Goal: Task Accomplishment & Management: Use online tool/utility

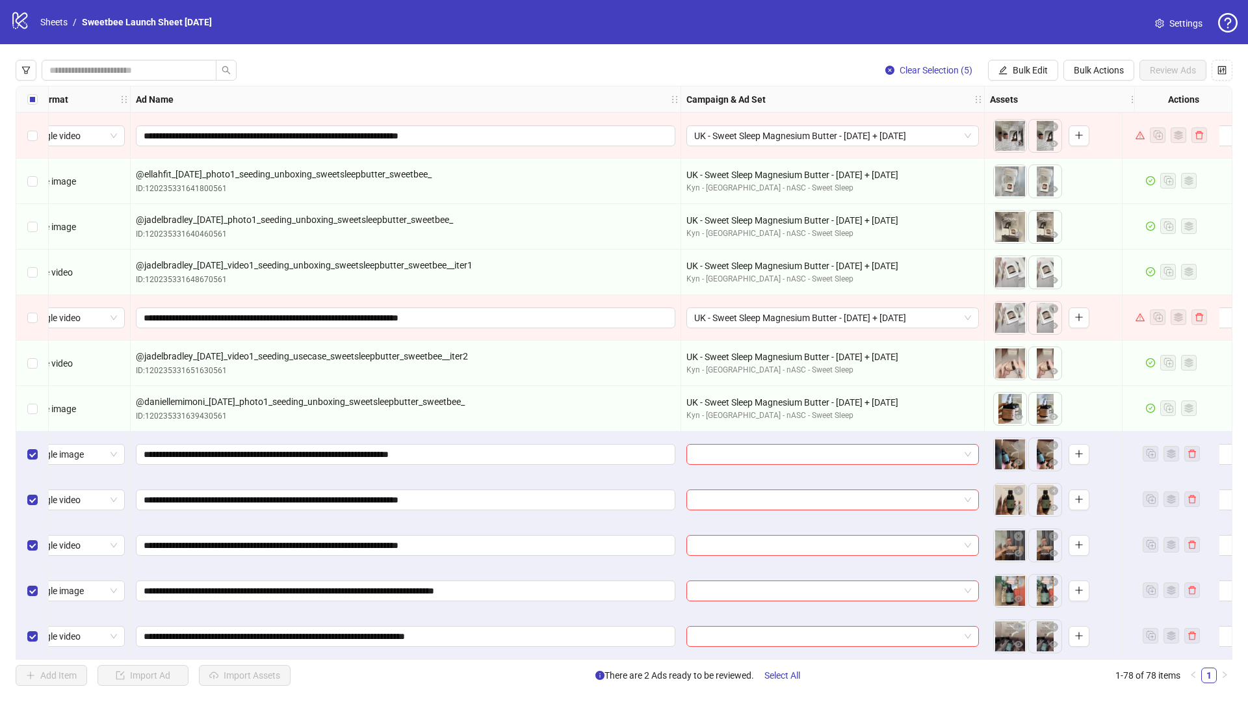
scroll to position [3008, 0]
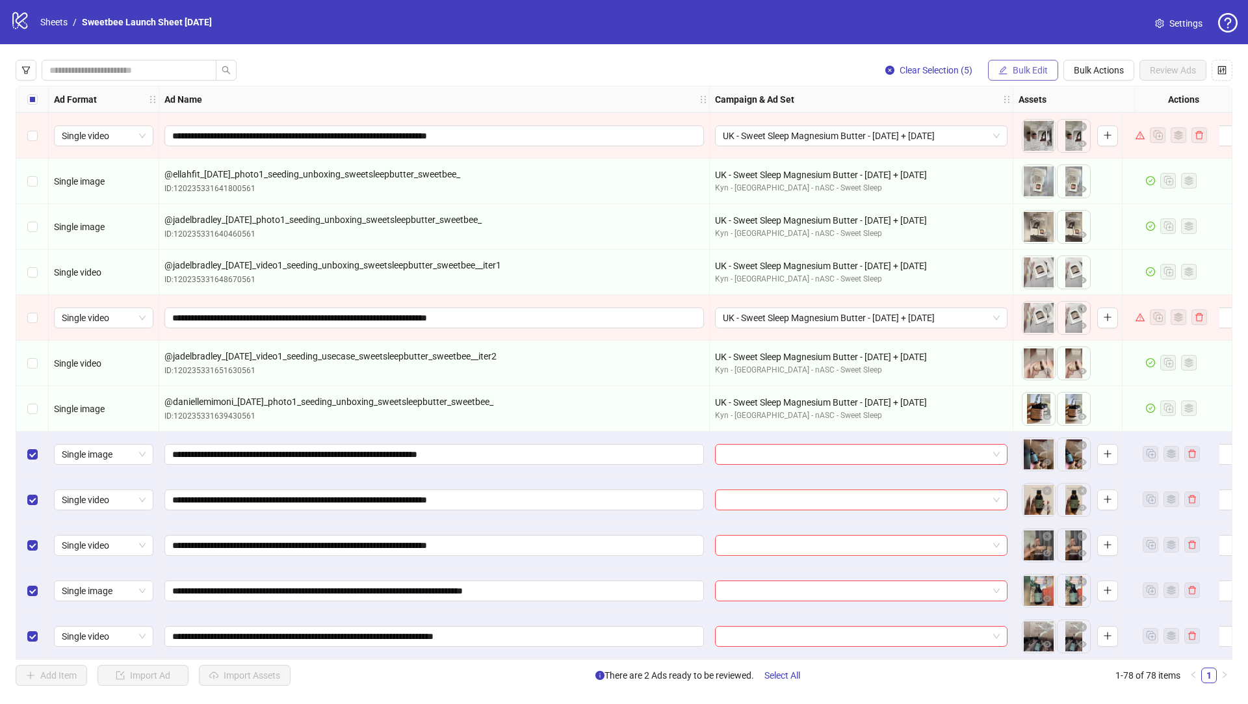
click at [1035, 69] on span "Bulk Edit" at bounding box center [1030, 70] width 35 height 10
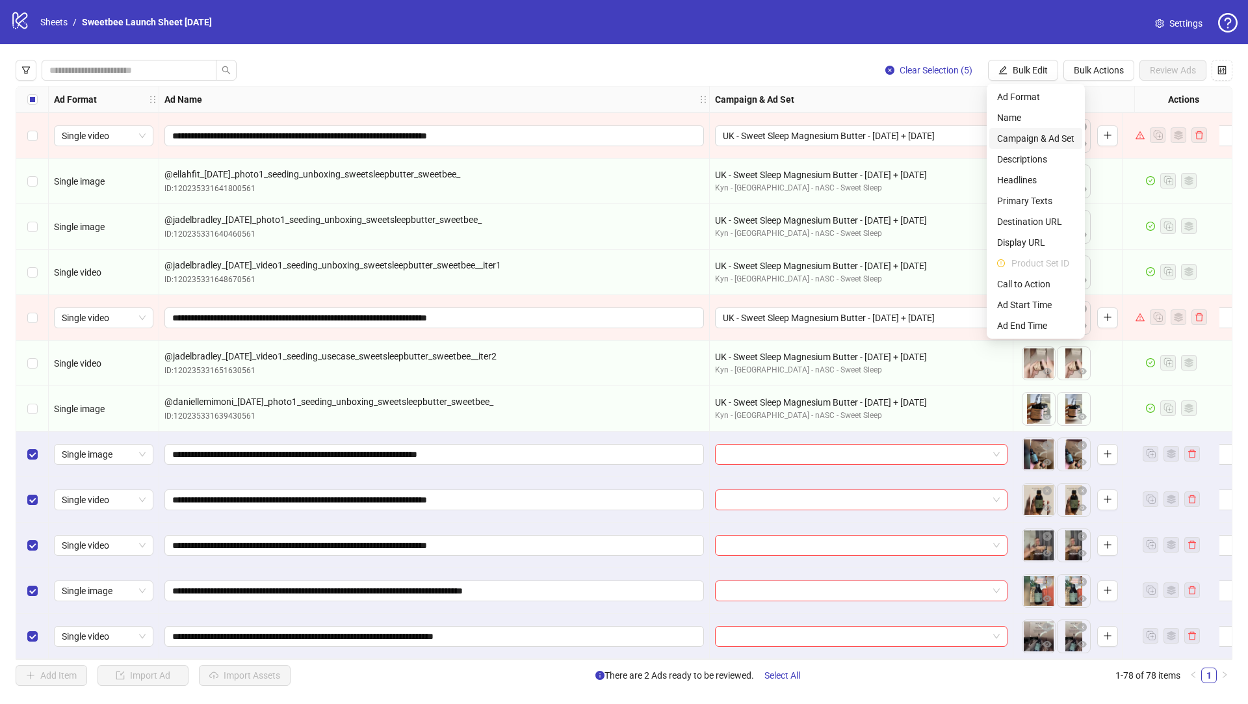
click at [1062, 141] on span "Campaign & Ad Set" at bounding box center [1035, 138] width 77 height 14
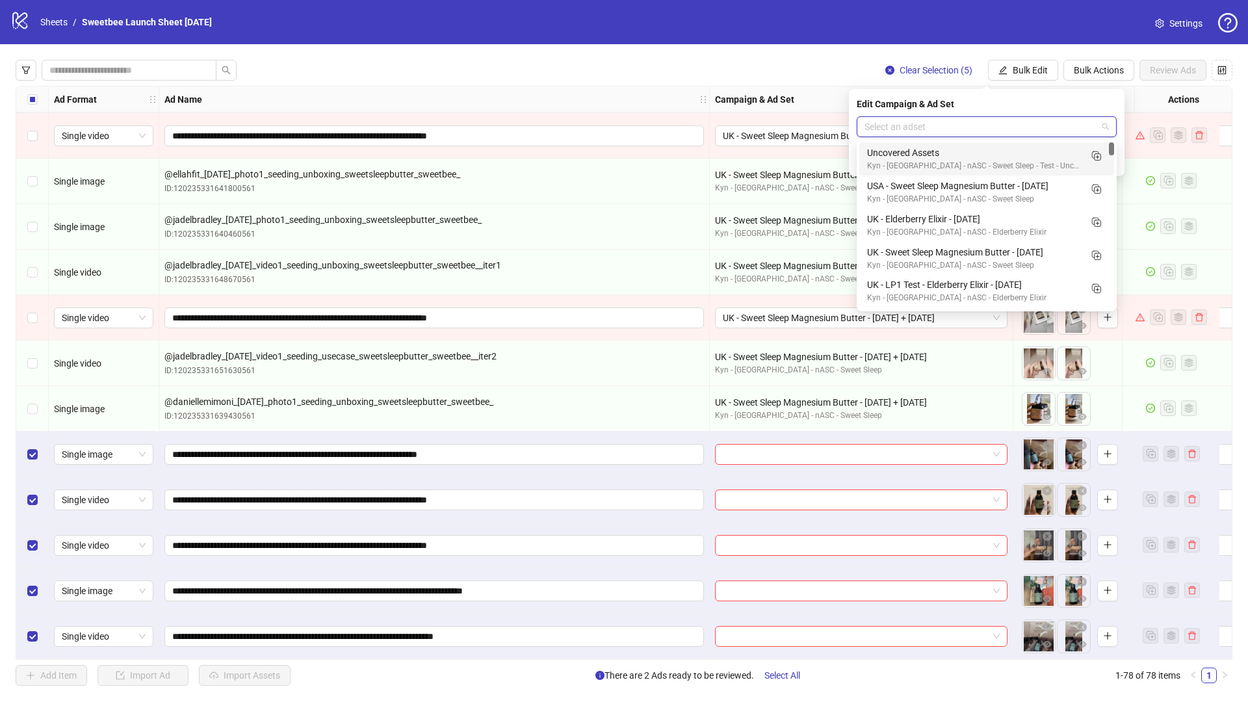
click at [899, 133] on input "search" at bounding box center [981, 127] width 233 height 20
paste input "**********"
type input "**********"
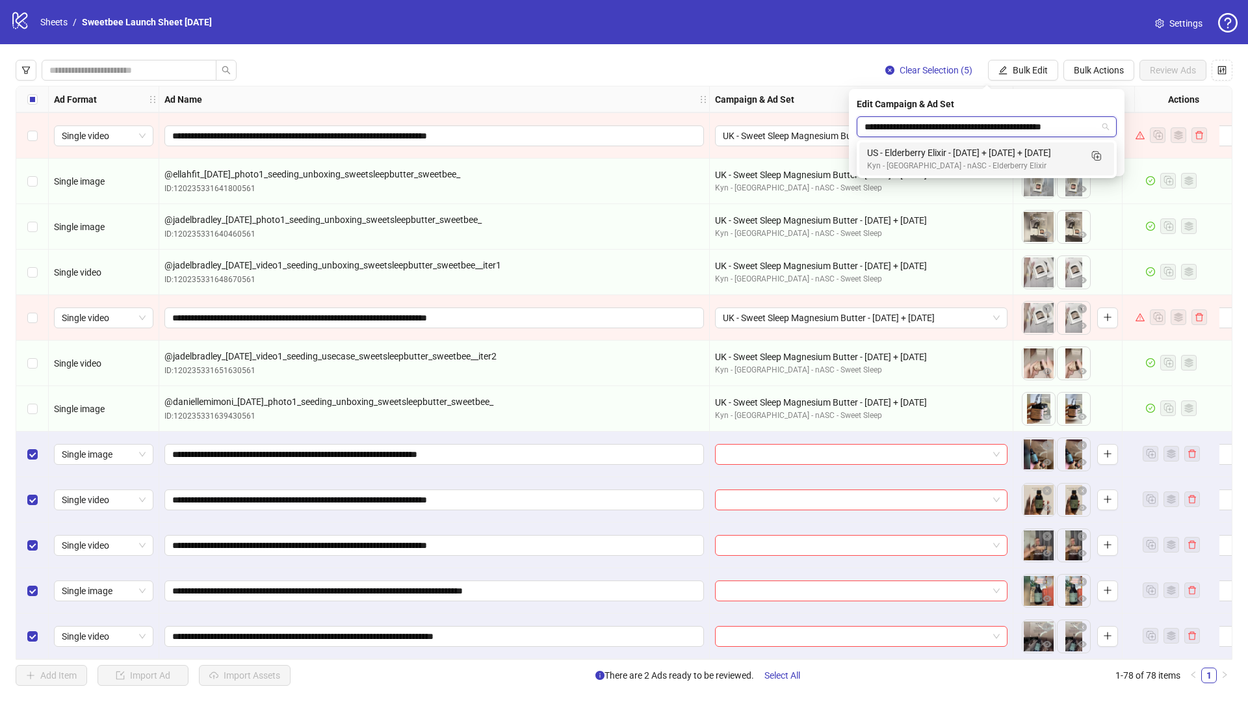
click at [927, 144] on div "US - Elderberry Elixir - [DATE] + [DATE] + [DATE] Kyn - [GEOGRAPHIC_DATA] - nAS…" at bounding box center [987, 158] width 255 height 33
click at [1109, 165] on icon "check" at bounding box center [1109, 160] width 9 height 9
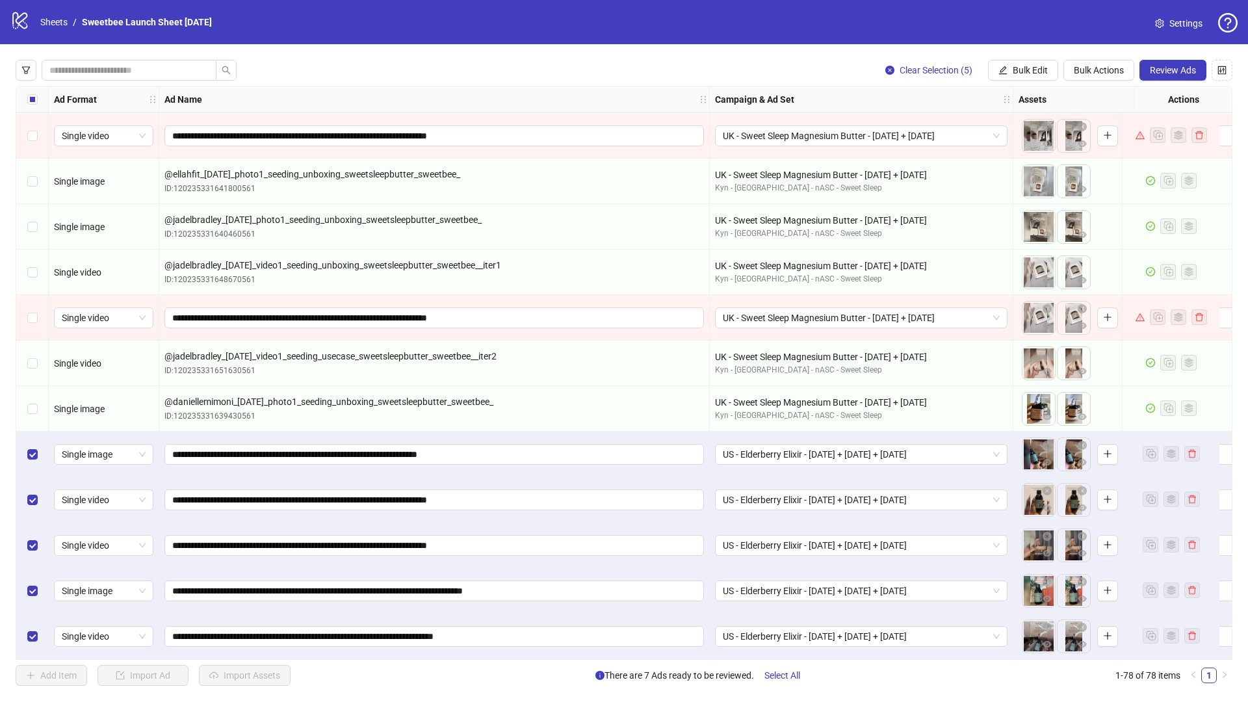
click at [1166, 77] on button "Review Ads" at bounding box center [1173, 70] width 67 height 21
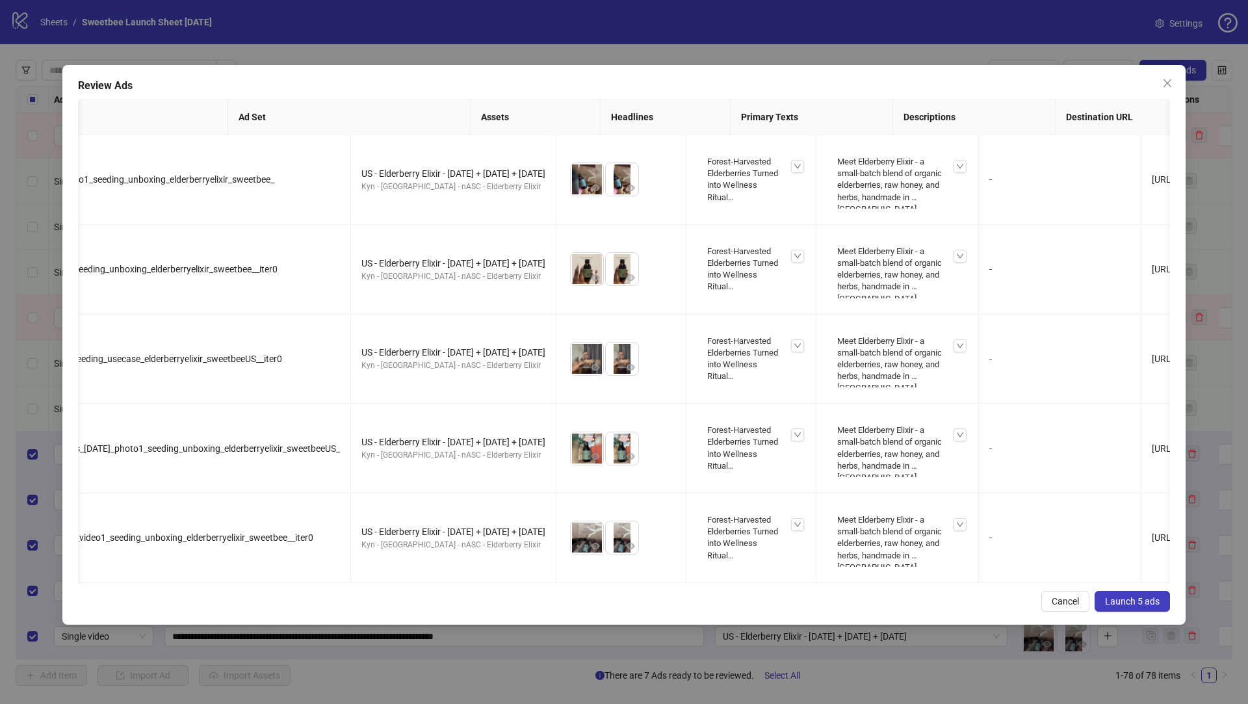
scroll to position [0, 0]
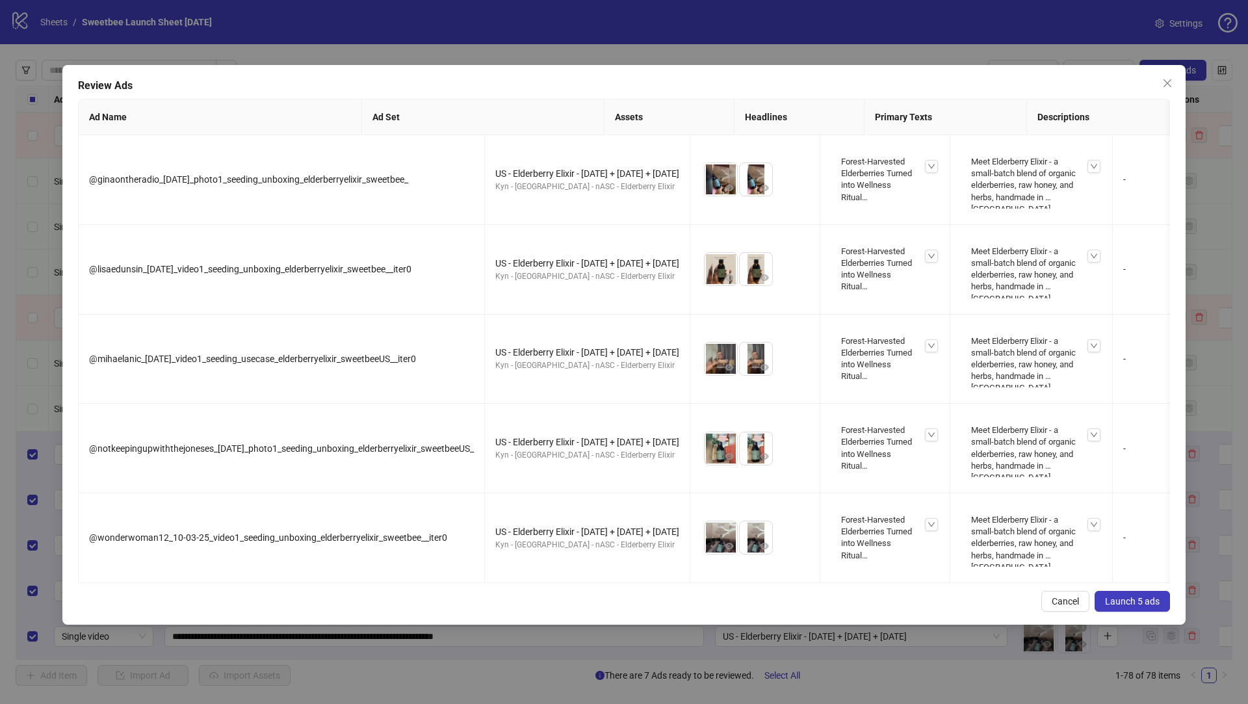
click at [1115, 607] on span "Launch 5 ads" at bounding box center [1132, 601] width 55 height 10
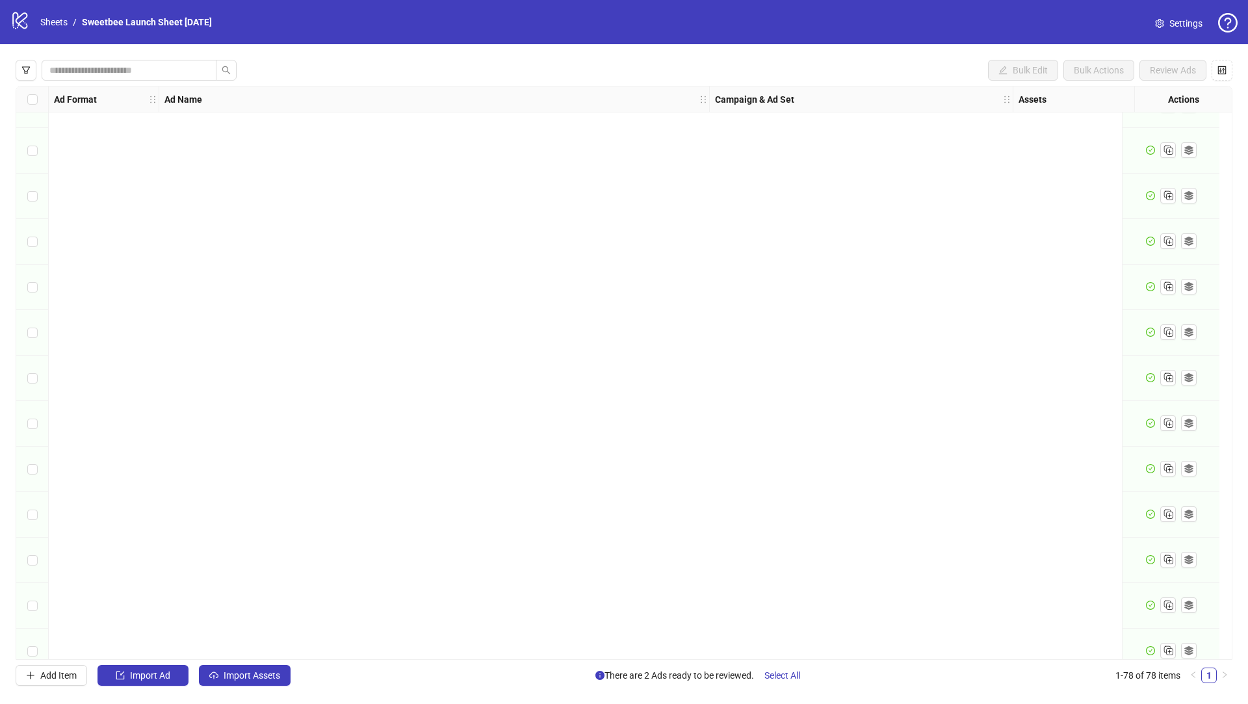
scroll to position [3008, 0]
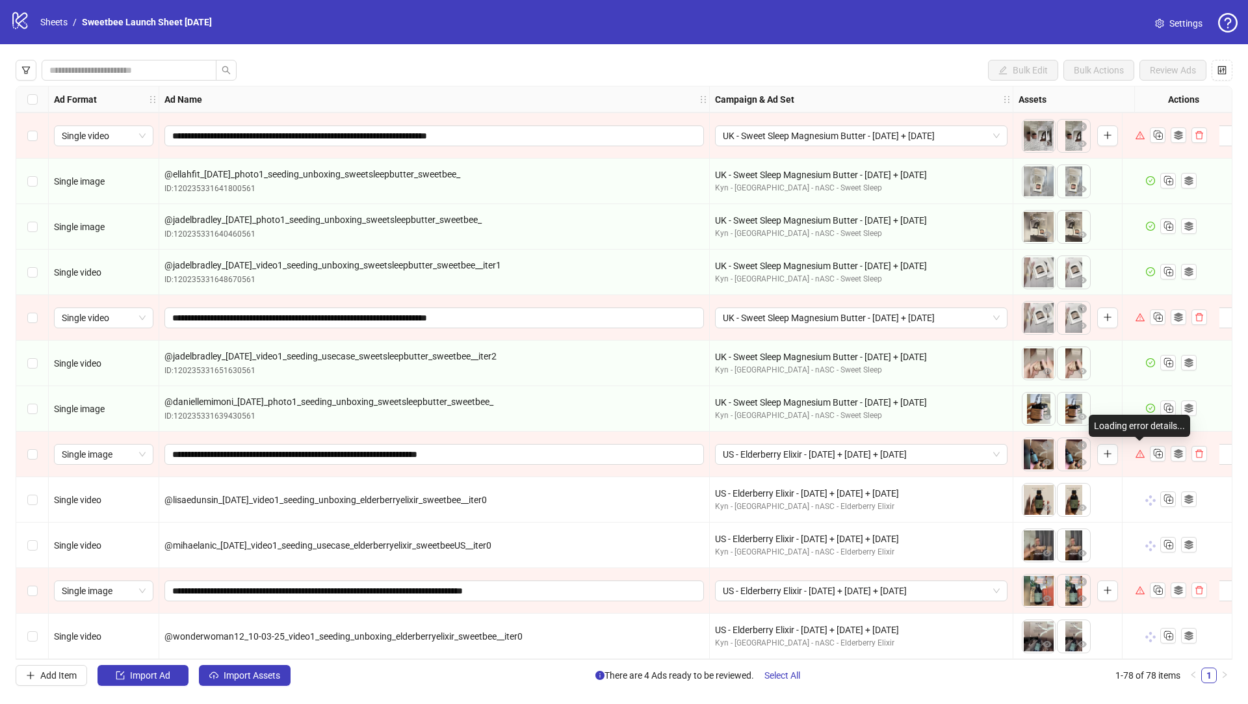
click at [1143, 450] on icon "warning" at bounding box center [1140, 453] width 9 height 9
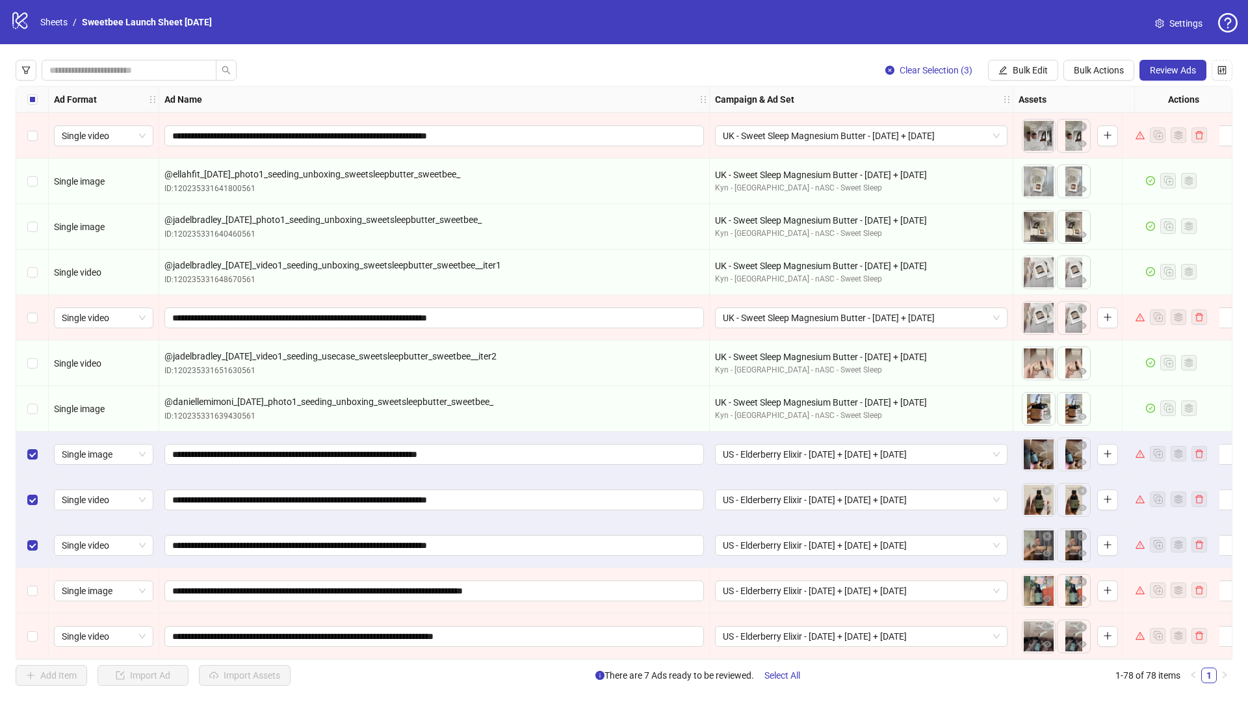
drag, startPoint x: 31, startPoint y: 594, endPoint x: 38, endPoint y: 598, distance: 7.6
click at [32, 594] on div "Select row 77" at bounding box center [32, 591] width 33 height 46
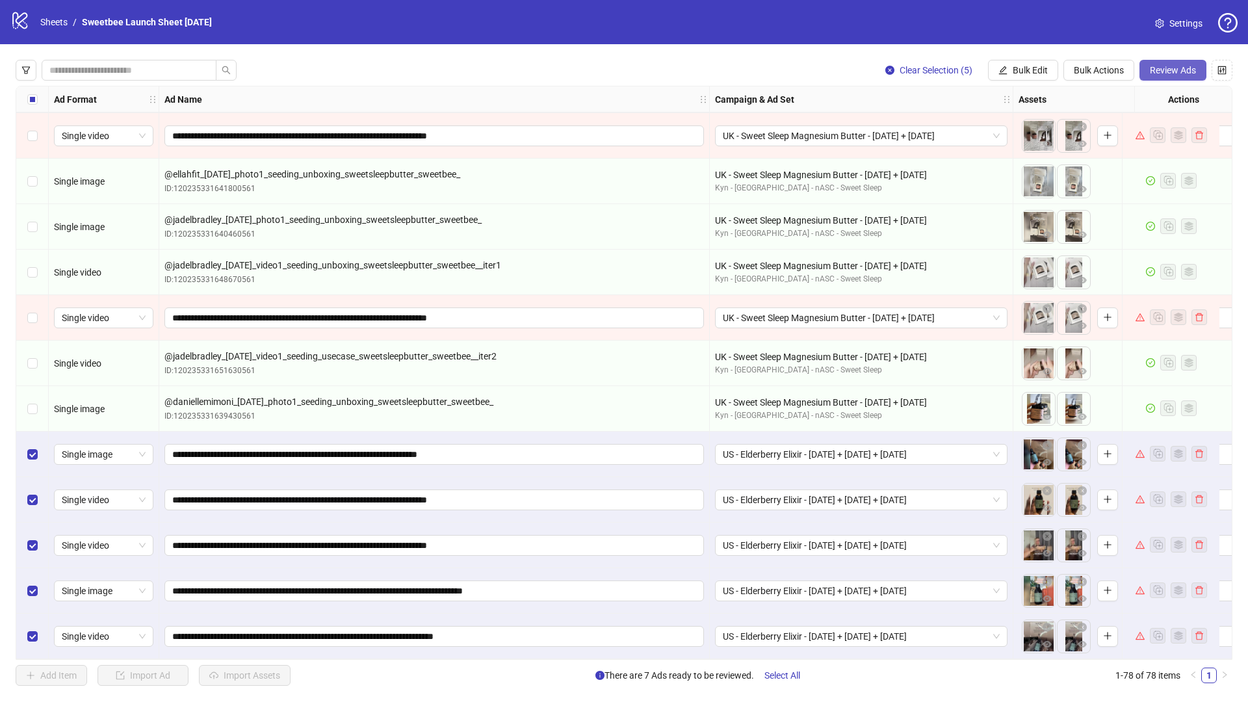
click at [1176, 72] on span "Review Ads" at bounding box center [1173, 70] width 46 height 10
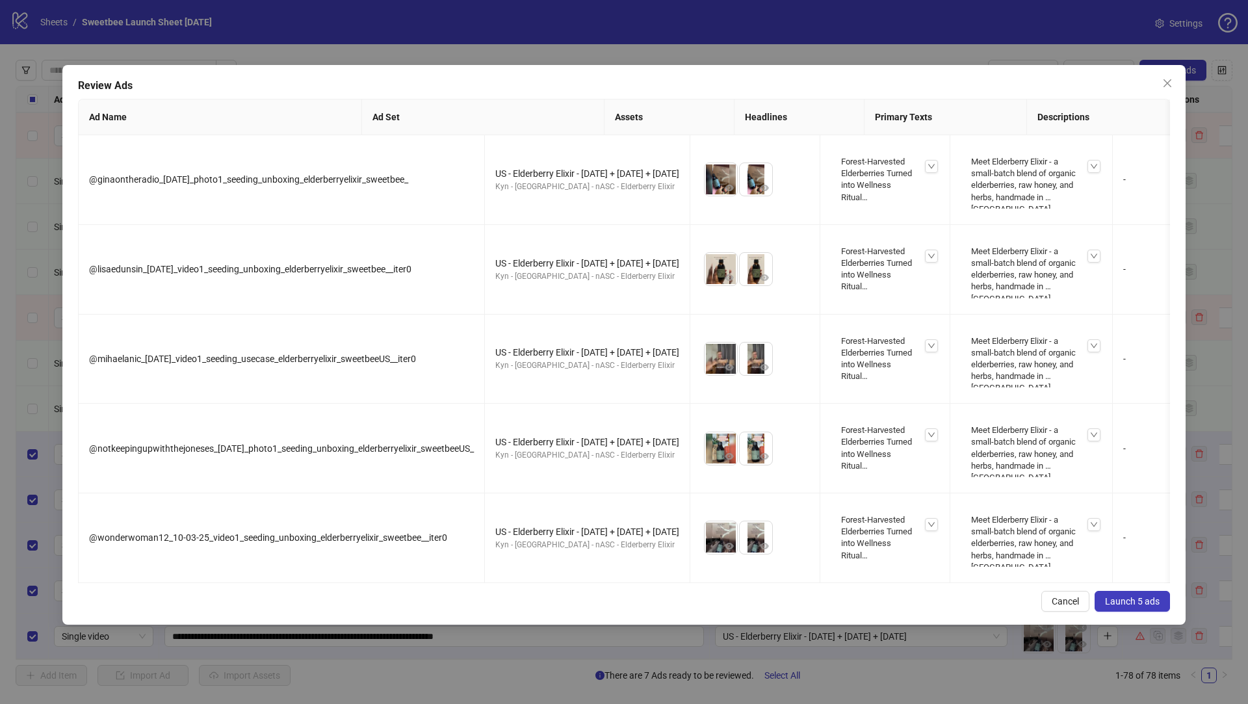
click at [1129, 607] on span "Launch 5 ads" at bounding box center [1132, 601] width 55 height 10
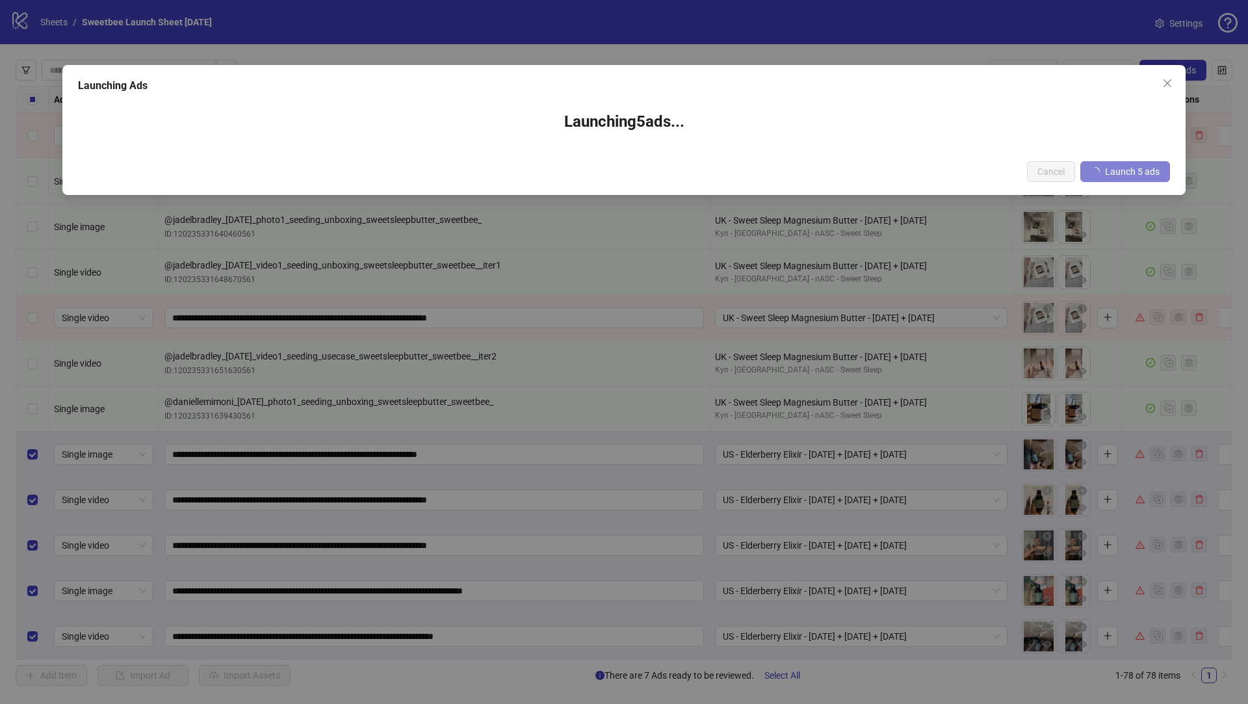
click at [789, 315] on div "Launching Ads Launching 5 ad s ... Cancel Launch 5 ads" at bounding box center [624, 352] width 1248 height 704
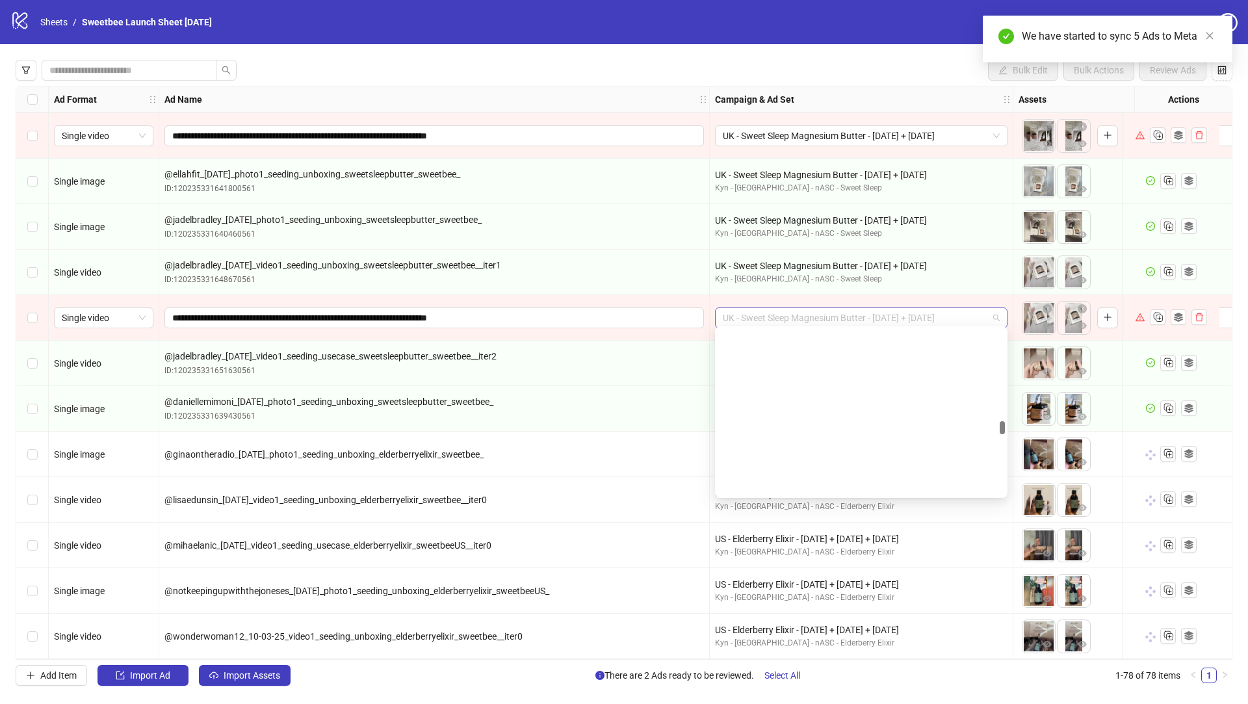
click at [884, 312] on span "UK - Sweet Sleep Magnesium Butter - [DATE] + [DATE]" at bounding box center [861, 318] width 277 height 20
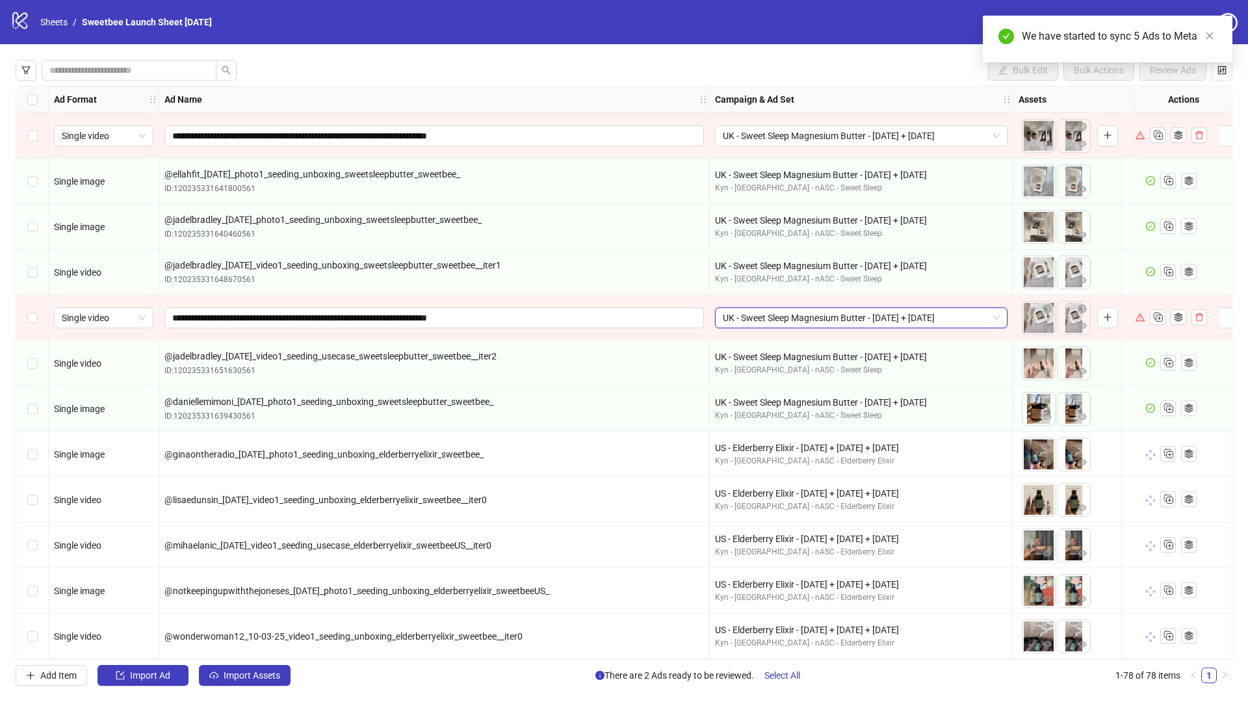
click at [884, 312] on span "UK - Sweet Sleep Magnesium Butter - [DATE] + [DATE]" at bounding box center [861, 318] width 277 height 20
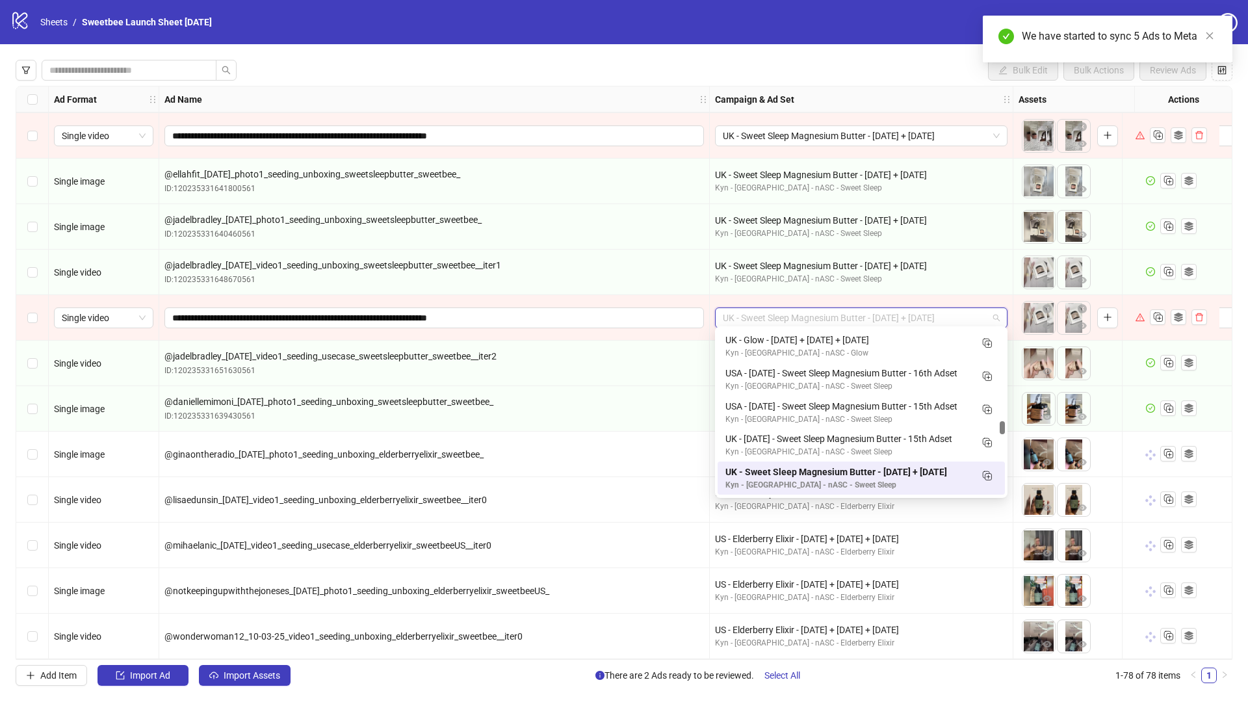
click at [884, 312] on span "UK - Sweet Sleep Magnesium Butter - [DATE] + [DATE]" at bounding box center [861, 318] width 277 height 20
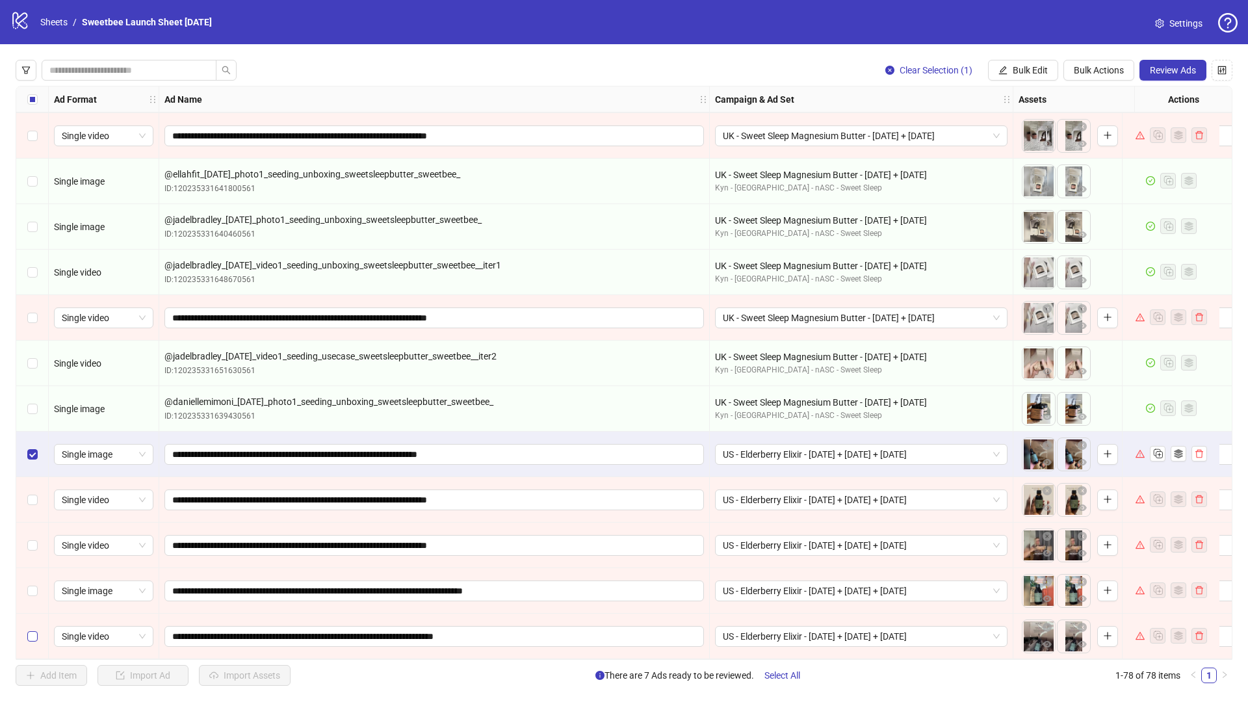
click at [33, 629] on label "Select row 78" at bounding box center [32, 636] width 10 height 14
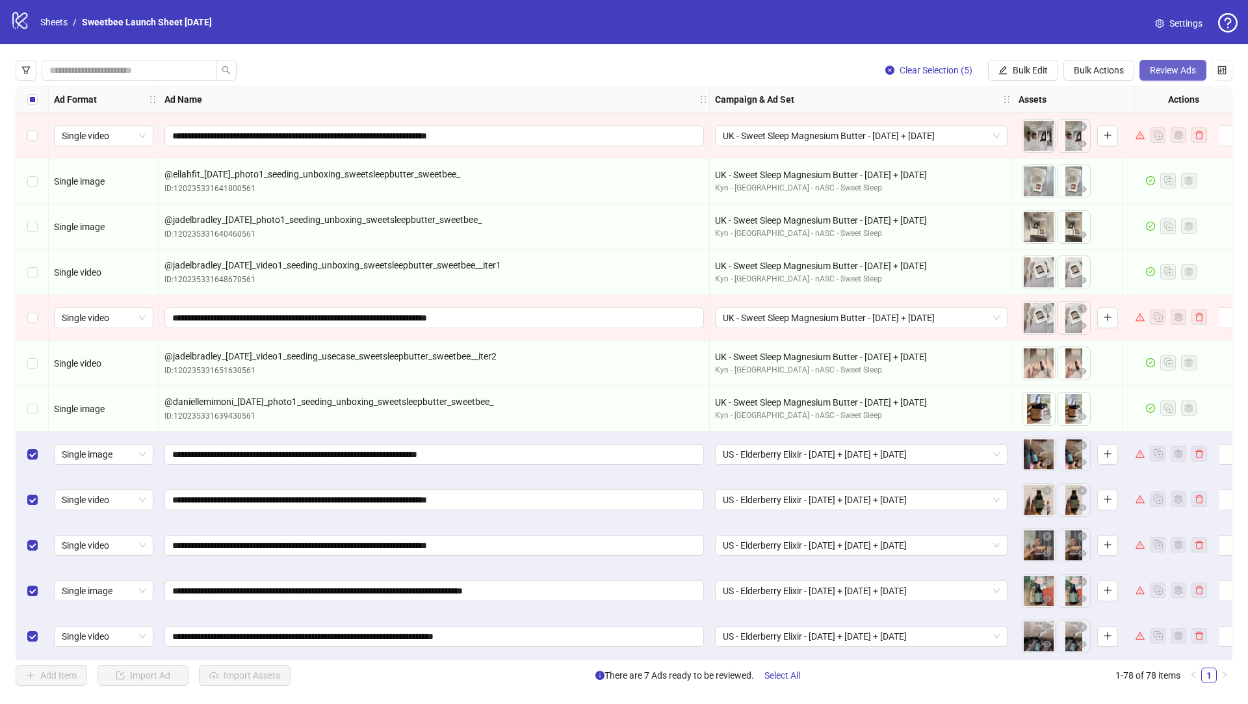
click at [1171, 66] on span "Review Ads" at bounding box center [1173, 70] width 46 height 10
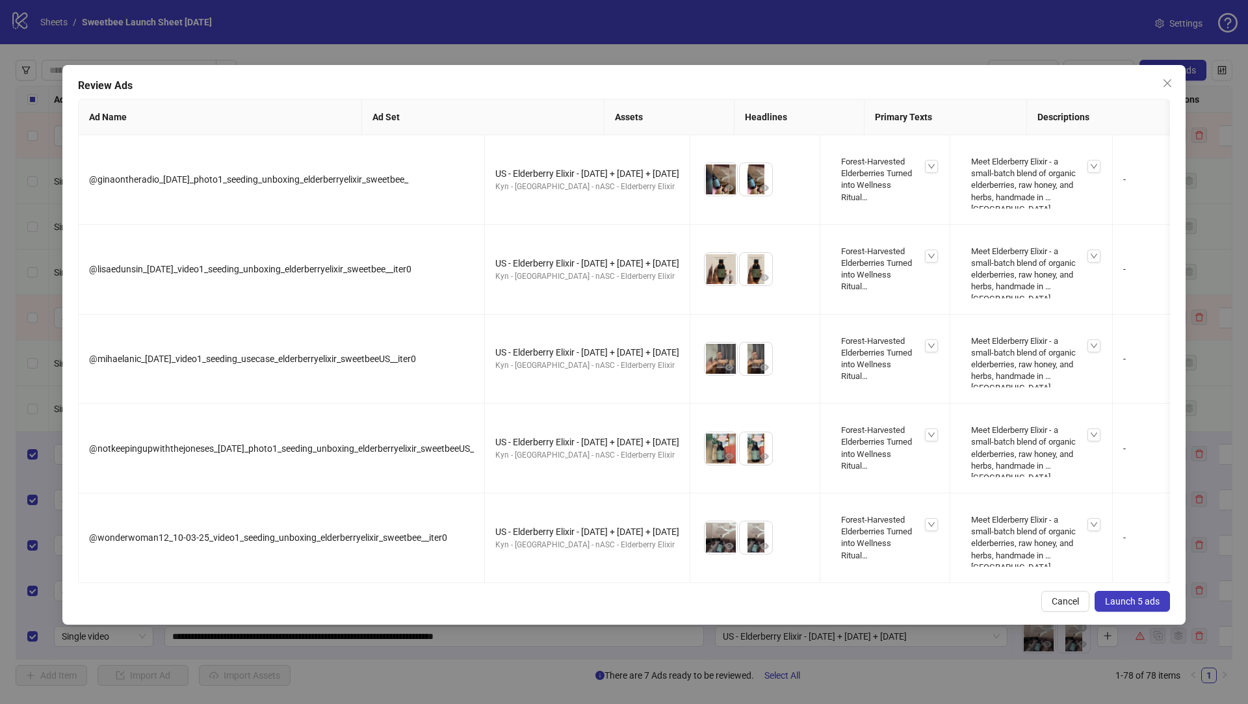
click at [1120, 606] on button "Launch 5 ads" at bounding box center [1132, 601] width 75 height 21
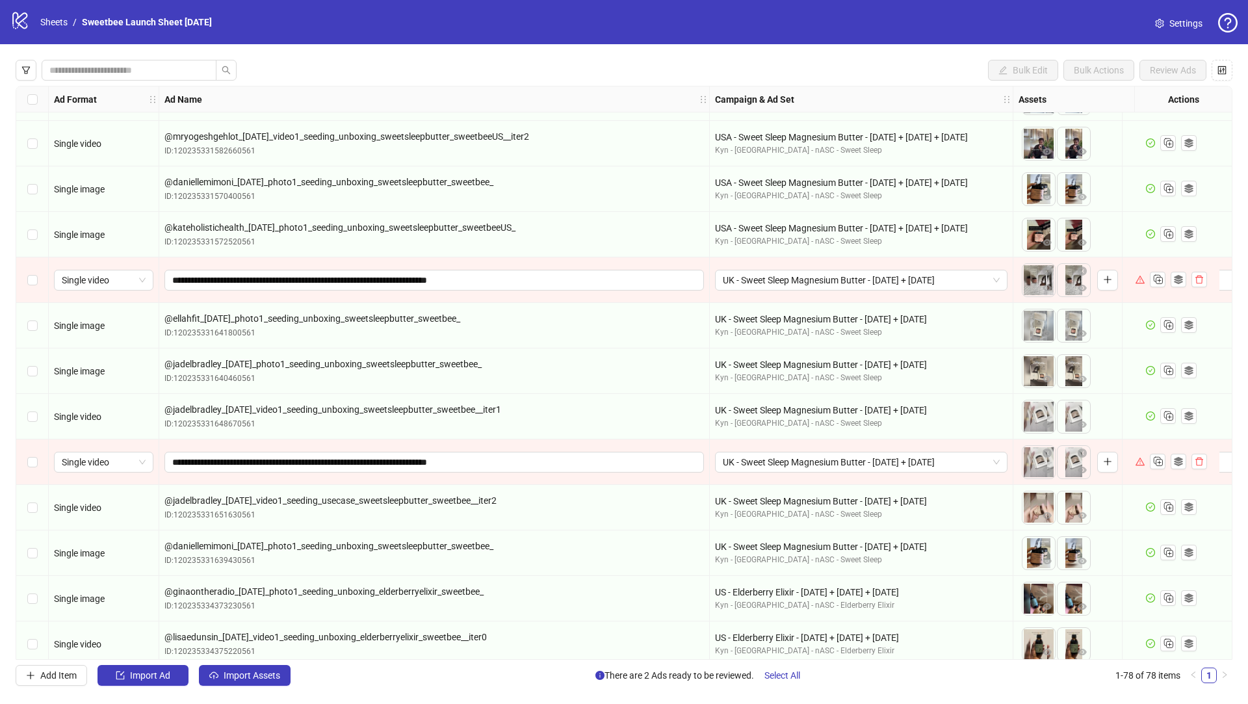
scroll to position [2847, 0]
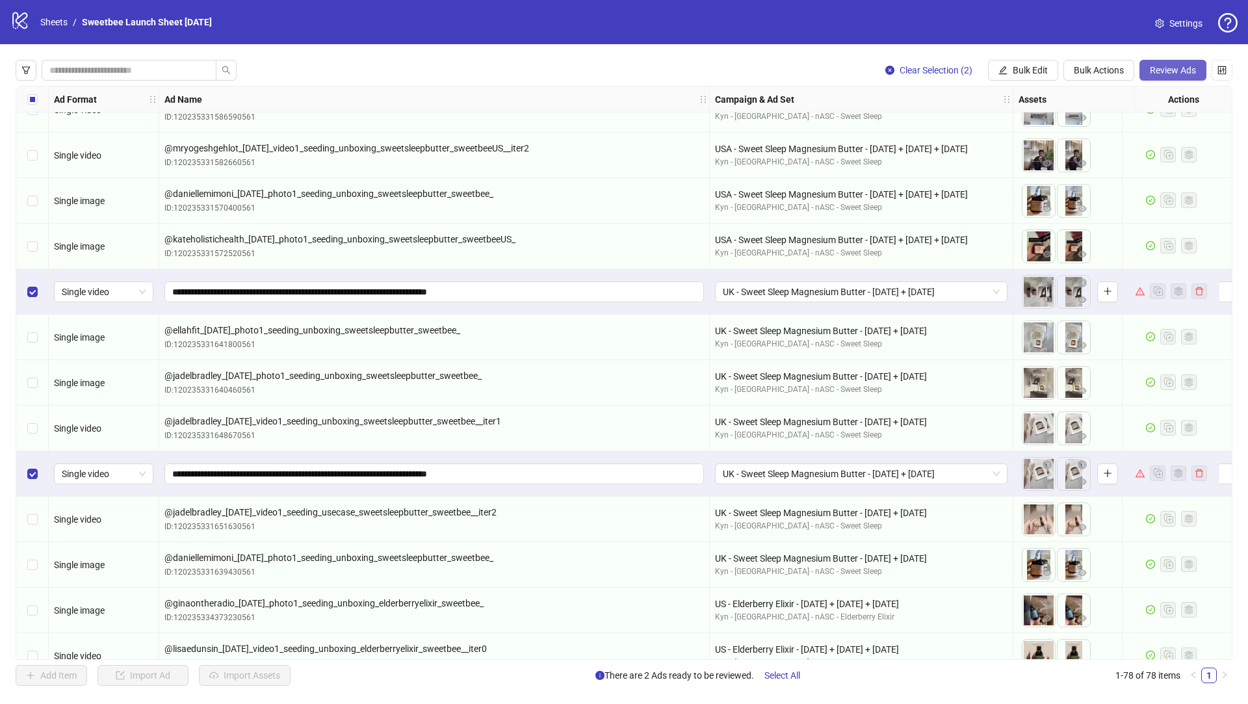
click at [1157, 70] on span "Review Ads" at bounding box center [1173, 70] width 46 height 10
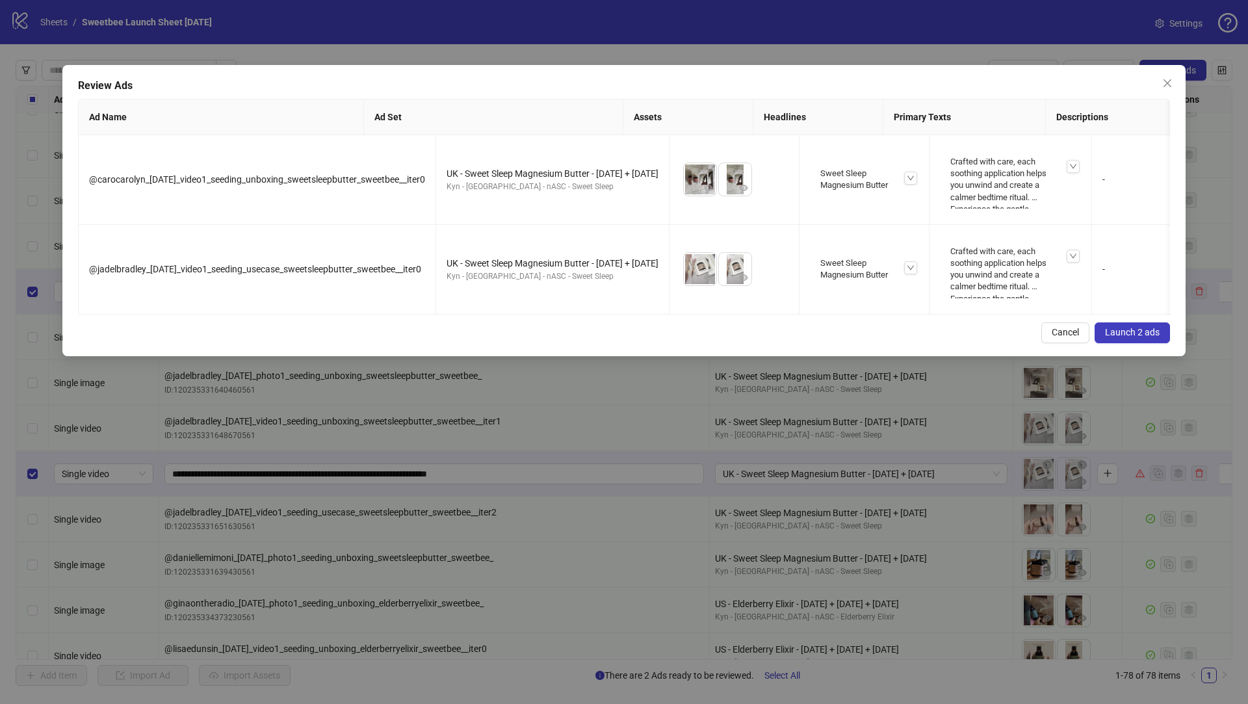
click at [1144, 337] on span "Launch 2 ads" at bounding box center [1132, 332] width 55 height 10
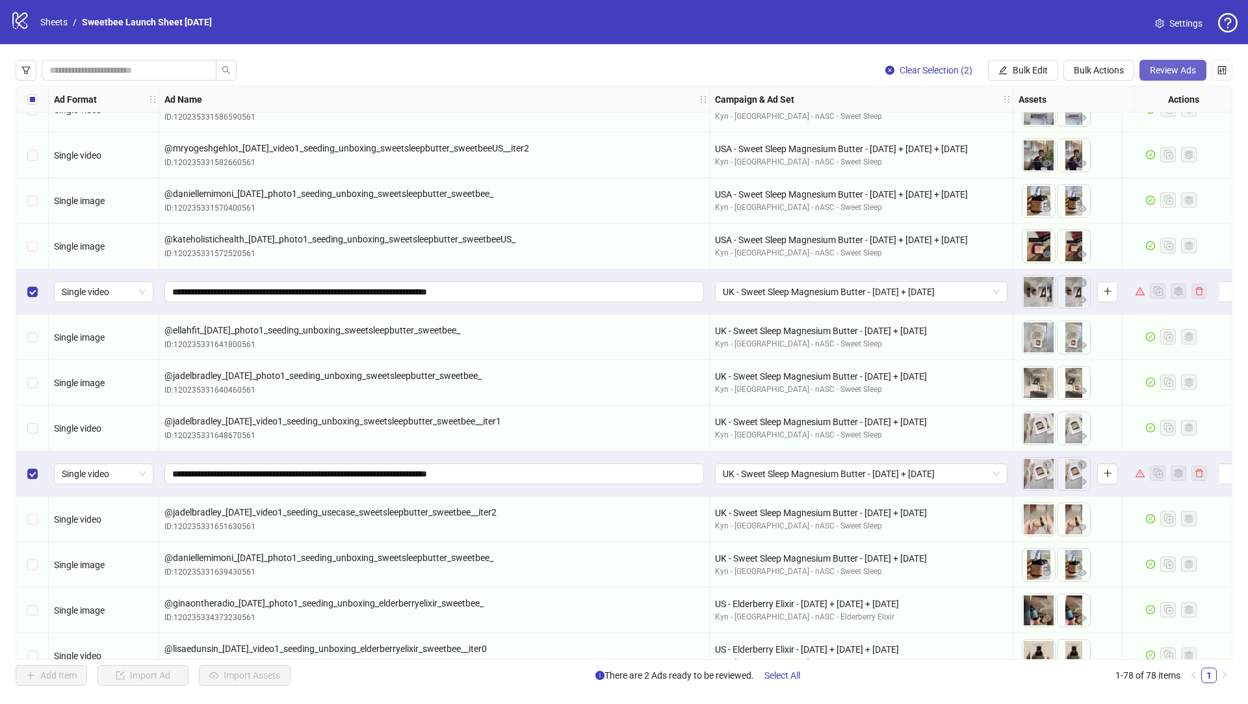
click at [1165, 70] on span "Review Ads" at bounding box center [1173, 70] width 46 height 10
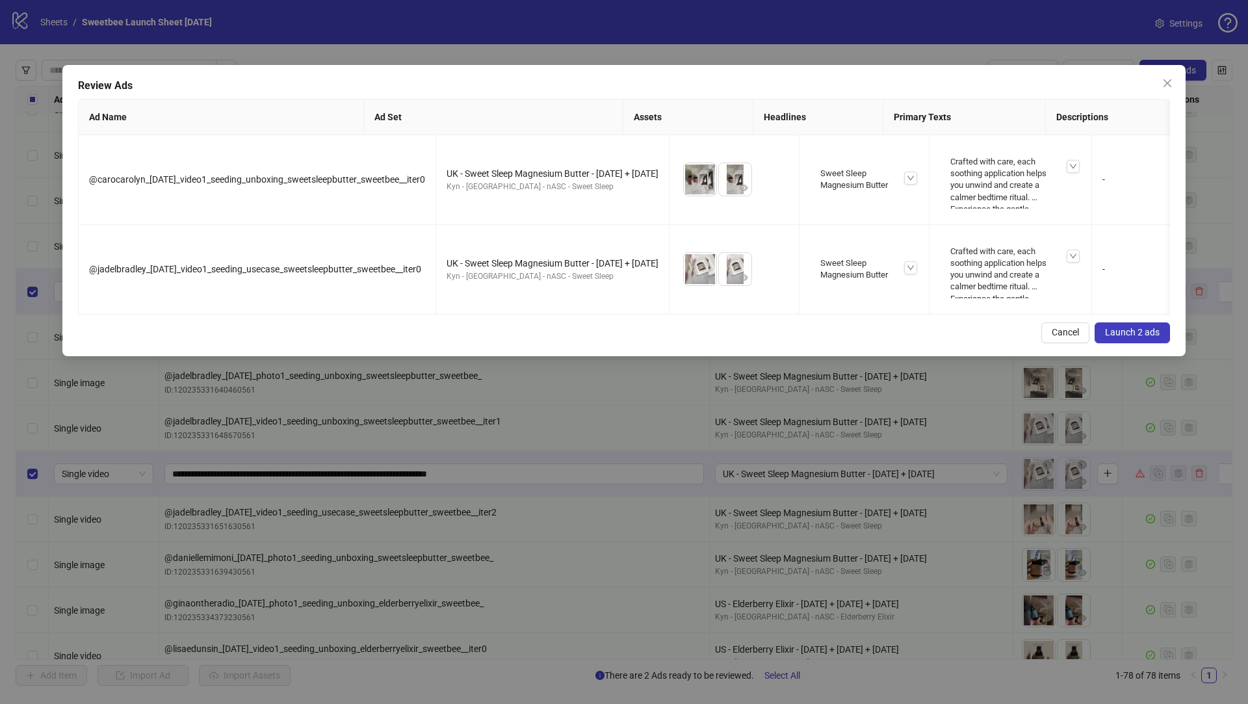
click at [1133, 337] on span "Launch 2 ads" at bounding box center [1132, 332] width 55 height 10
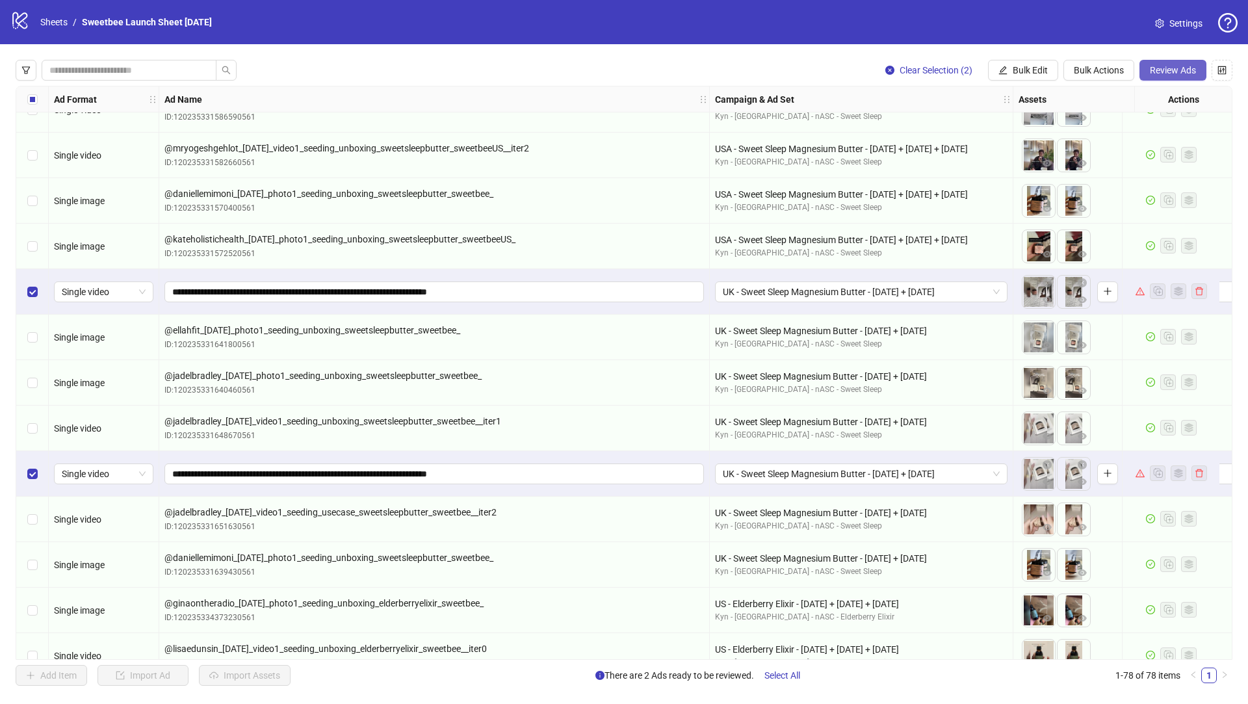
click at [1174, 70] on span "Review Ads" at bounding box center [1173, 70] width 46 height 10
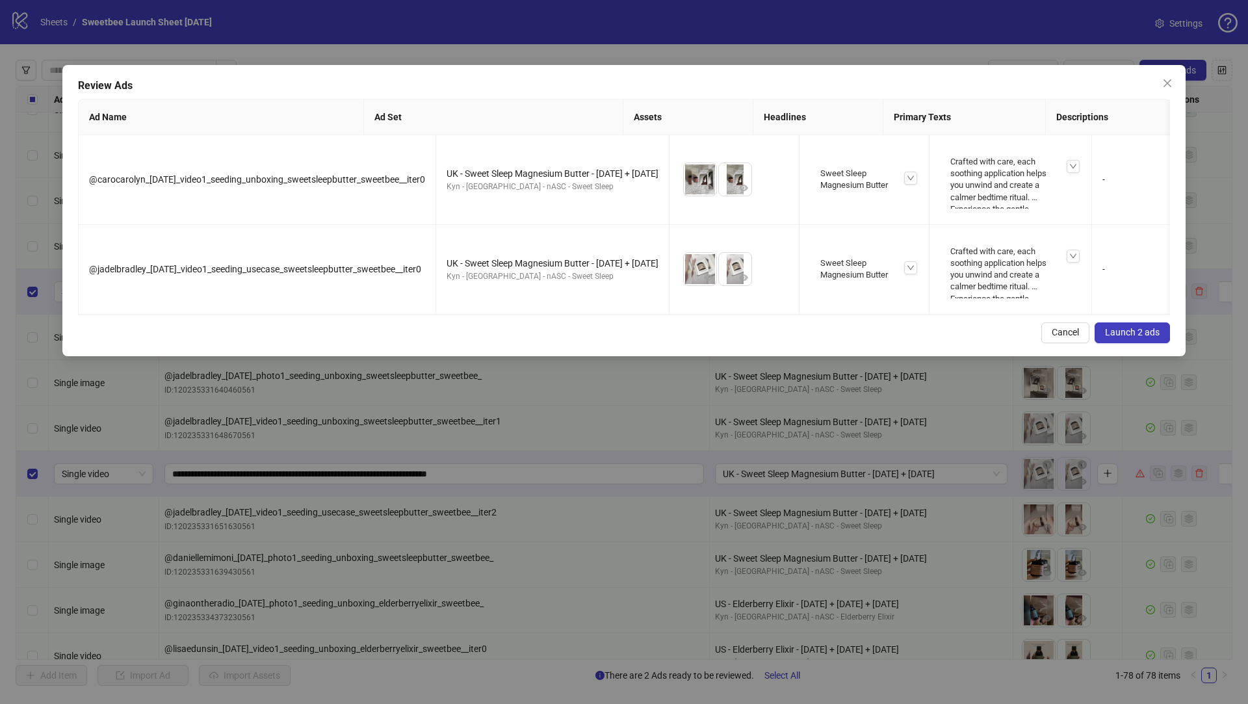
click at [1122, 334] on button "Launch 2 ads" at bounding box center [1132, 333] width 75 height 21
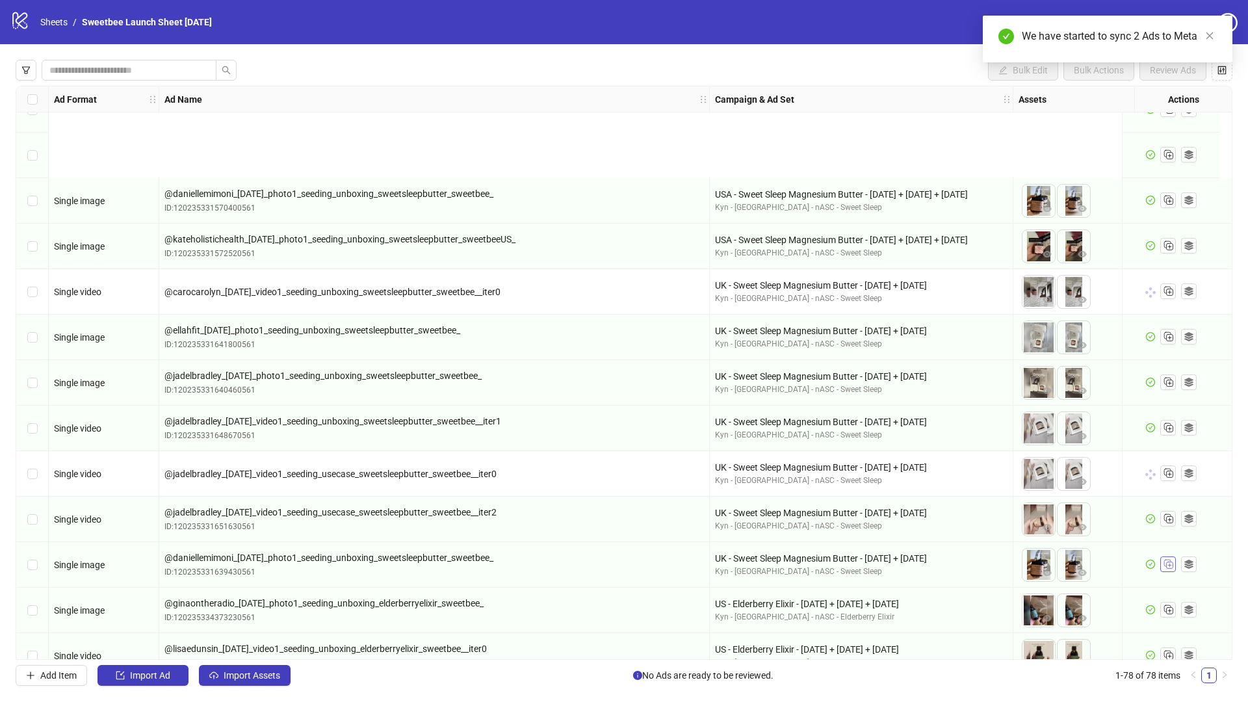
scroll to position [3008, 0]
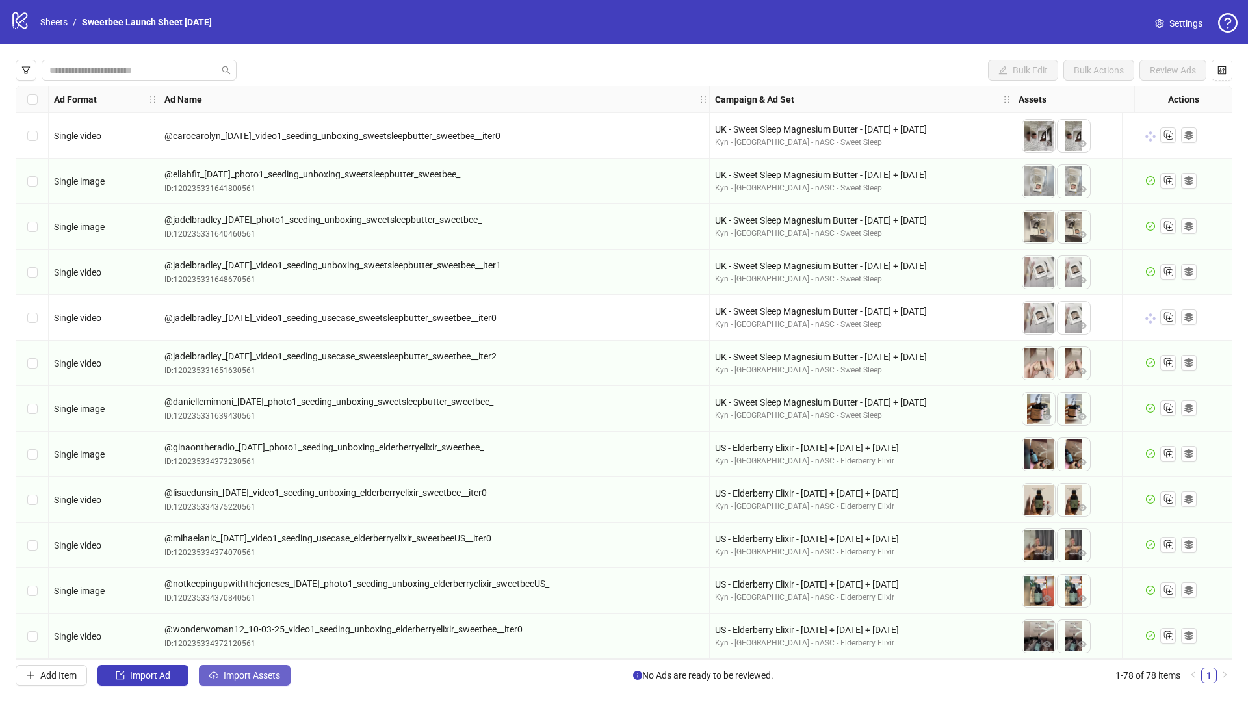
click at [254, 678] on span "Import Assets" at bounding box center [252, 675] width 57 height 10
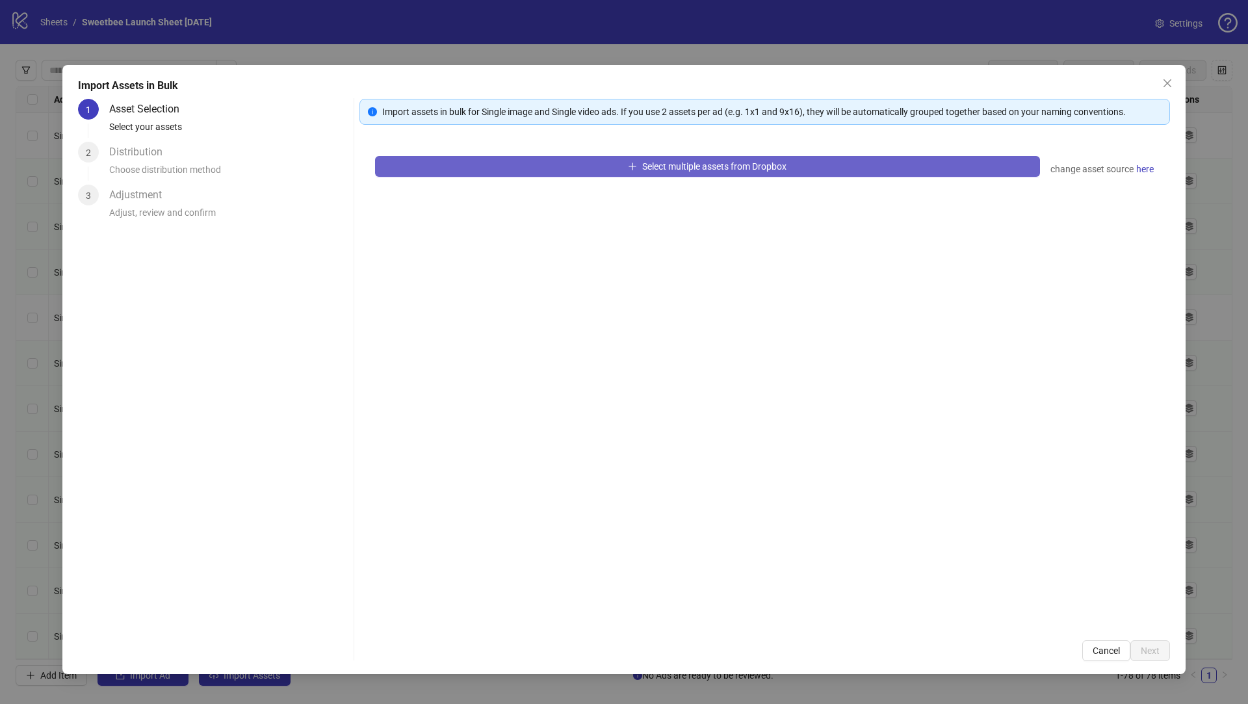
click at [541, 176] on button "Select multiple assets from Dropbox" at bounding box center [707, 166] width 665 height 21
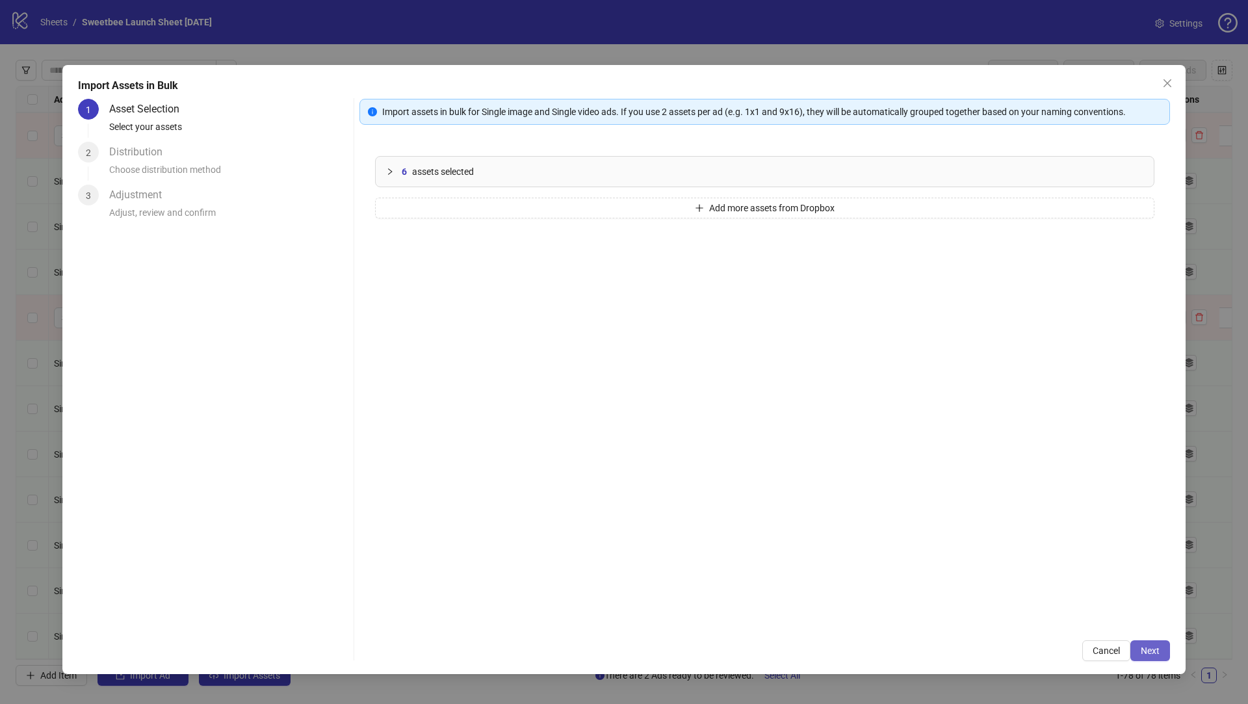
click at [1142, 644] on button "Next" at bounding box center [1151, 650] width 40 height 21
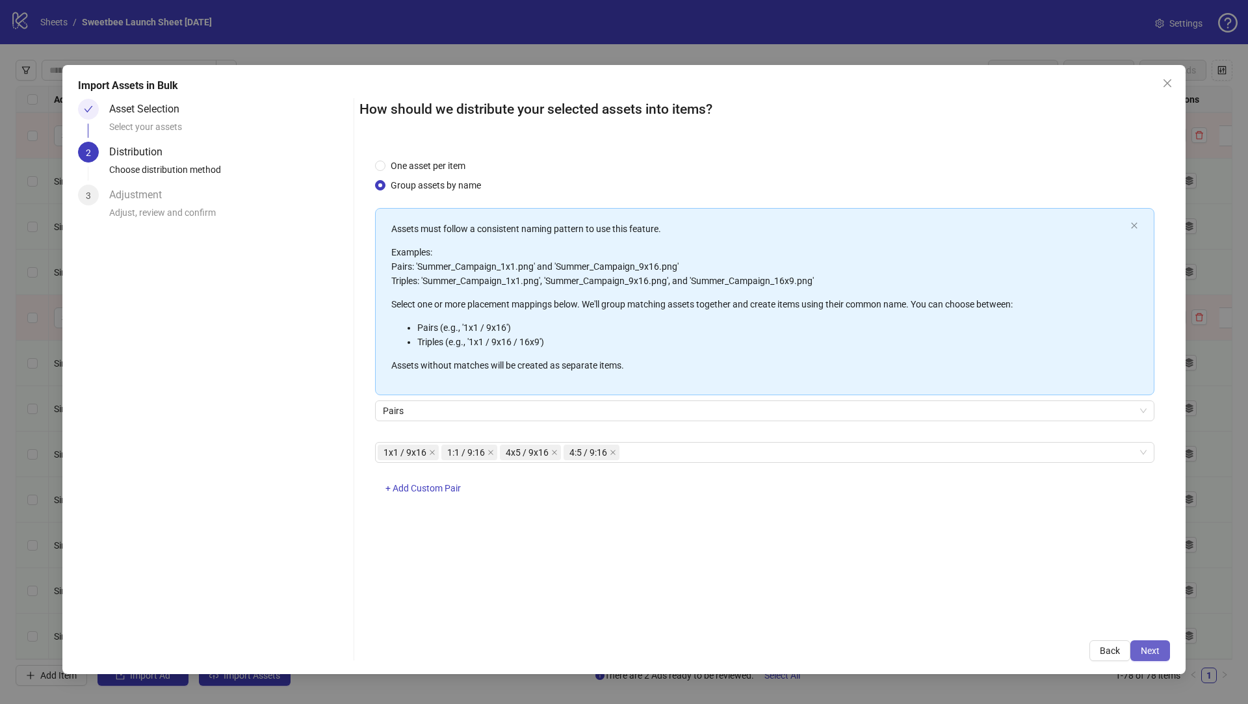
click at [1159, 646] on span "Next" at bounding box center [1150, 651] width 19 height 10
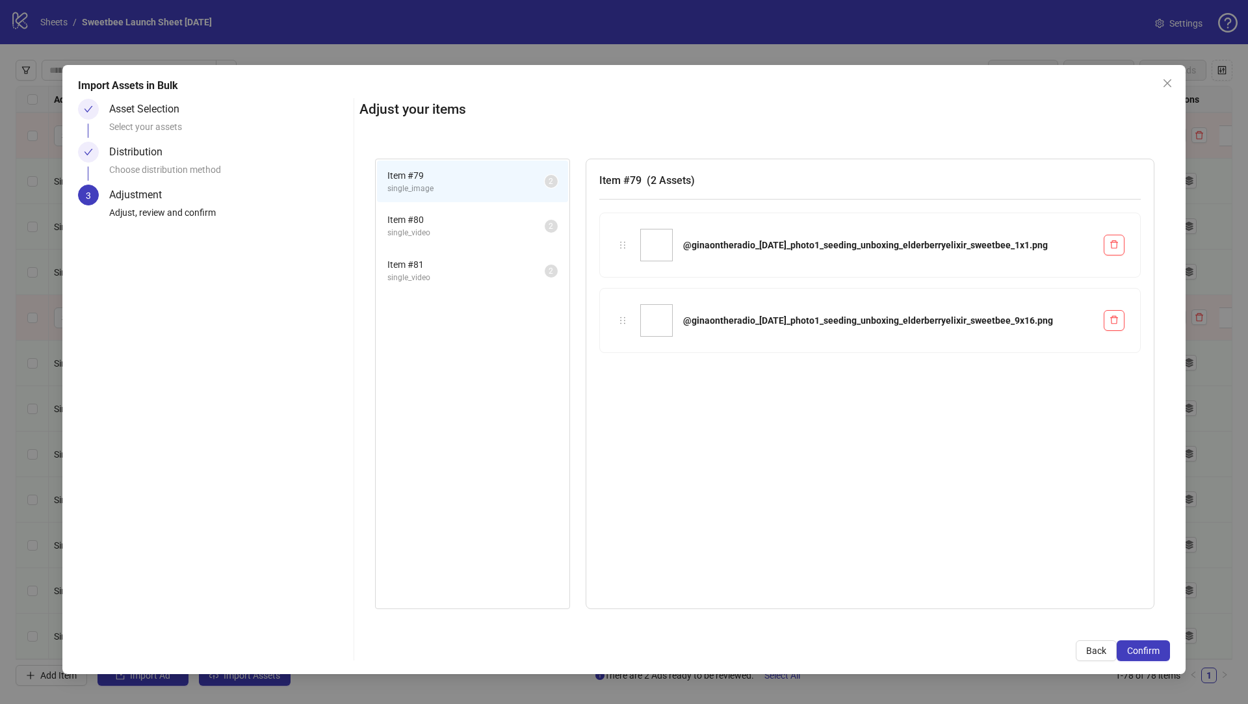
click at [1159, 646] on span "Confirm" at bounding box center [1144, 651] width 33 height 10
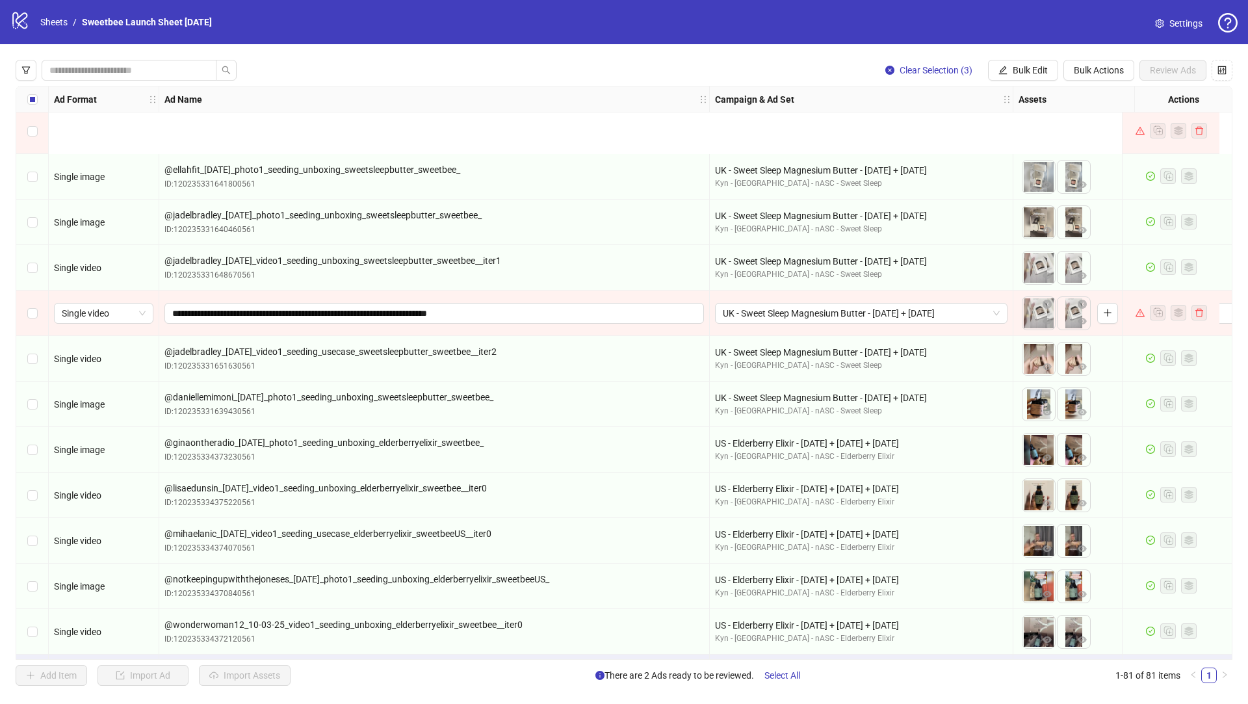
scroll to position [3145, 0]
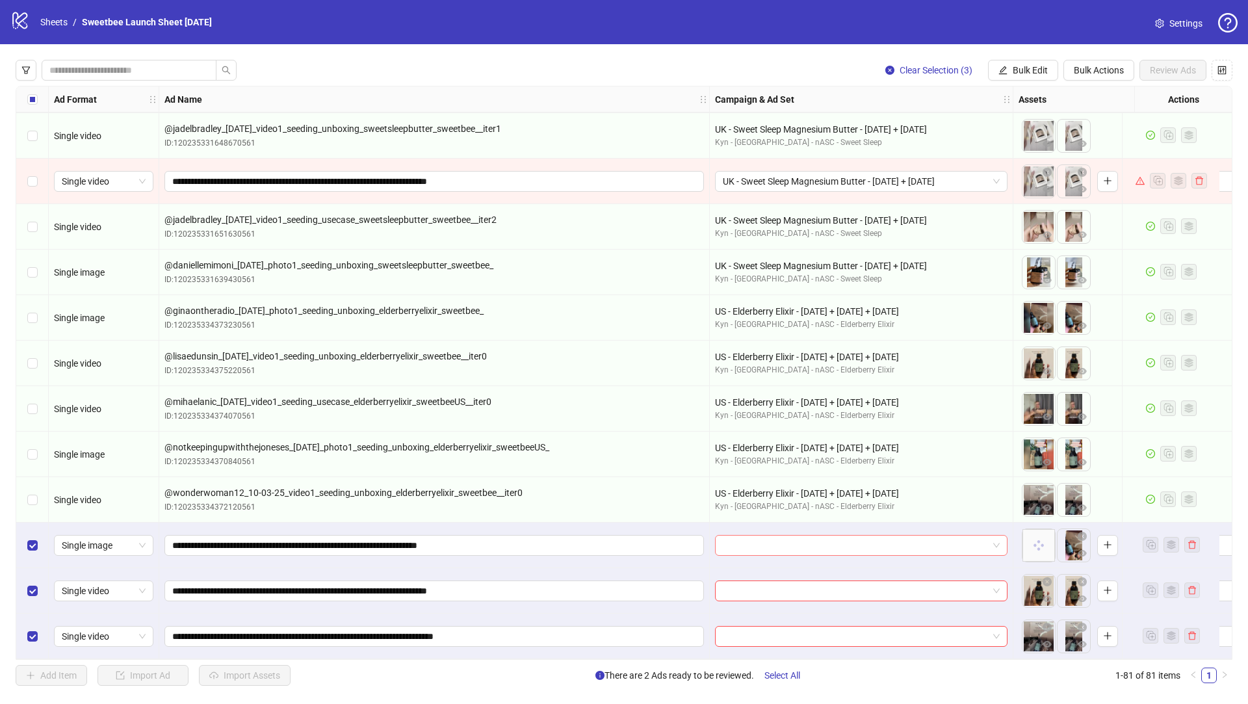
click at [765, 544] on input "search" at bounding box center [855, 546] width 265 height 20
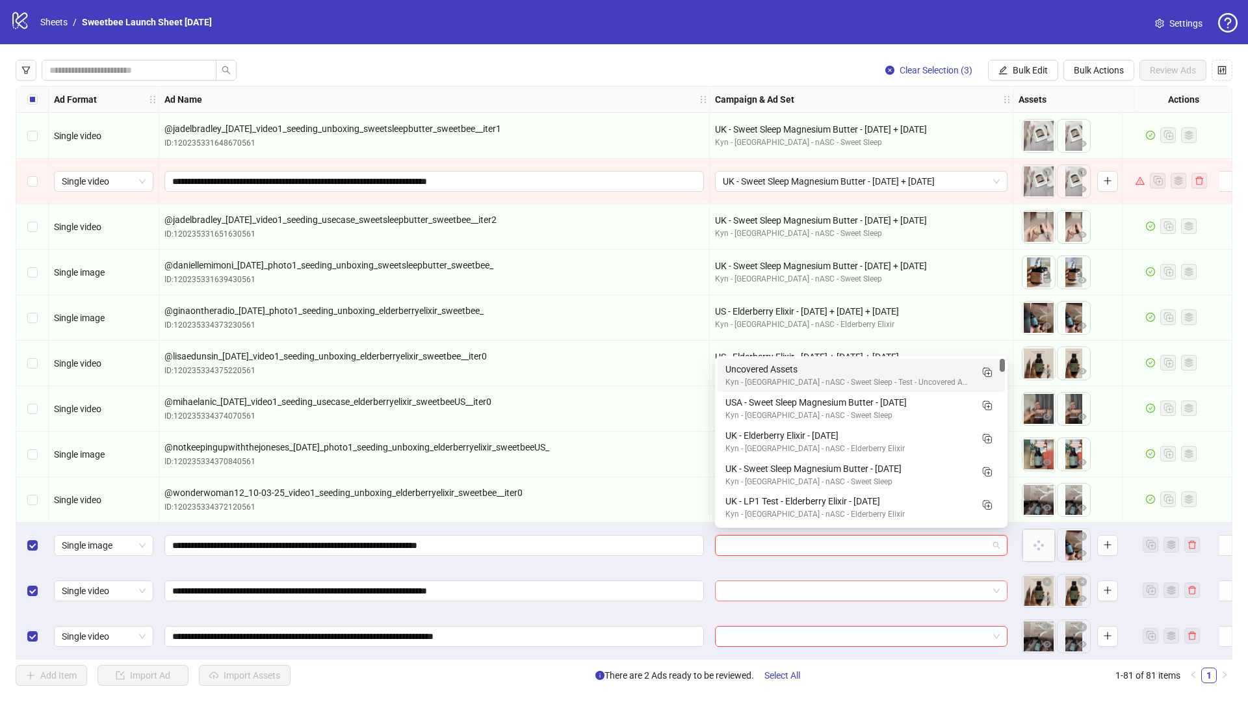
paste input "**********"
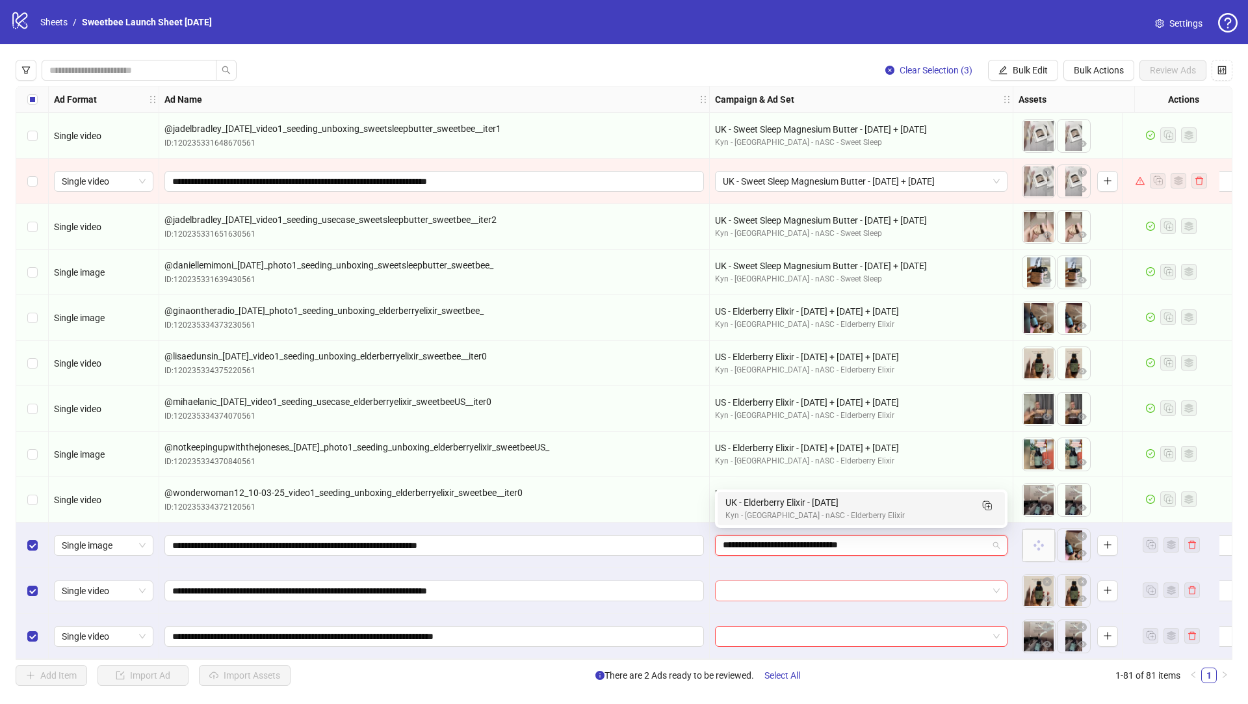
type input "**********"
click at [771, 590] on input "search" at bounding box center [855, 591] width 265 height 20
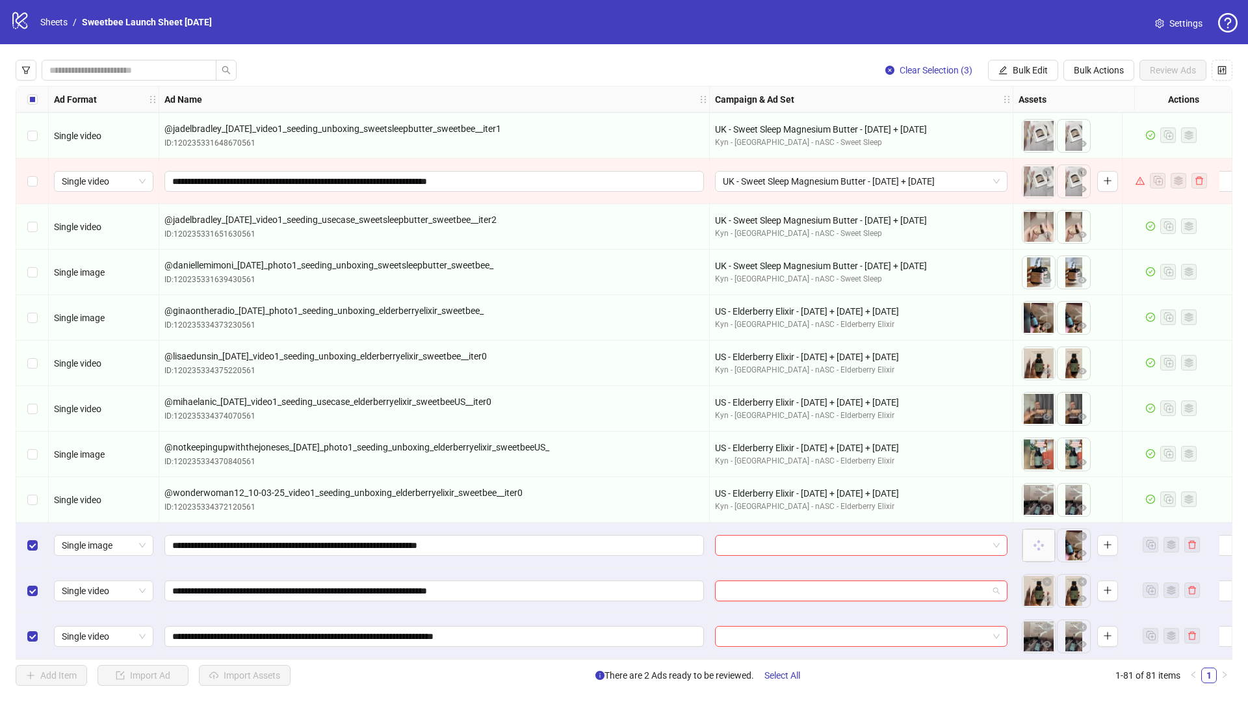
paste input "**********"
type input "**********"
click at [772, 629] on input "search" at bounding box center [855, 637] width 265 height 20
paste input "**********"
type input "**********"
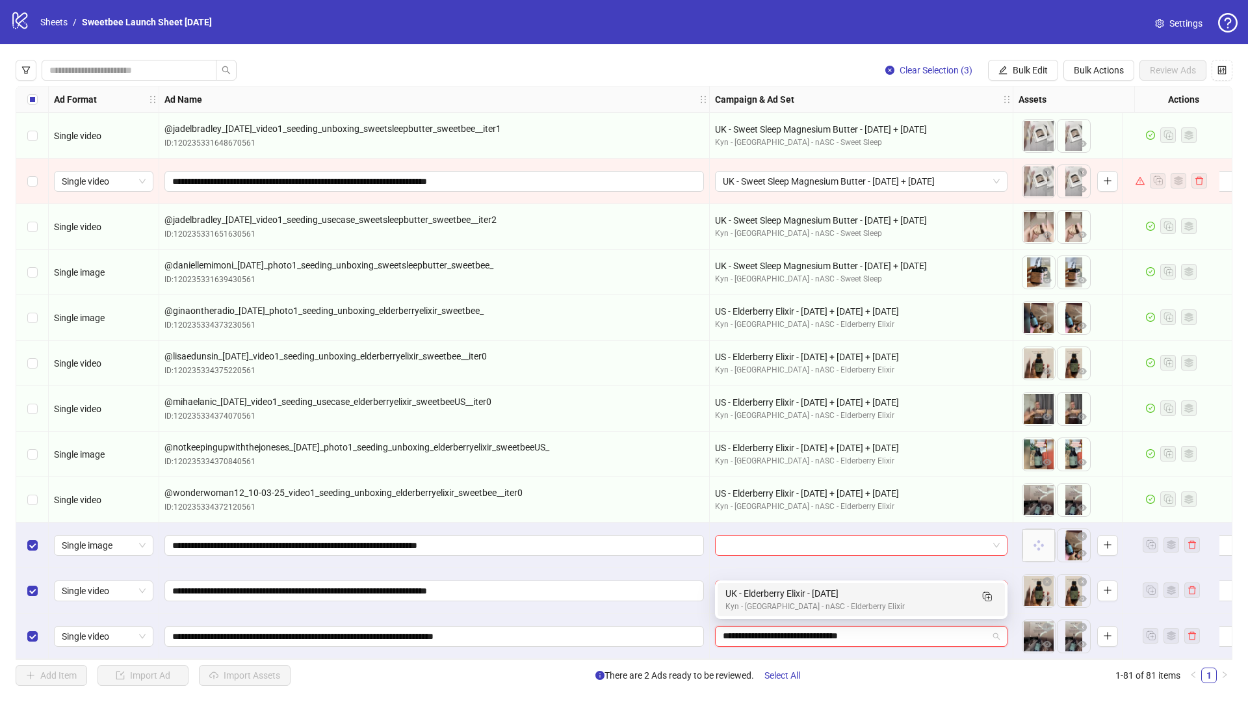
click at [814, 603] on div "Kyn - [GEOGRAPHIC_DATA] - nASC - Elderberry Elixir" at bounding box center [849, 607] width 246 height 12
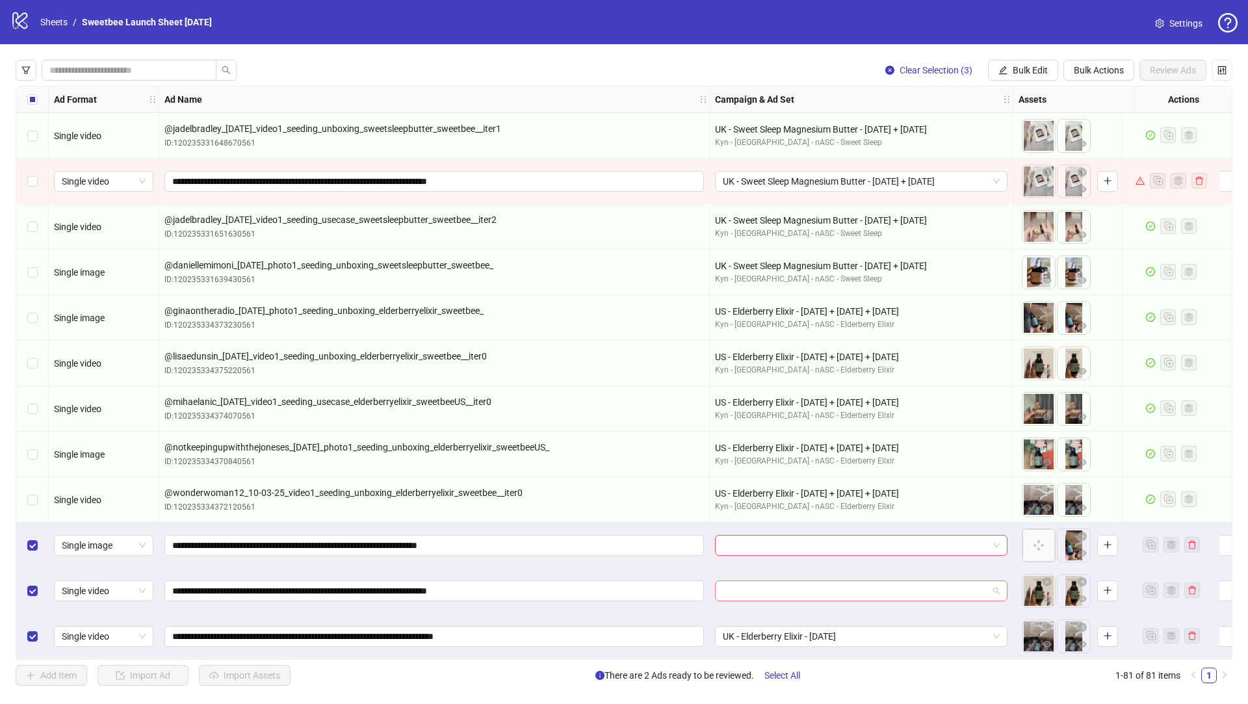
click at [769, 590] on input "search" at bounding box center [855, 591] width 265 height 20
paste input "**********"
type input "**********"
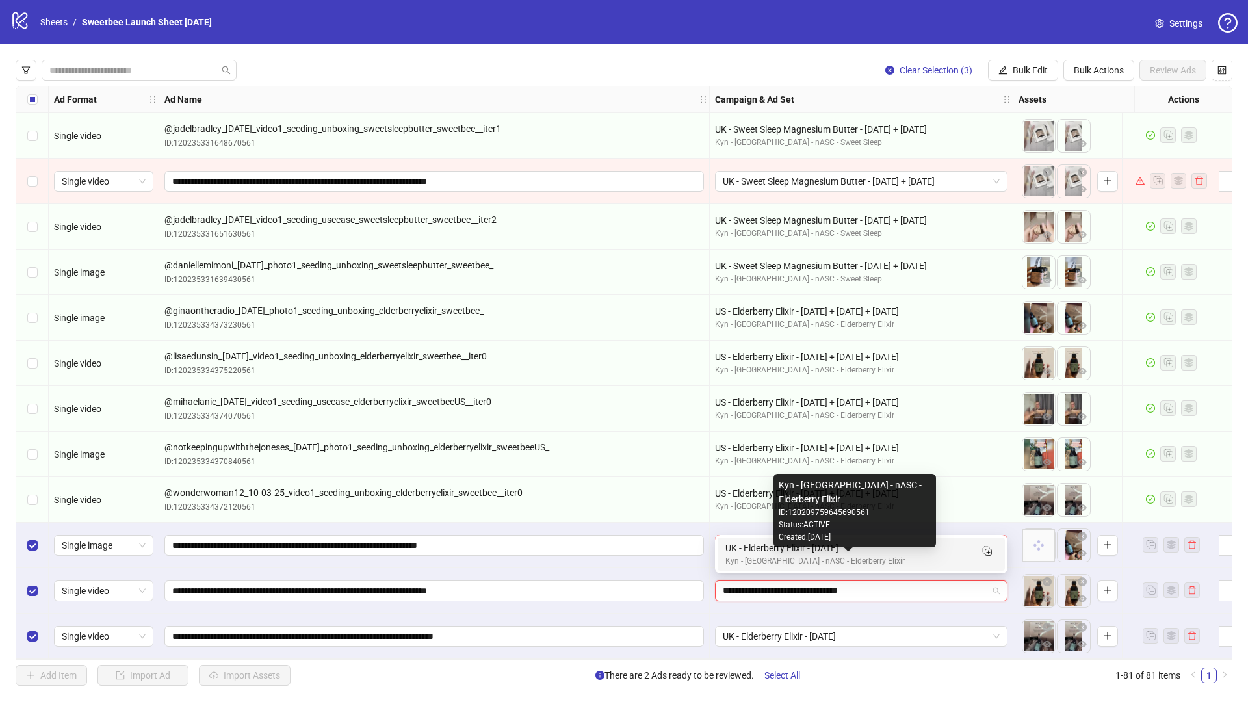
click at [772, 560] on div "Kyn - [GEOGRAPHIC_DATA] - nASC - Elderberry Elixir" at bounding box center [849, 561] width 246 height 12
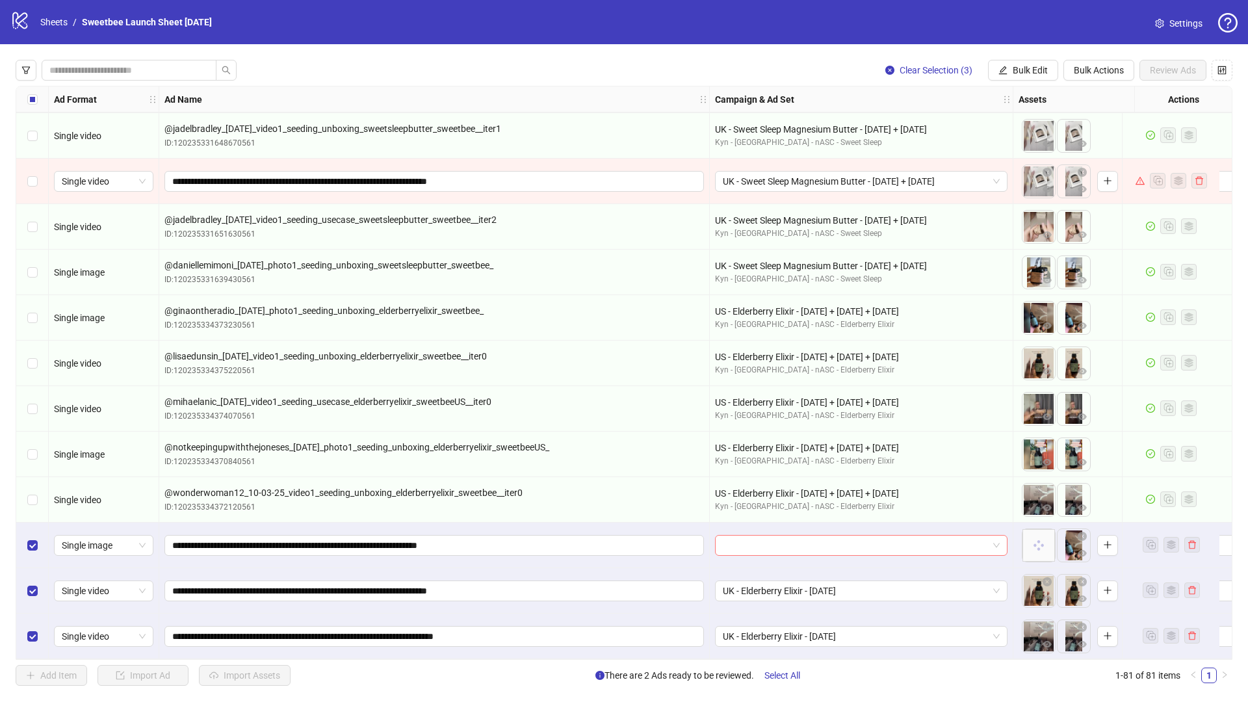
drag, startPoint x: 764, startPoint y: 553, endPoint x: 758, endPoint y: 543, distance: 11.4
click at [763, 551] on div at bounding box center [862, 546] width 304 height 46
click at [756, 541] on input "search" at bounding box center [855, 546] width 265 height 20
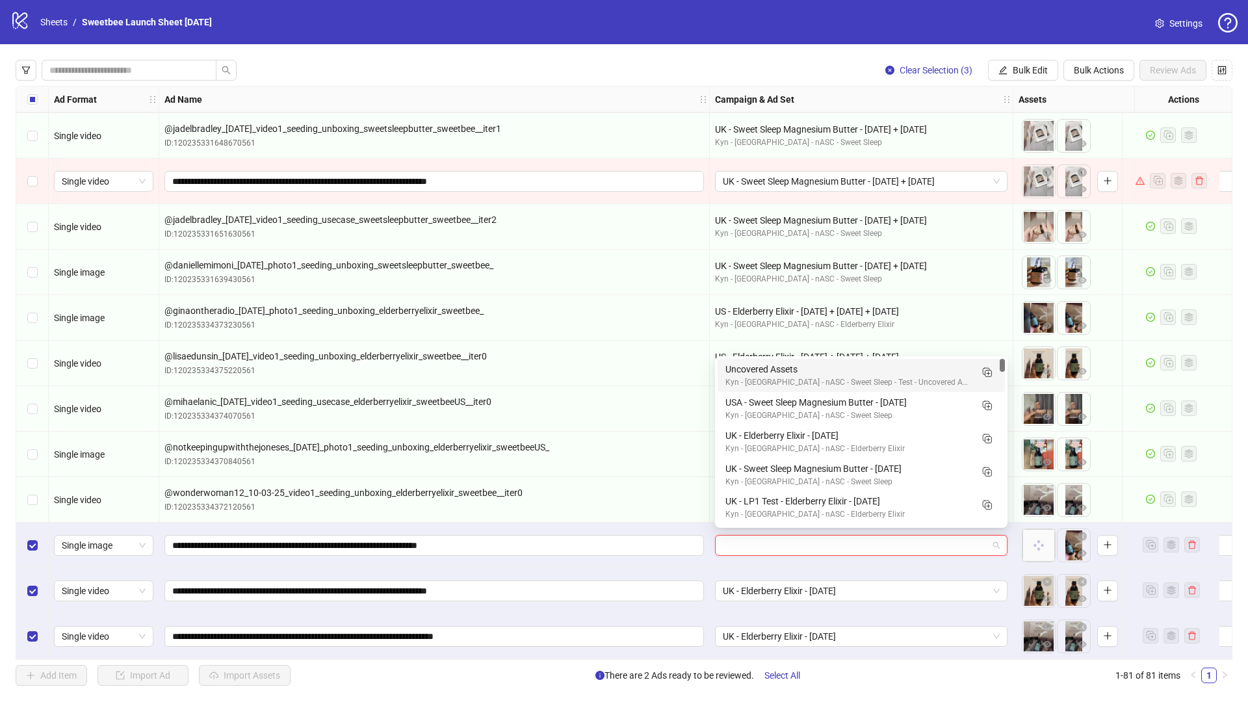
paste input "**********"
type input "**********"
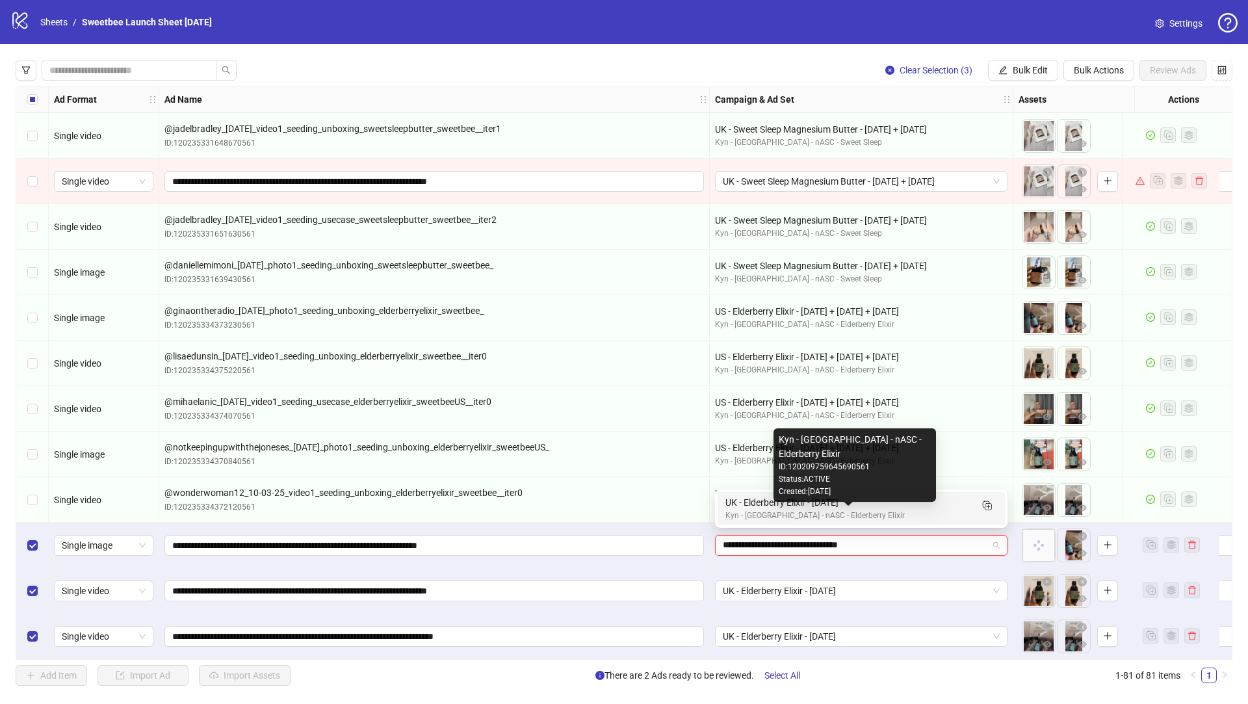
click at [763, 514] on div "Kyn - [GEOGRAPHIC_DATA] - nASC - Elderberry Elixir" at bounding box center [849, 516] width 246 height 12
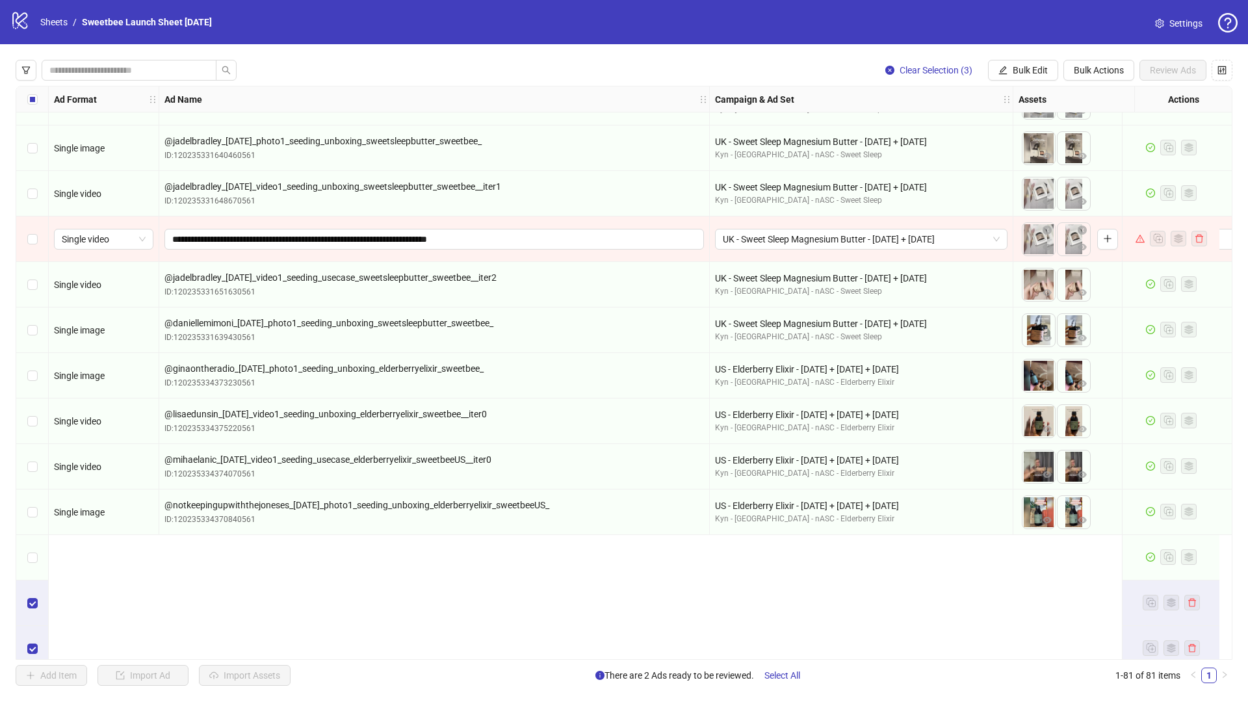
scroll to position [2836, 0]
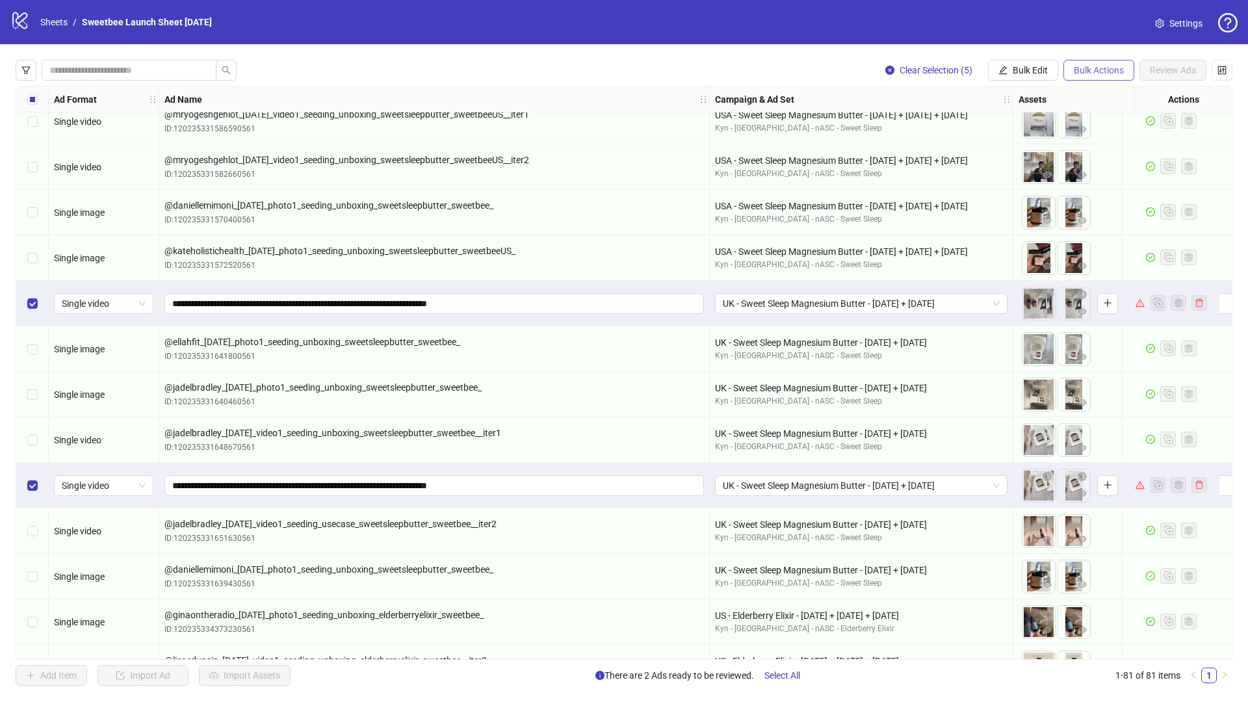
click at [1107, 72] on span "Bulk Actions" at bounding box center [1099, 70] width 50 height 10
click at [765, 64] on div "Clear Selection (5) Bulk Edit Bulk Actions Review Ads" at bounding box center [624, 70] width 1217 height 21
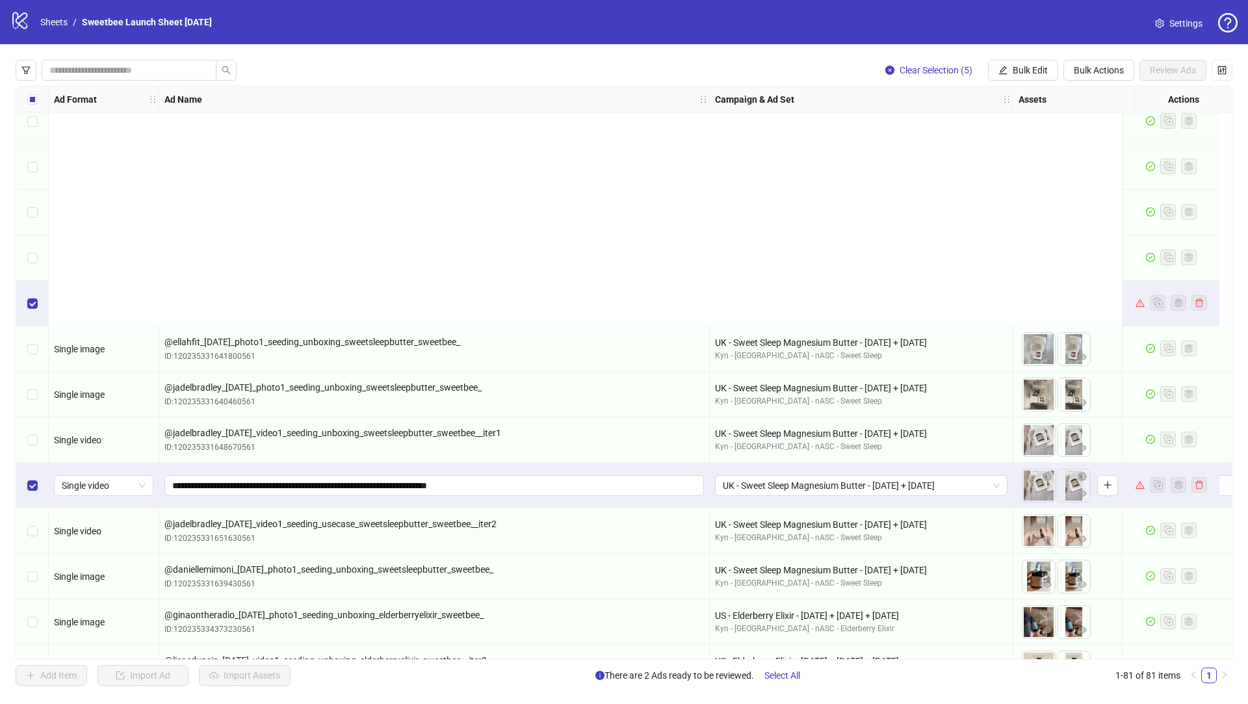
scroll to position [3145, 0]
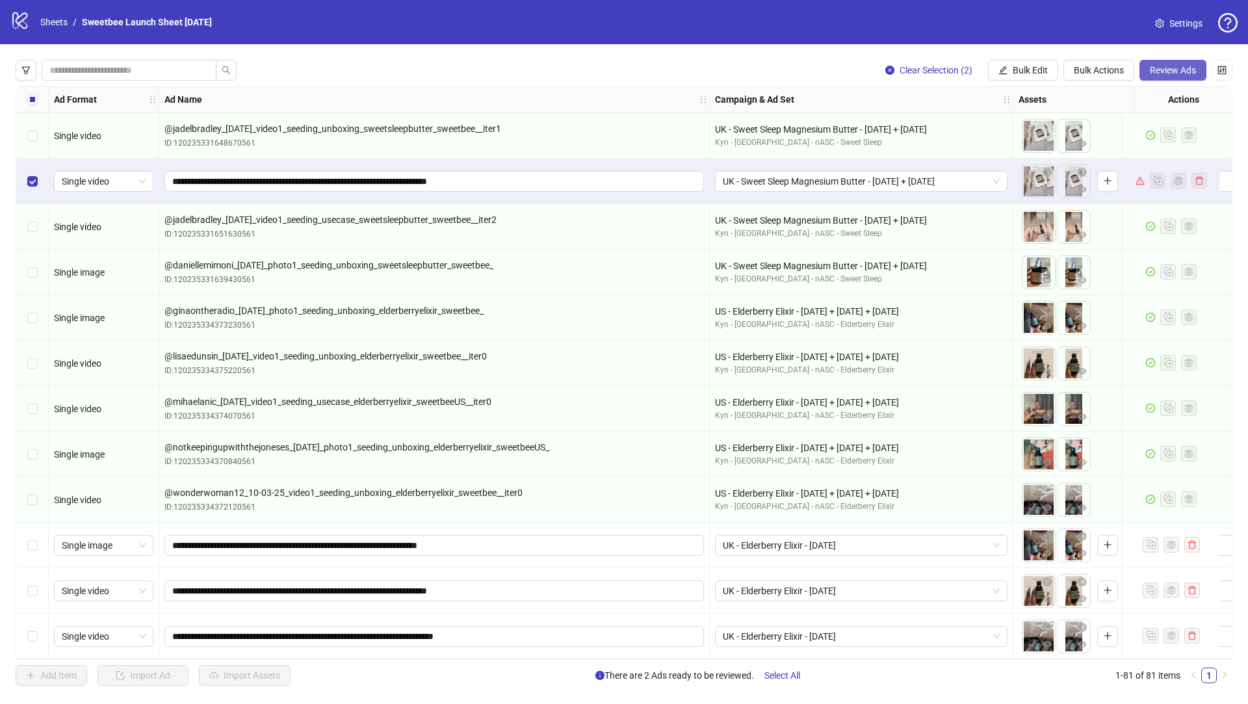
click at [1168, 66] on span "Review Ads" at bounding box center [1173, 70] width 46 height 10
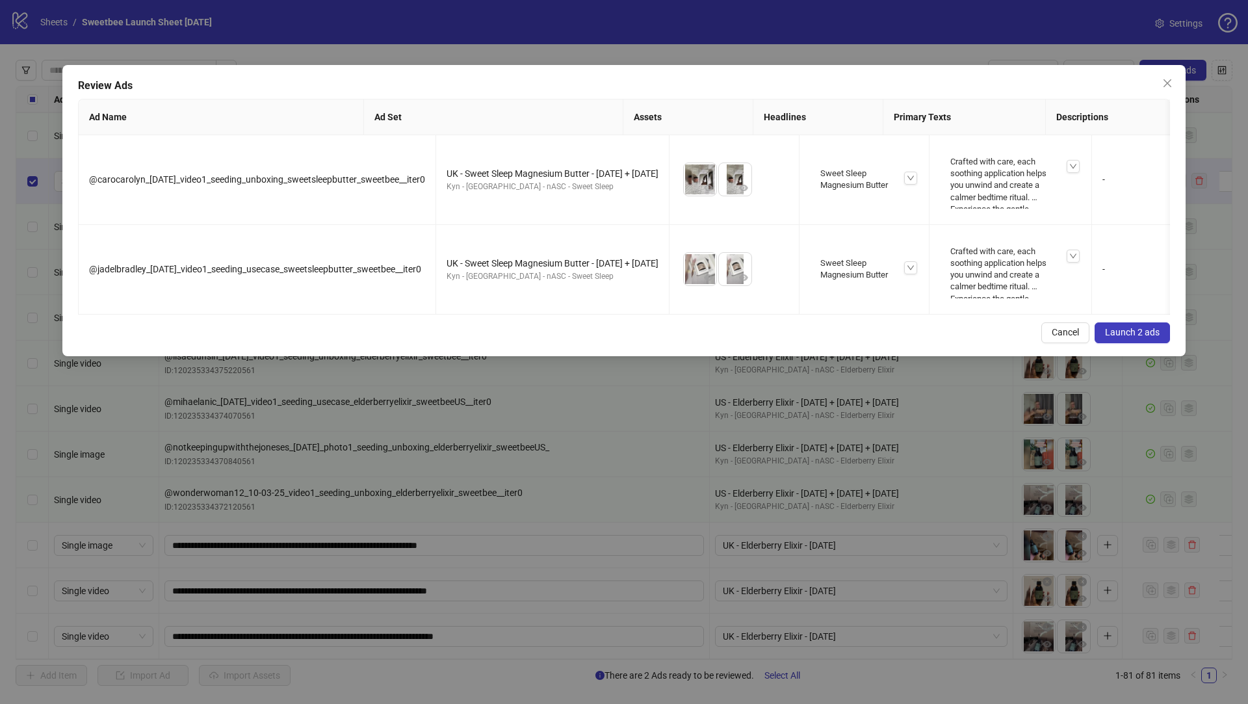
click at [1108, 343] on button "Launch 2 ads" at bounding box center [1132, 333] width 75 height 21
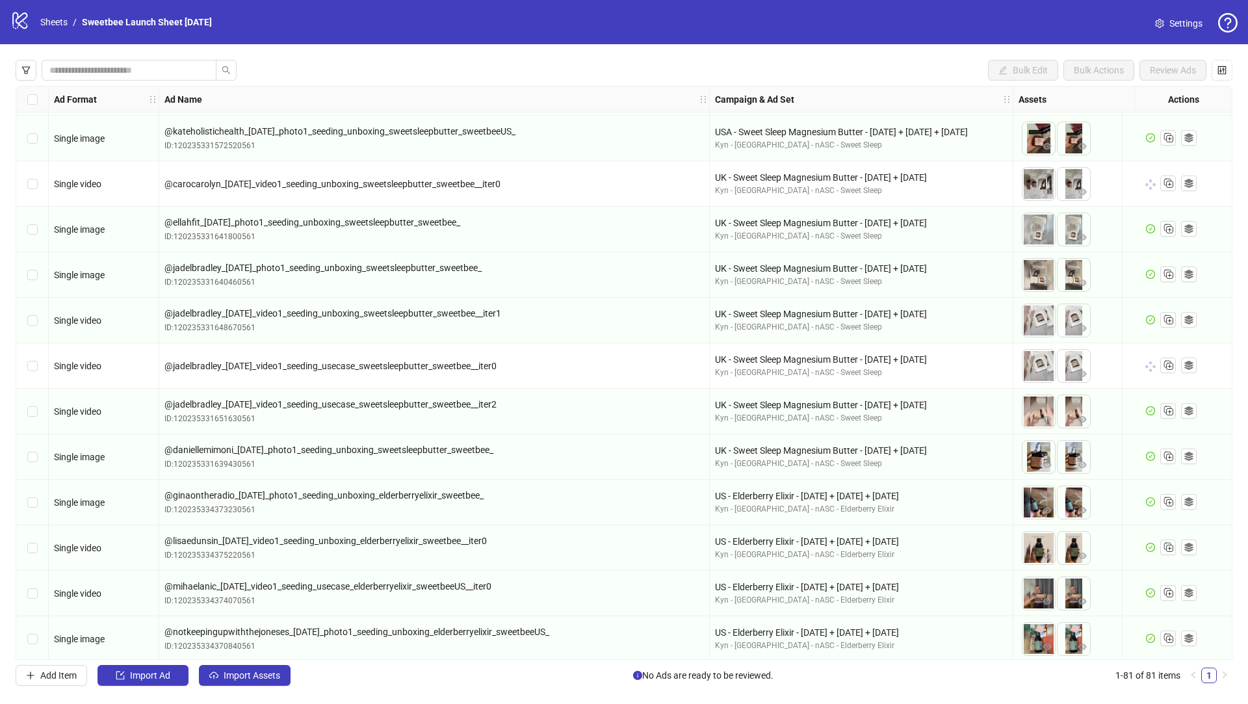
scroll to position [2900, 0]
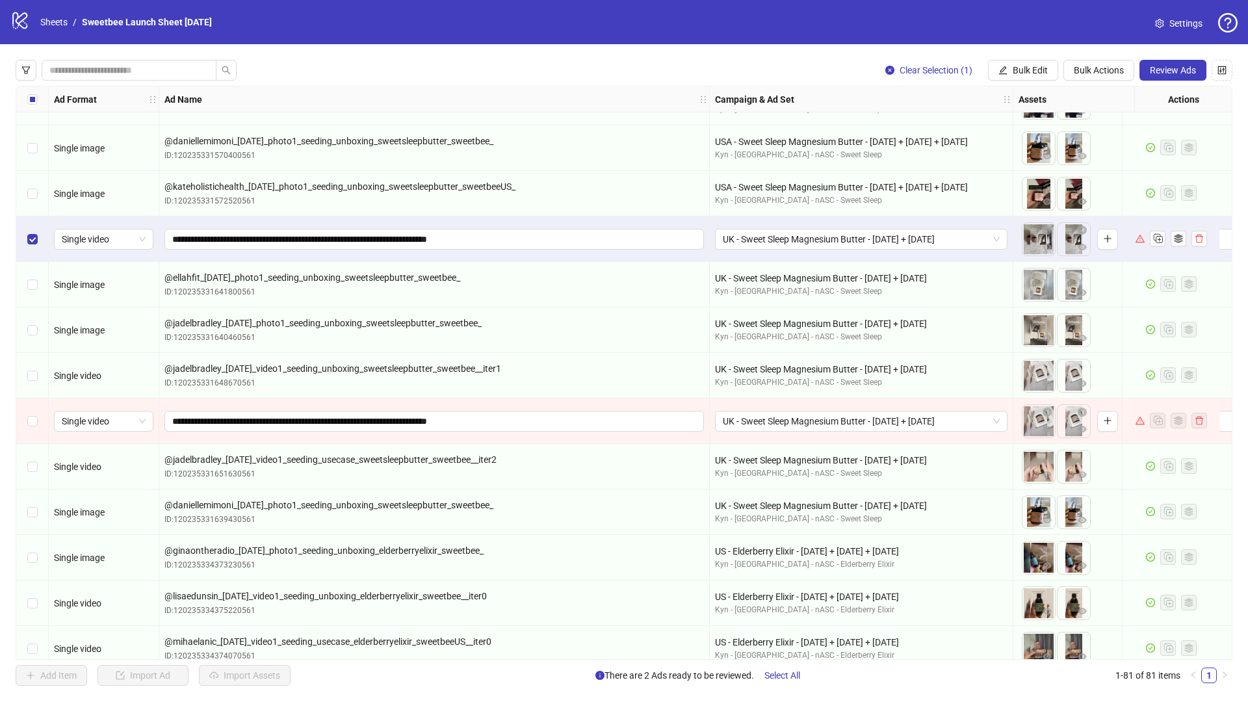
click at [34, 429] on div "Select row 71" at bounding box center [32, 422] width 33 height 46
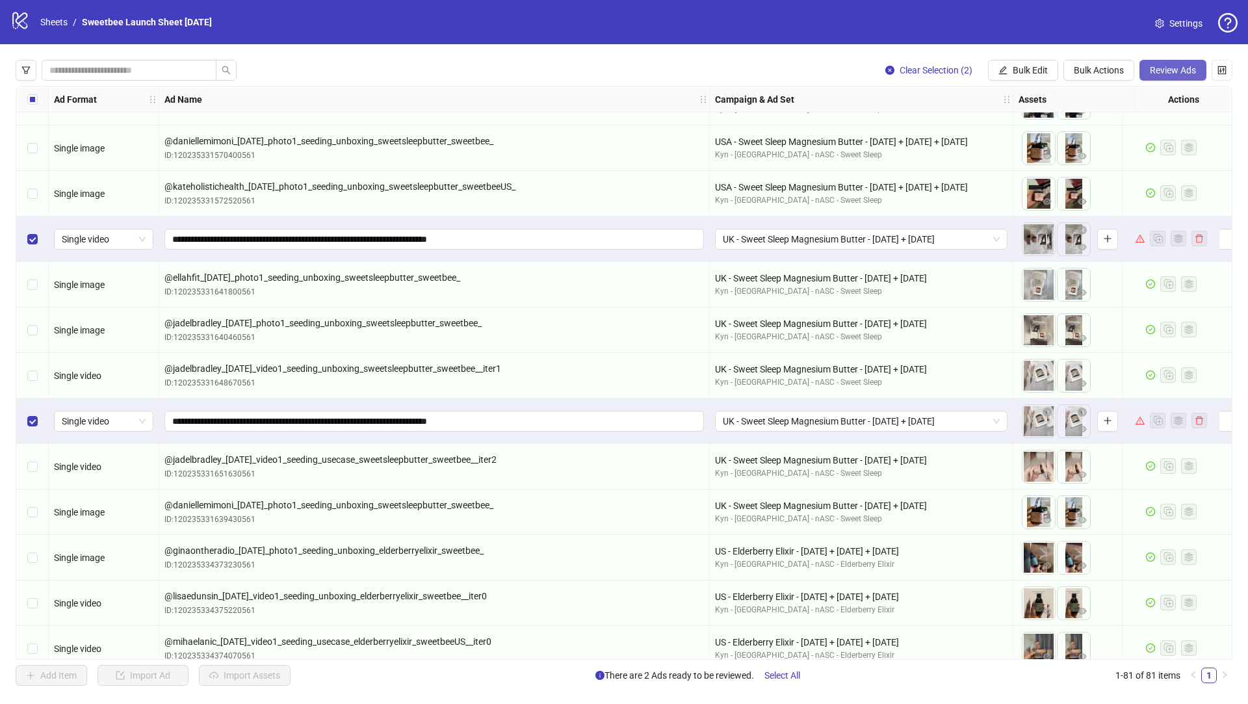
click at [1158, 72] on span "Review Ads" at bounding box center [1173, 70] width 46 height 10
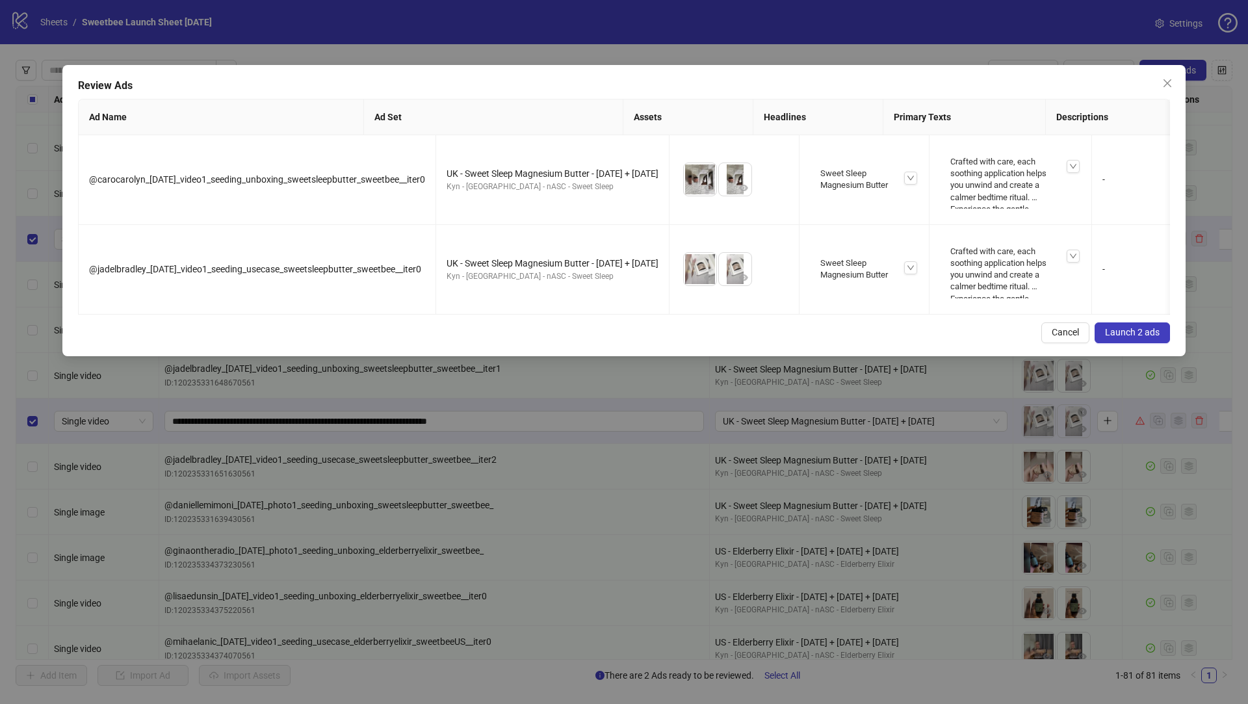
click at [1122, 337] on span "Launch 2 ads" at bounding box center [1132, 332] width 55 height 10
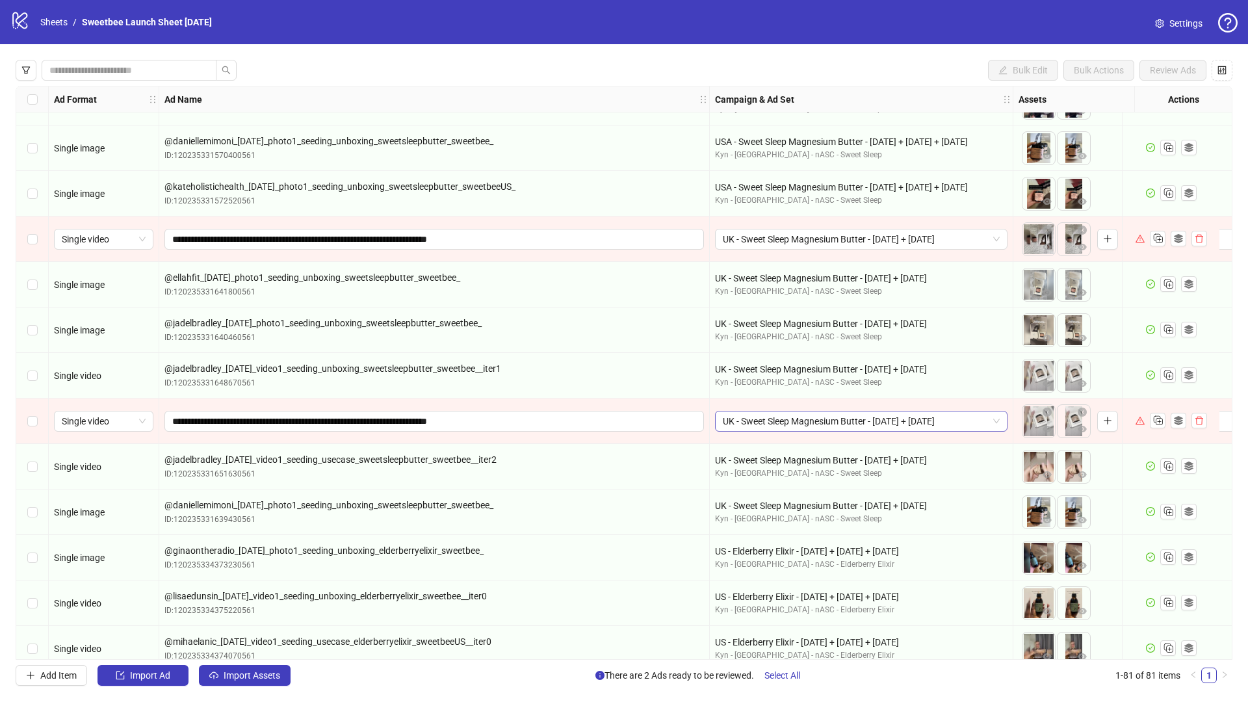
click at [924, 423] on span "UK - Sweet Sleep Magnesium Butter - [DATE] + [DATE]" at bounding box center [861, 422] width 277 height 20
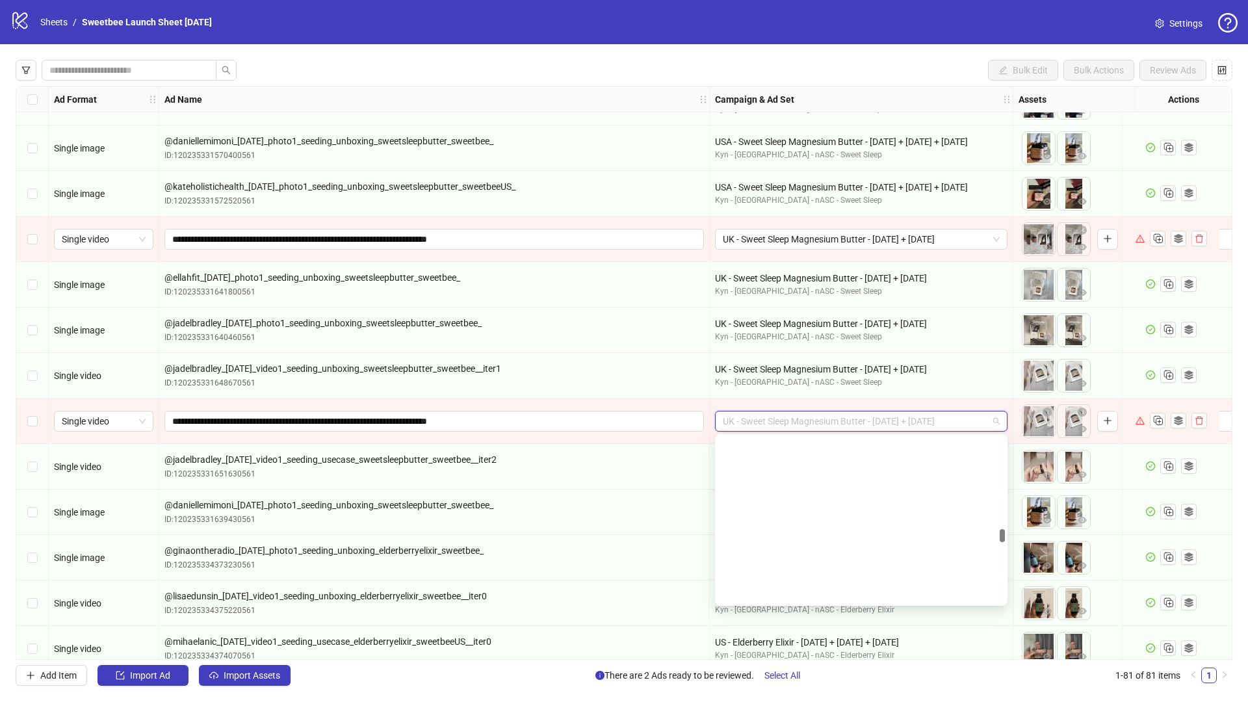
scroll to position [1733, 0]
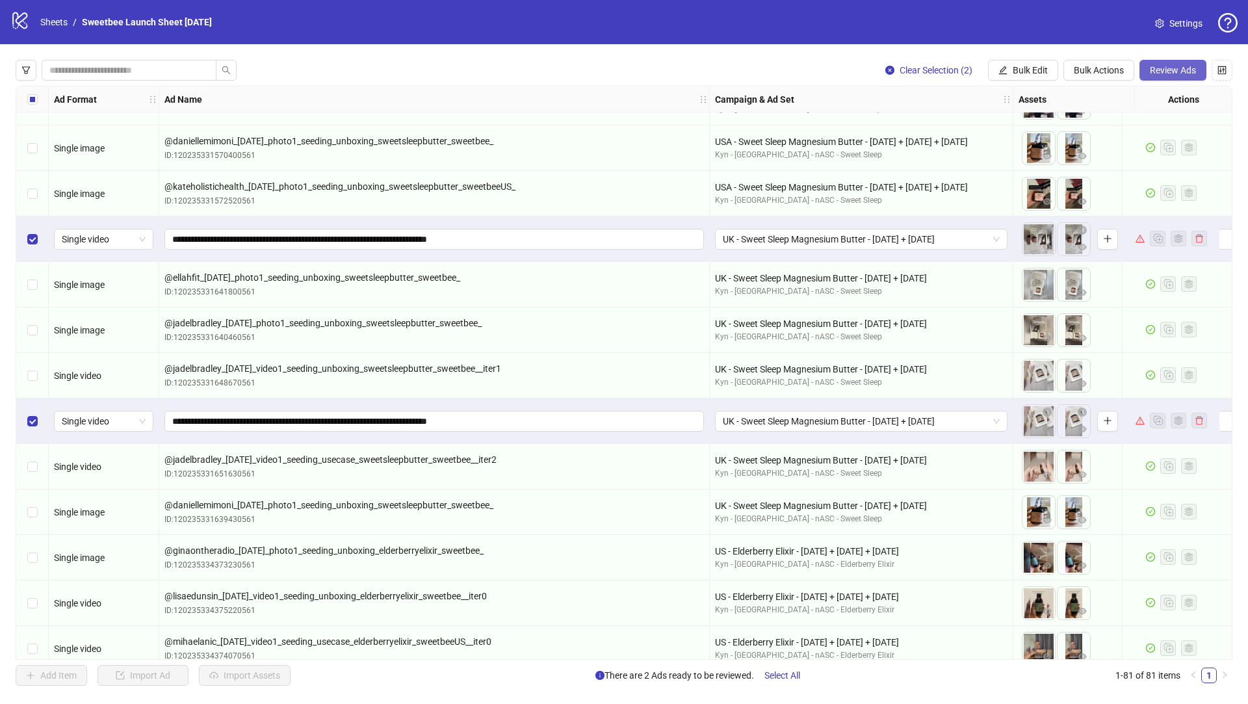
click at [1152, 70] on span "Review Ads" at bounding box center [1173, 70] width 46 height 10
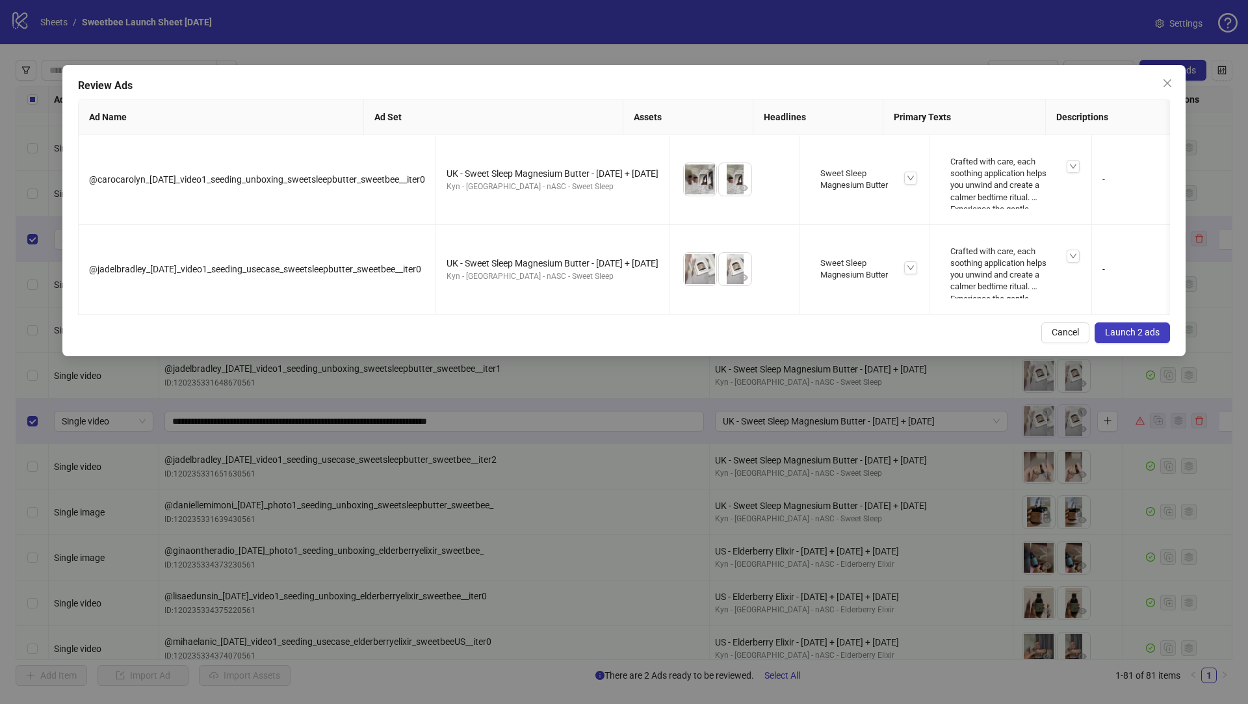
drag, startPoint x: 1133, startPoint y: 354, endPoint x: 1135, endPoint y: 347, distance: 7.0
click at [1133, 343] on button "Launch 2 ads" at bounding box center [1132, 333] width 75 height 21
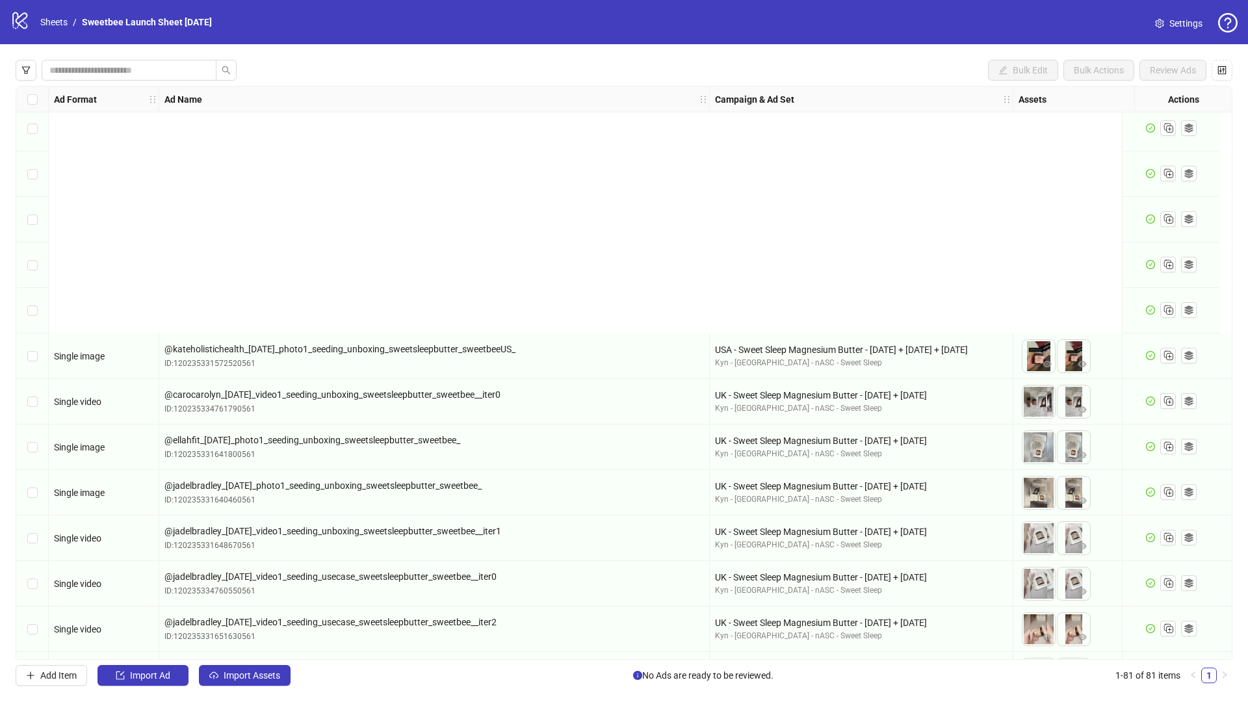
scroll to position [3145, 0]
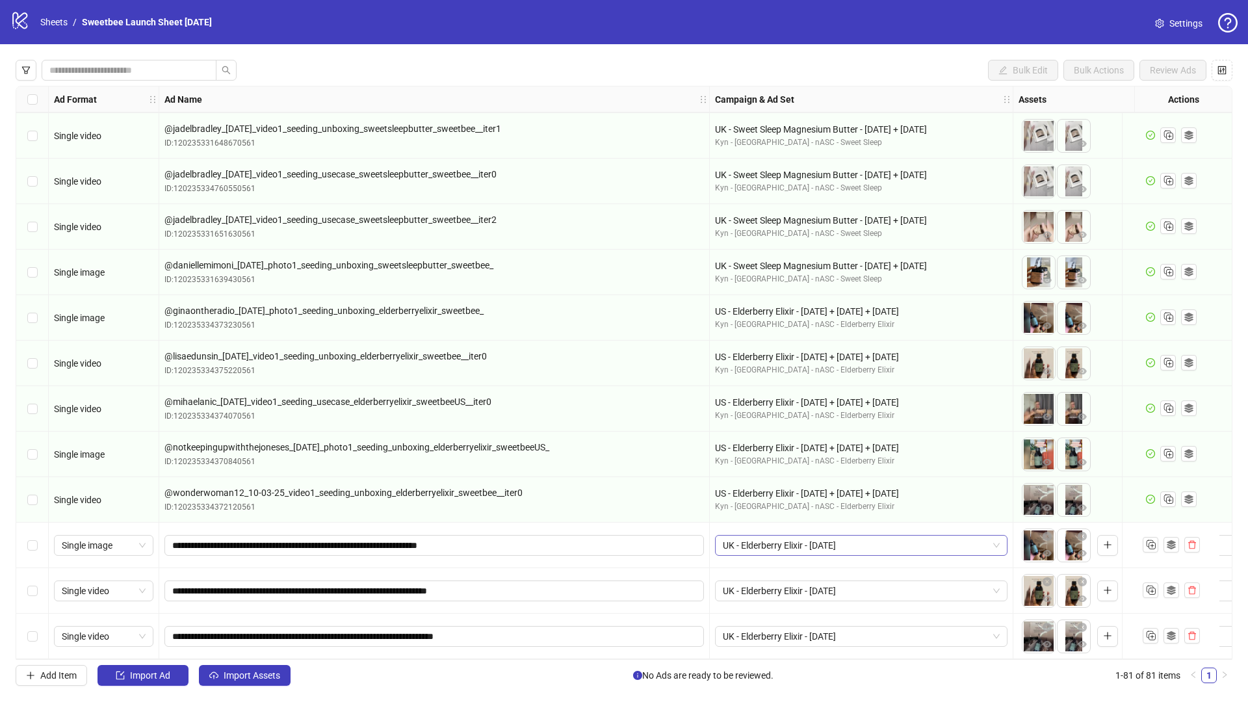
click at [883, 546] on span "UK - Elderberry Elixir - [DATE]" at bounding box center [861, 546] width 277 height 20
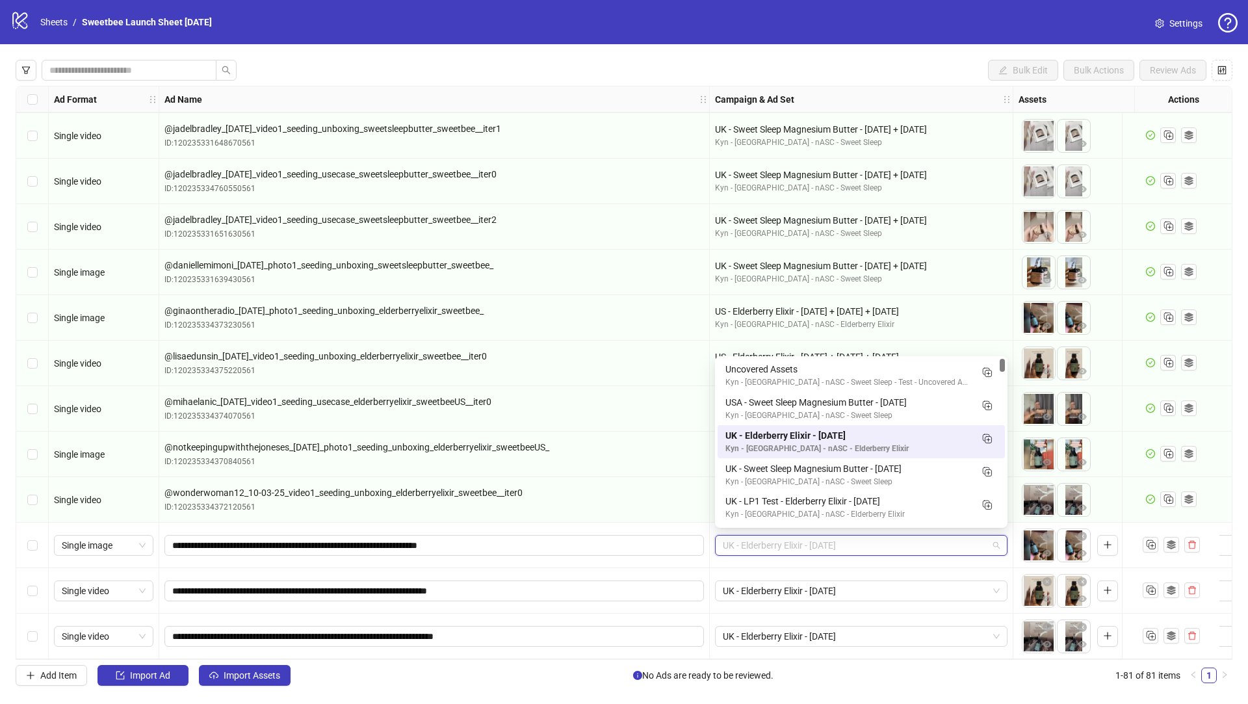
click at [882, 546] on span "UK - Elderberry Elixir - [DATE]" at bounding box center [861, 546] width 277 height 20
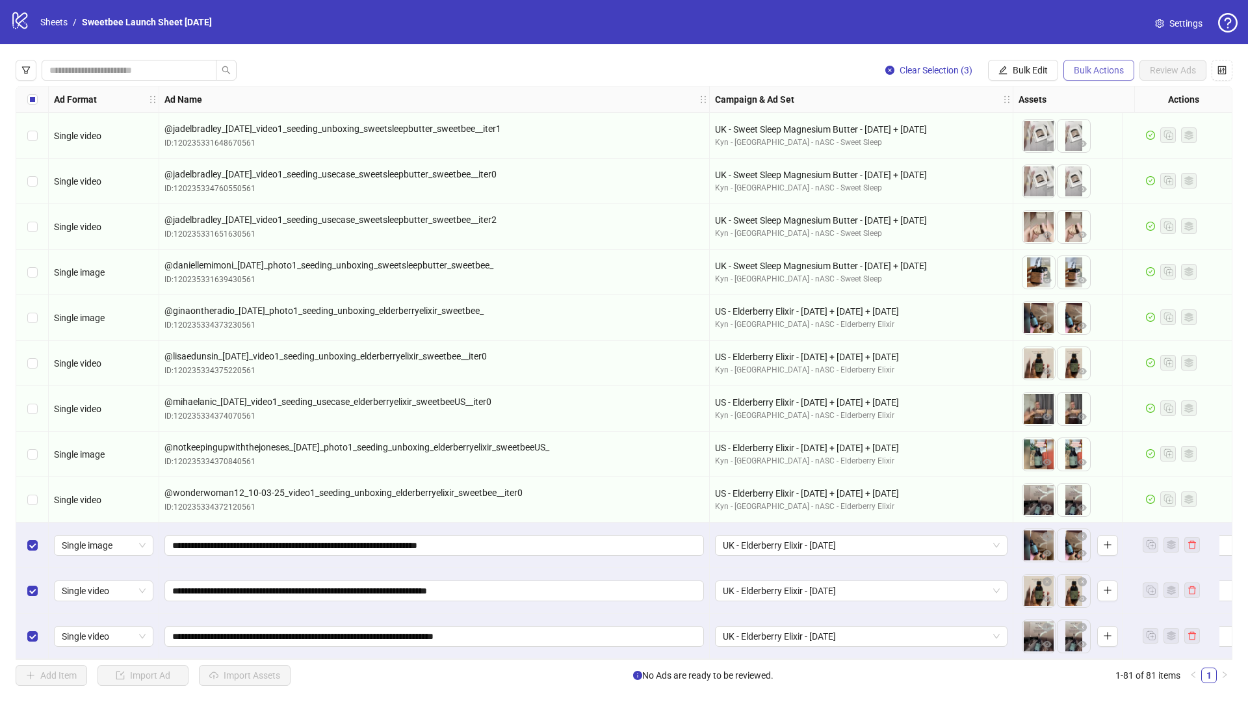
click at [1084, 66] on span "Bulk Actions" at bounding box center [1099, 70] width 50 height 10
click at [1090, 176] on span "Apply Template" at bounding box center [1117, 180] width 89 height 14
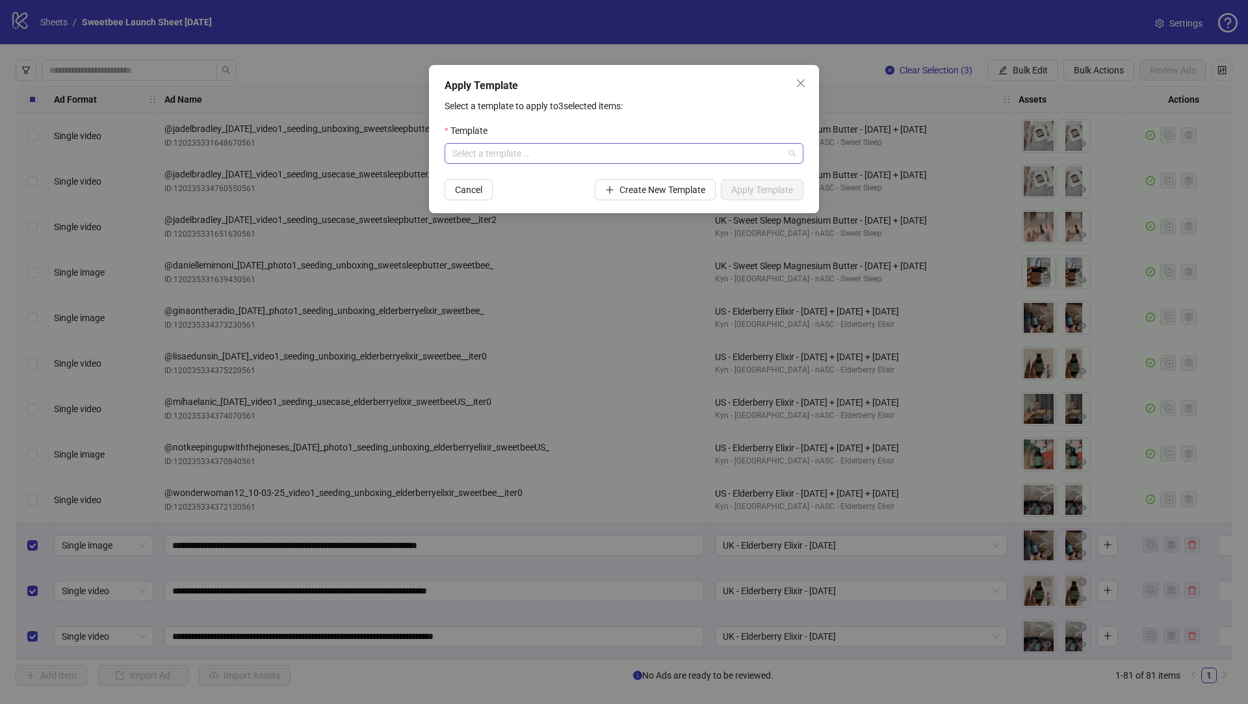
click at [512, 150] on input "search" at bounding box center [619, 154] width 332 height 20
type input "*****"
click at [501, 179] on div "Sweet Bee Elderberry- [GEOGRAPHIC_DATA]" at bounding box center [624, 179] width 338 height 14
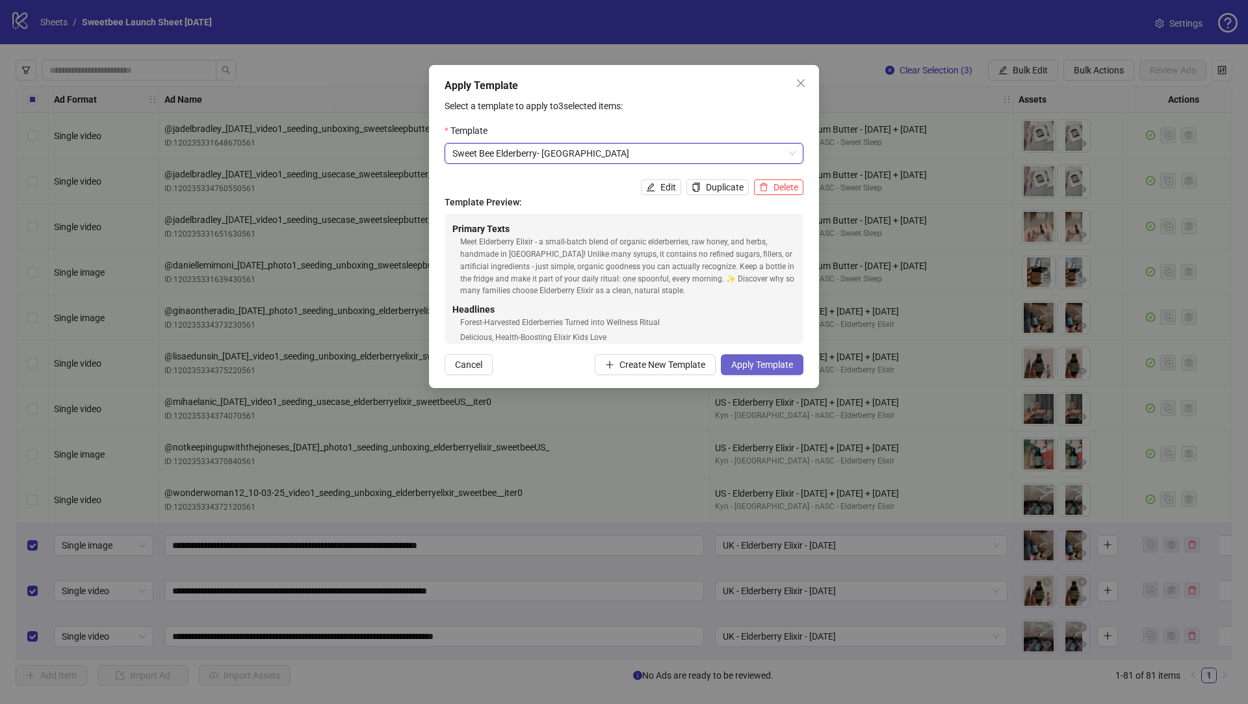
click at [744, 367] on span "Apply Template" at bounding box center [763, 365] width 62 height 10
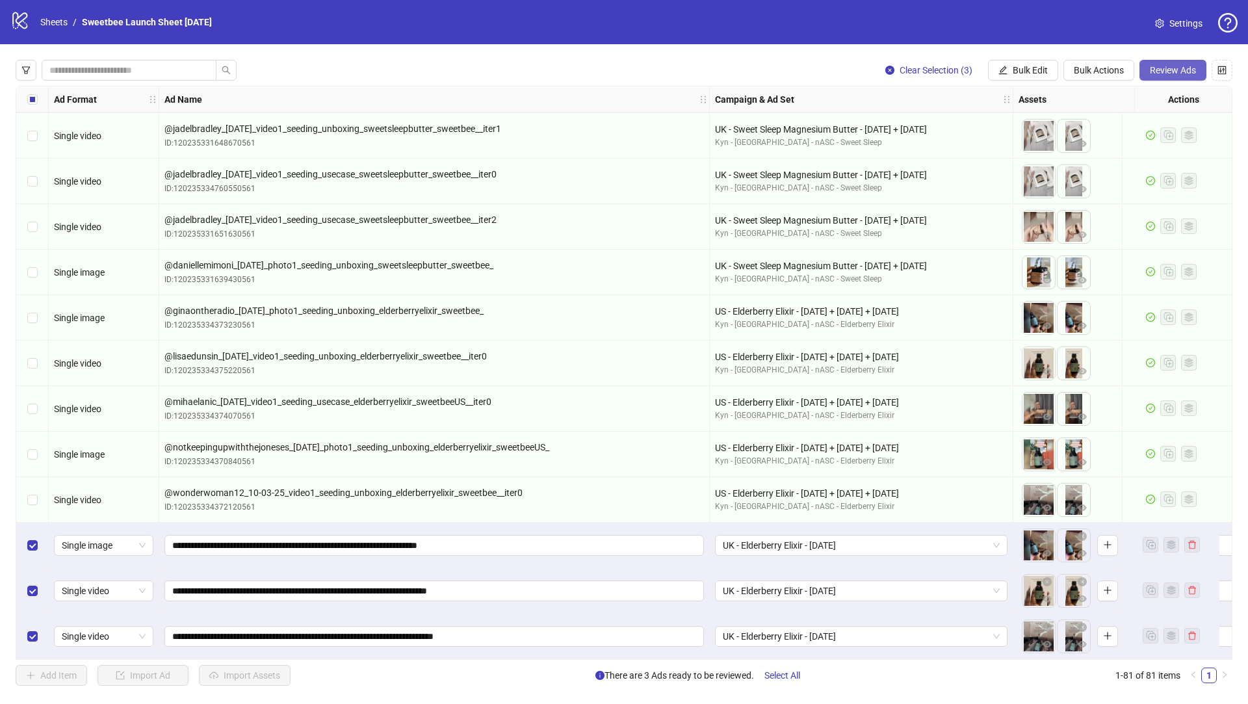
click at [1169, 70] on span "Review Ads" at bounding box center [1173, 70] width 46 height 10
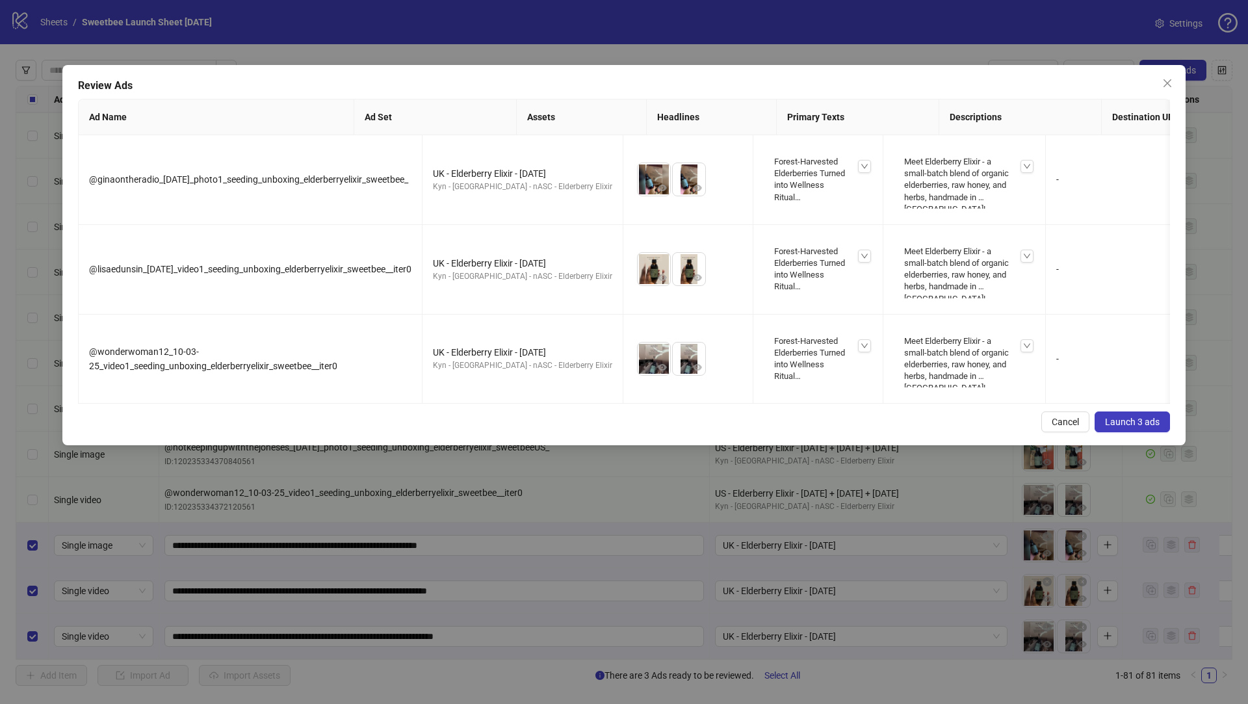
click at [1127, 432] on button "Launch 3 ads" at bounding box center [1132, 422] width 75 height 21
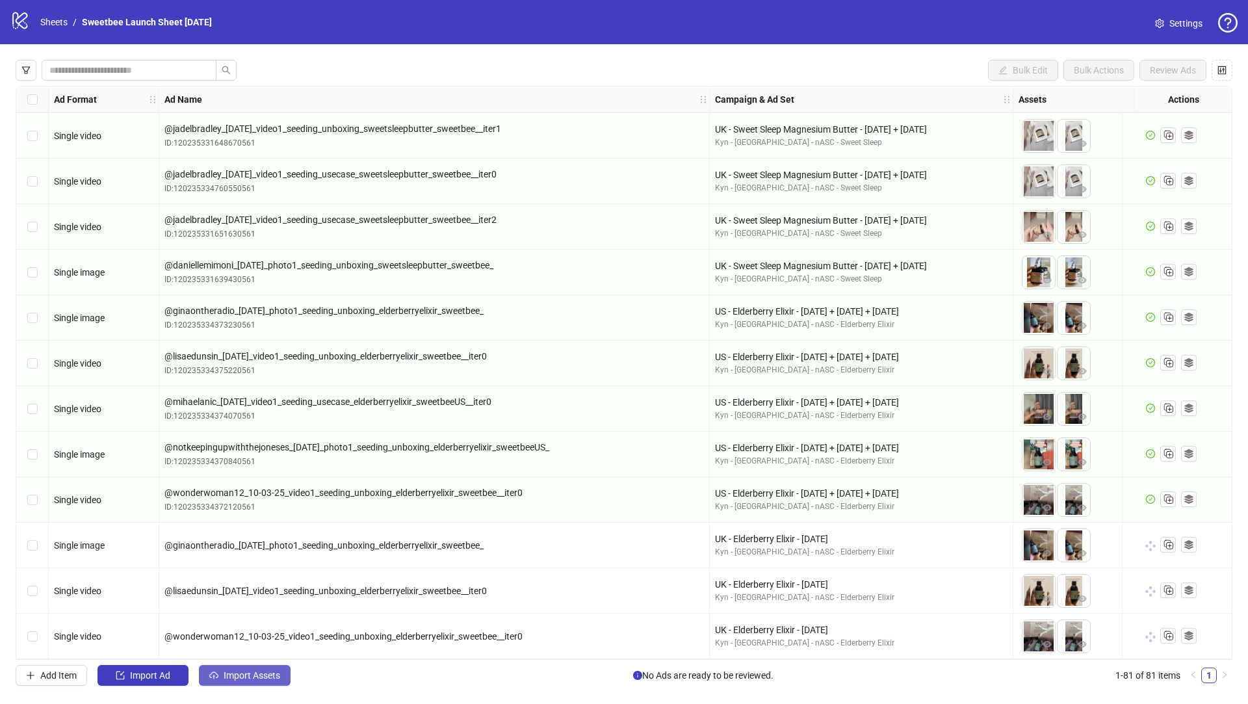
click at [242, 682] on button "Import Assets" at bounding box center [245, 675] width 92 height 21
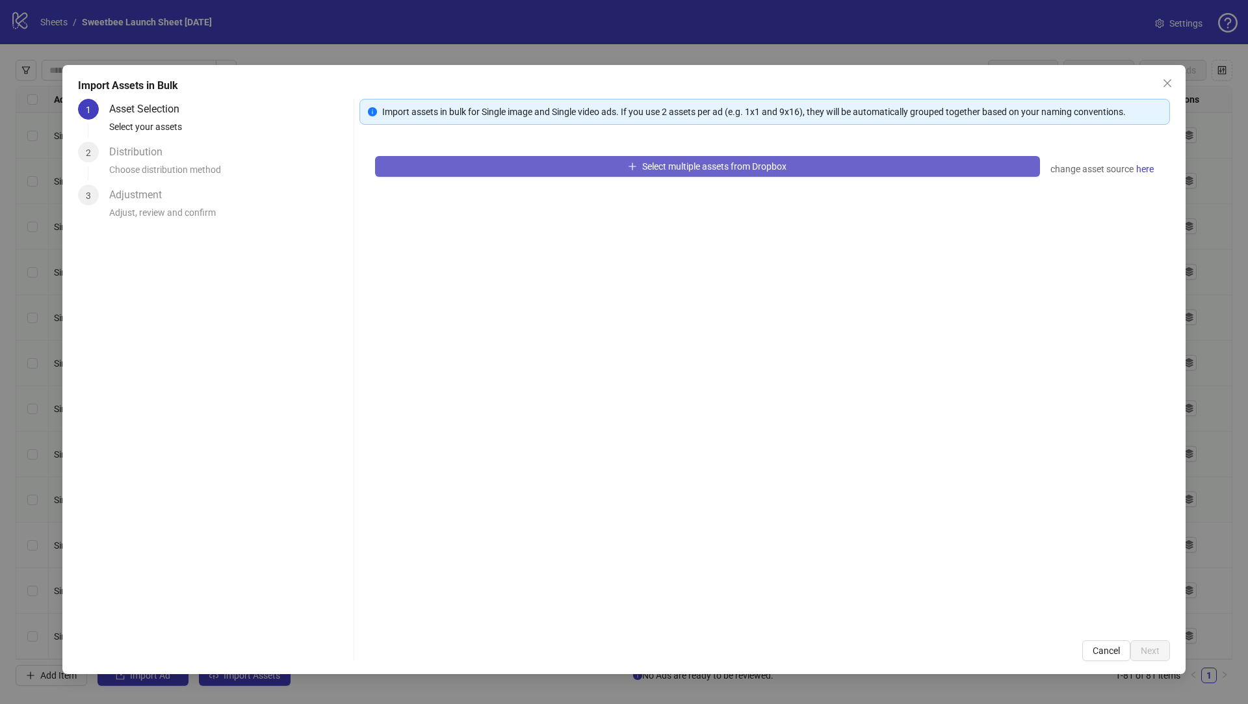
click at [532, 167] on button "Select multiple assets from Dropbox" at bounding box center [707, 166] width 665 height 21
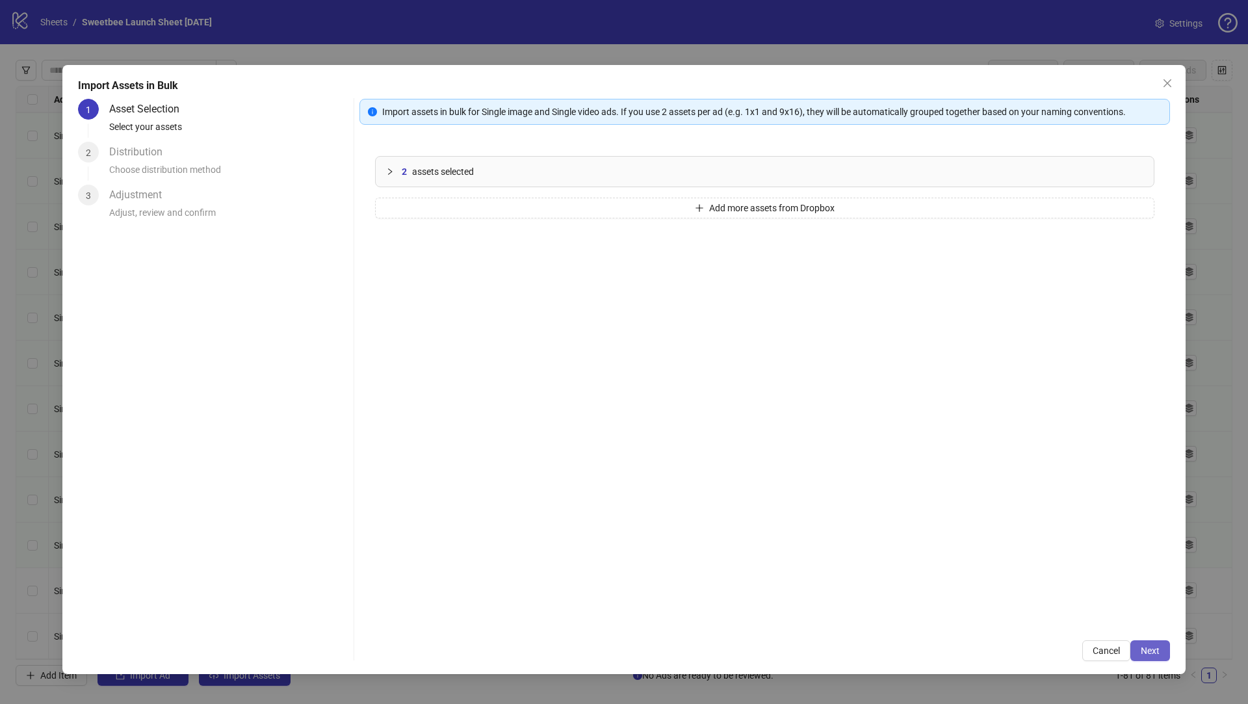
click at [1152, 657] on button "Next" at bounding box center [1151, 650] width 40 height 21
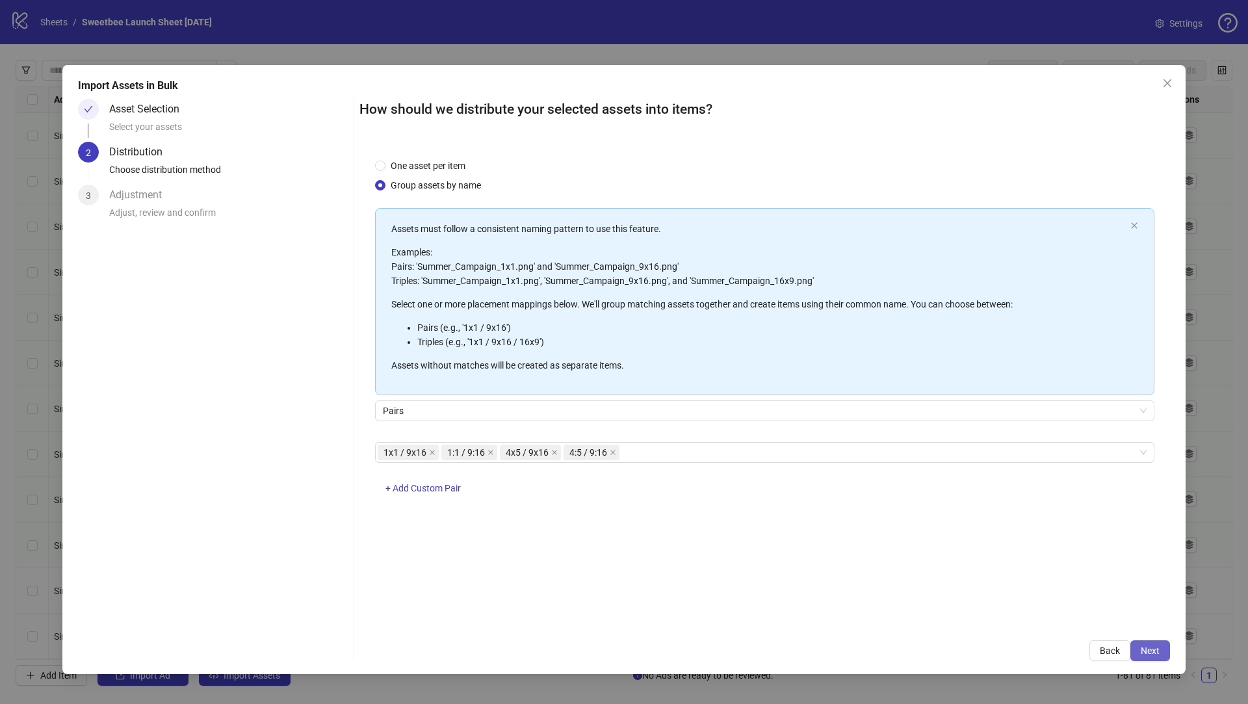
click at [1149, 653] on span "Next" at bounding box center [1150, 651] width 19 height 10
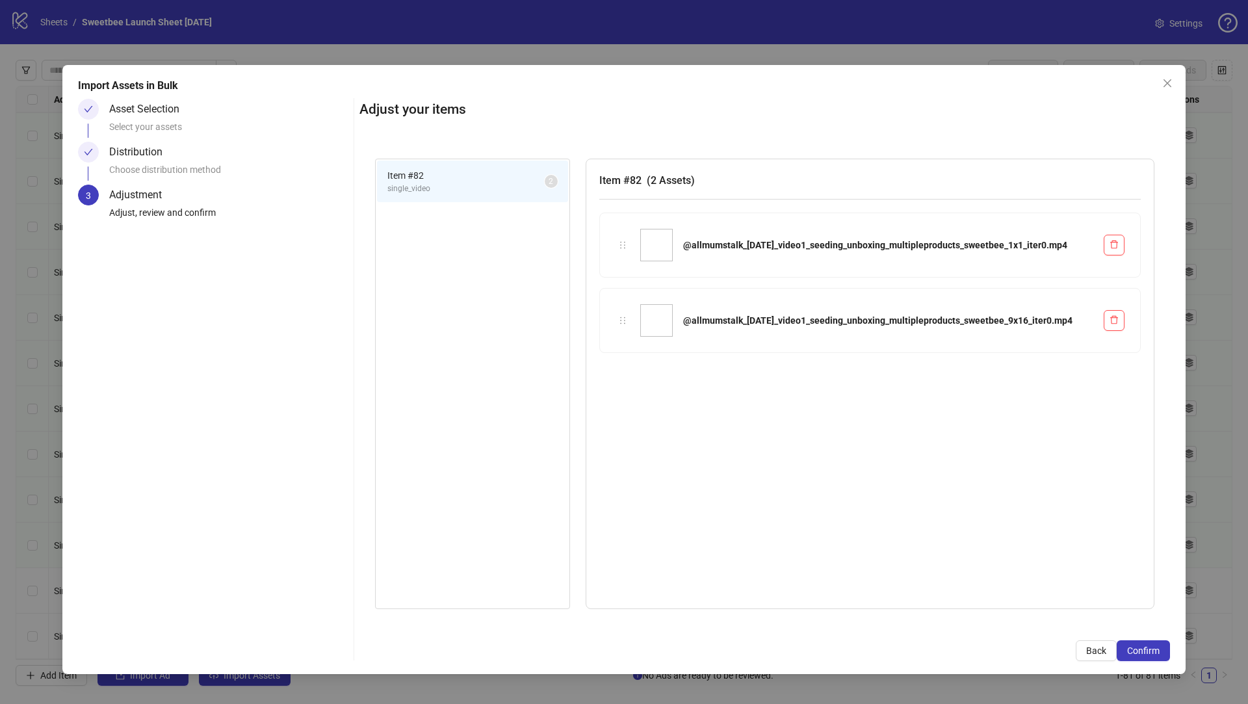
click at [1149, 653] on span "Confirm" at bounding box center [1144, 651] width 33 height 10
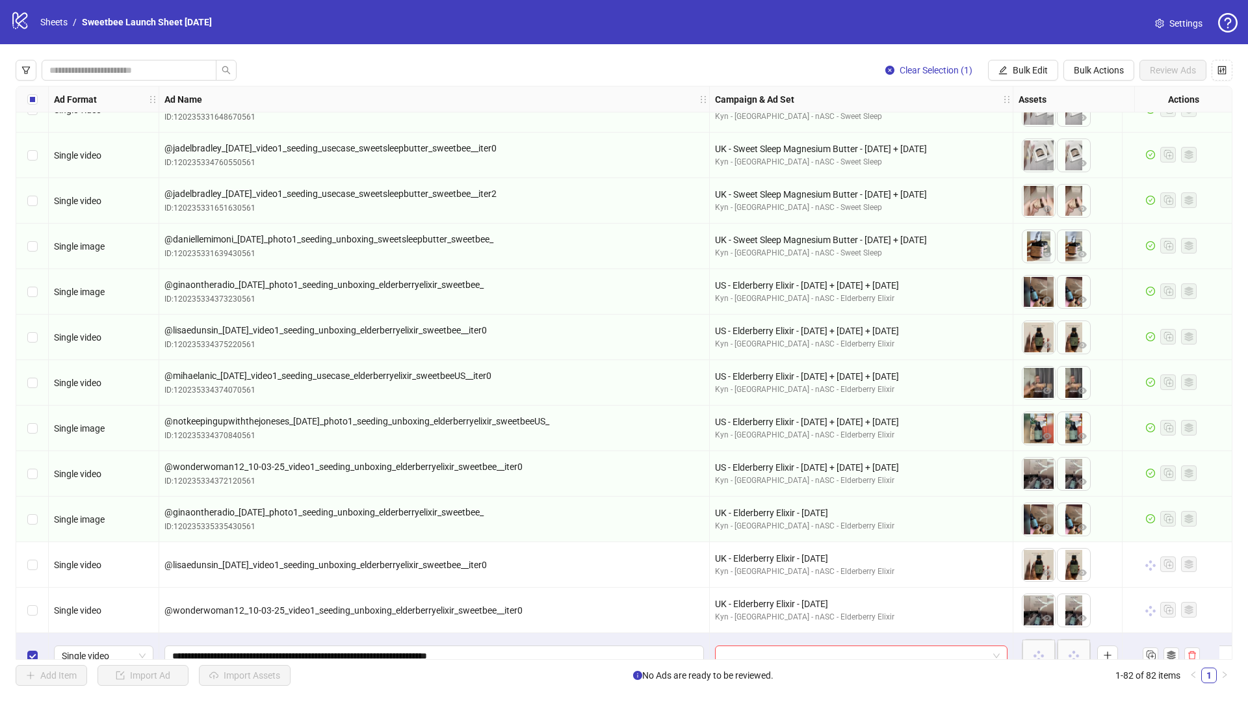
scroll to position [3190, 0]
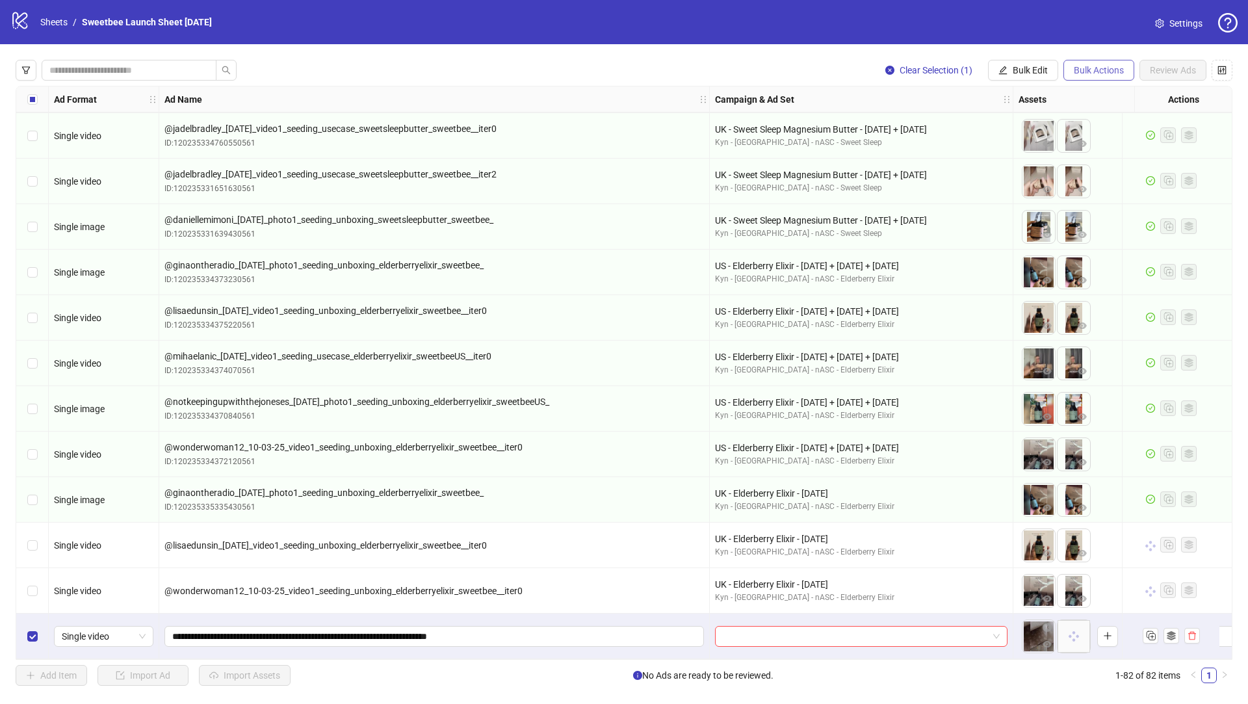
click at [1096, 78] on button "Bulk Actions" at bounding box center [1099, 70] width 71 height 21
click at [1115, 136] on span "Duplicate with assets" at bounding box center [1117, 138] width 89 height 14
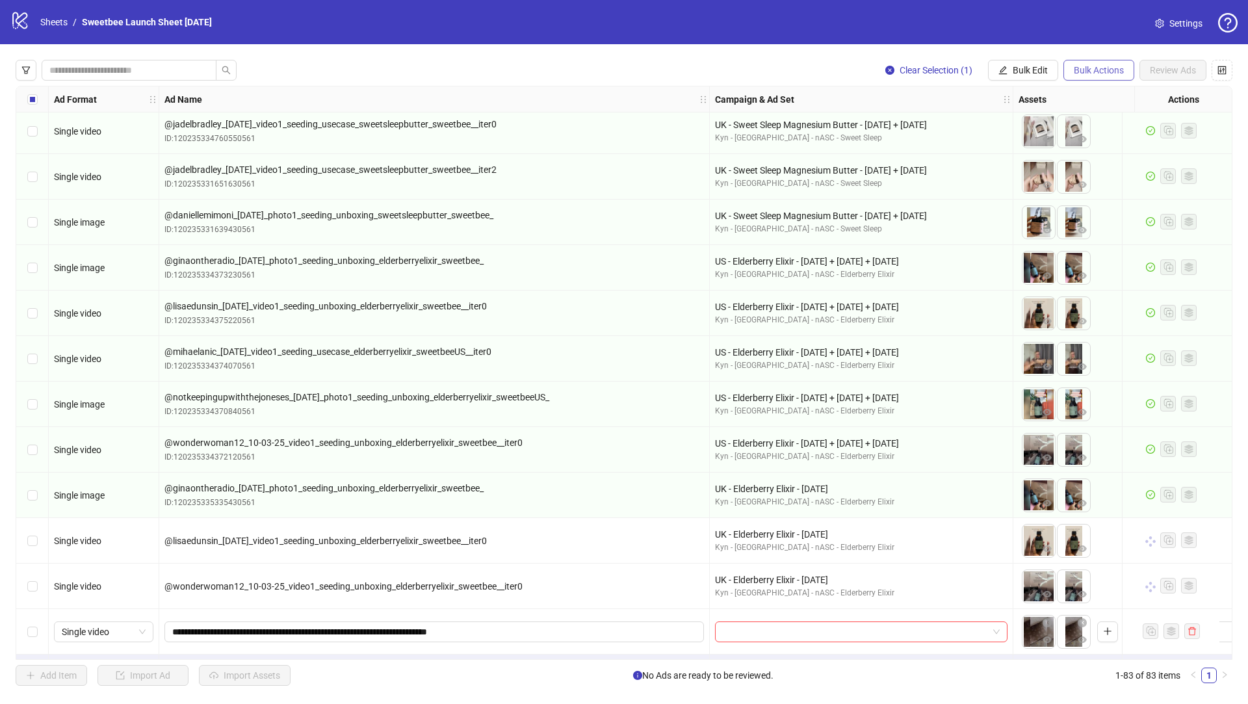
scroll to position [3236, 0]
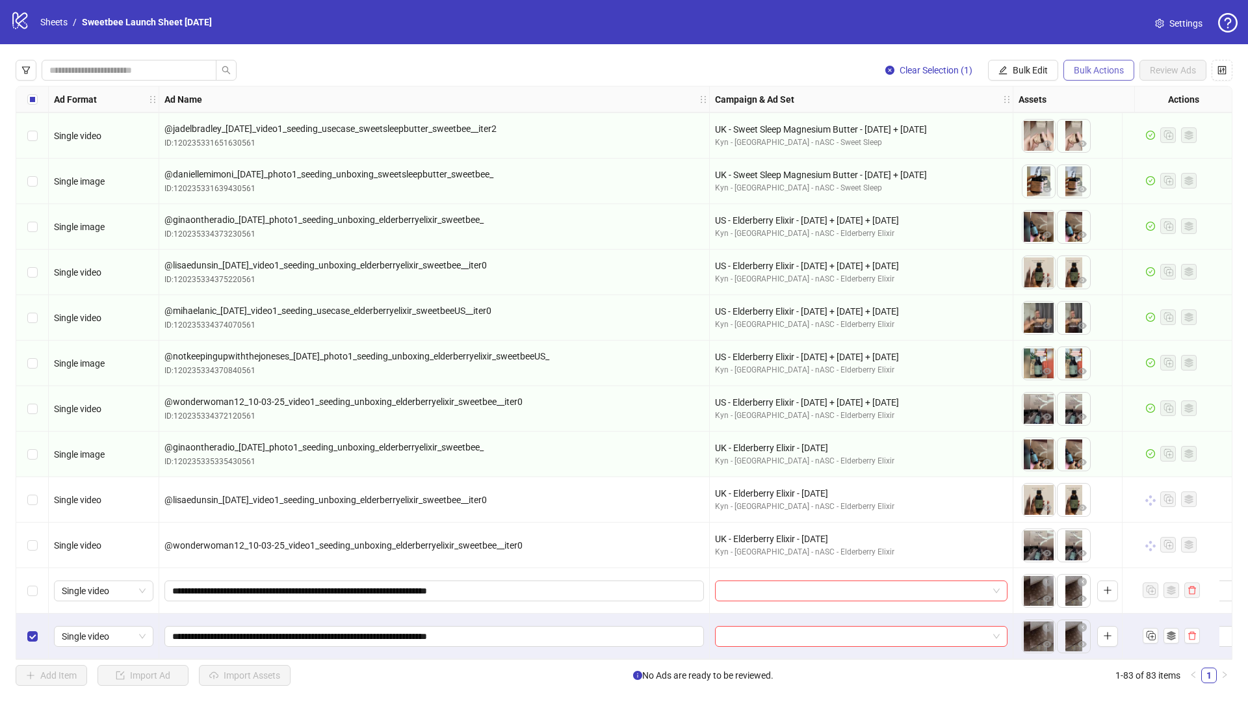
click at [1092, 75] on span "Bulk Actions" at bounding box center [1099, 70] width 50 height 10
click at [1107, 142] on span "Duplicate with assets" at bounding box center [1117, 138] width 89 height 14
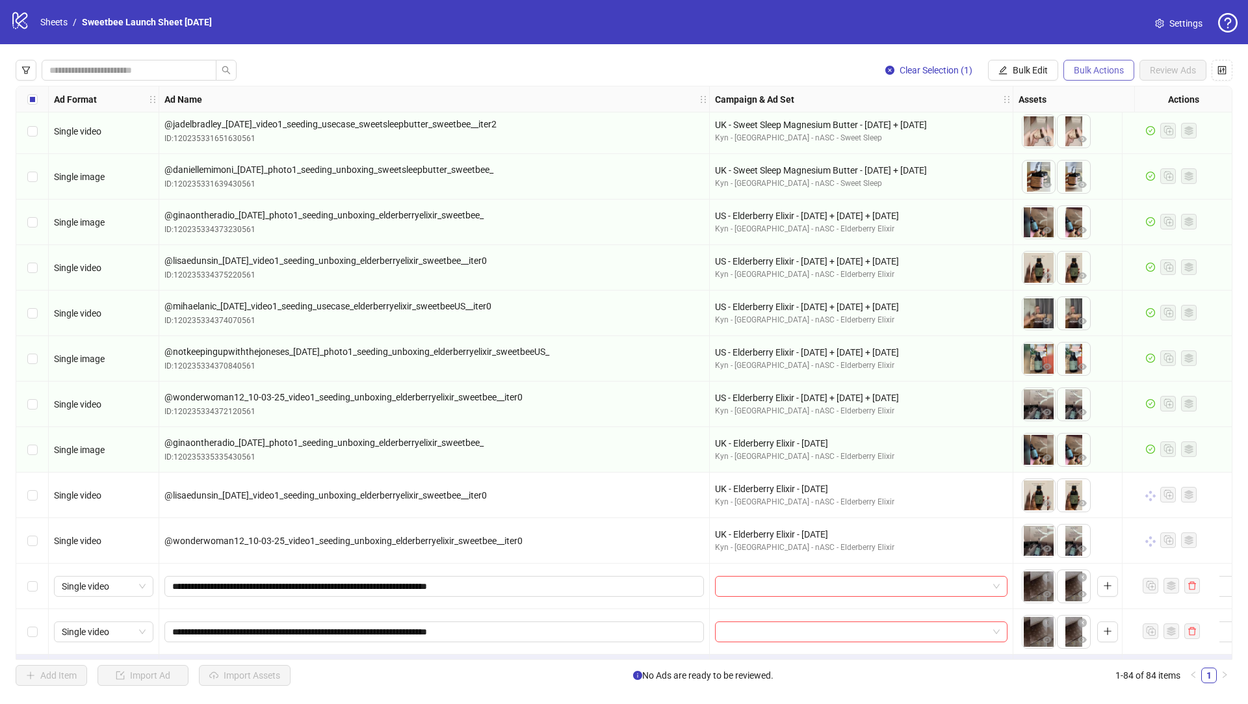
scroll to position [3281, 0]
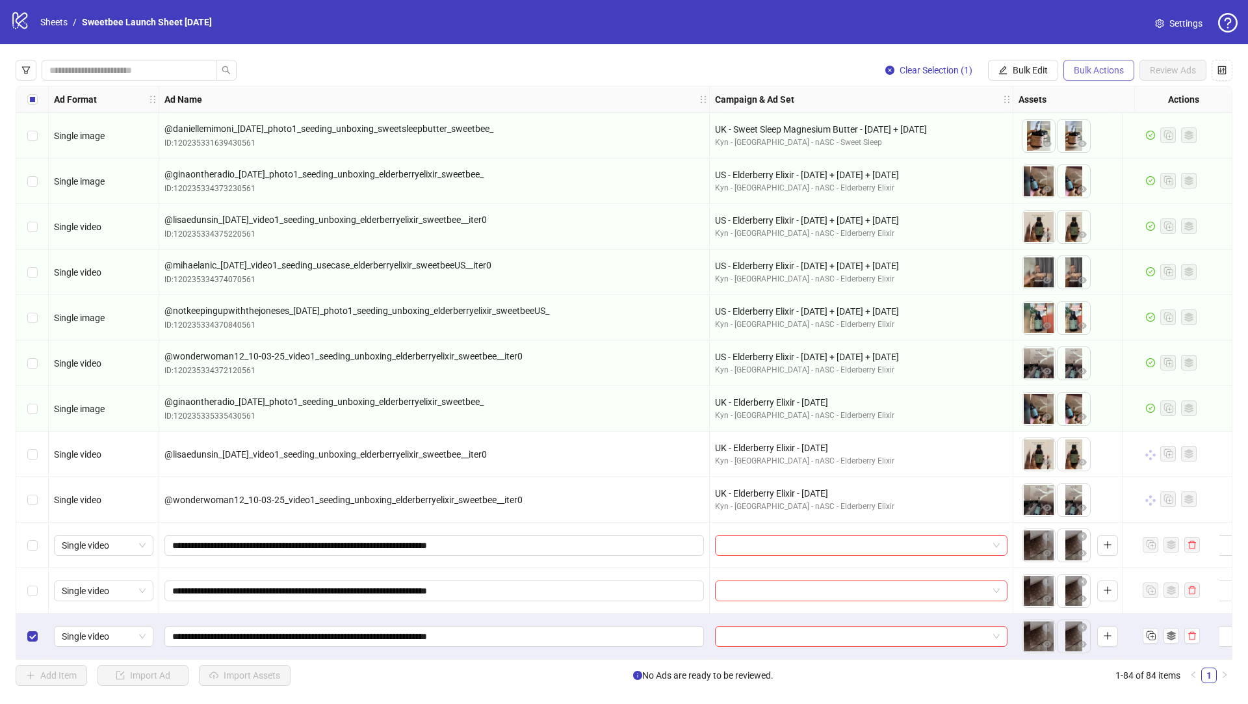
click at [1092, 70] on span "Bulk Actions" at bounding box center [1099, 70] width 50 height 10
click at [1111, 140] on span "Duplicate with assets" at bounding box center [1117, 138] width 89 height 14
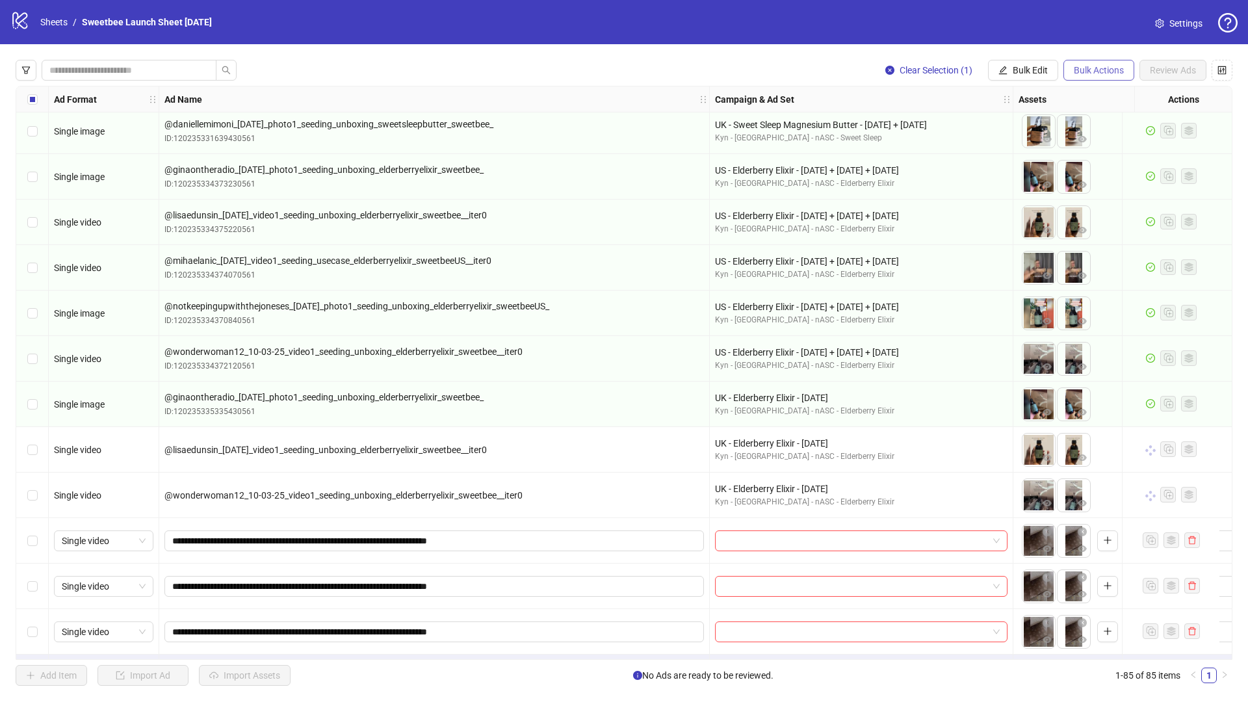
scroll to position [3327, 0]
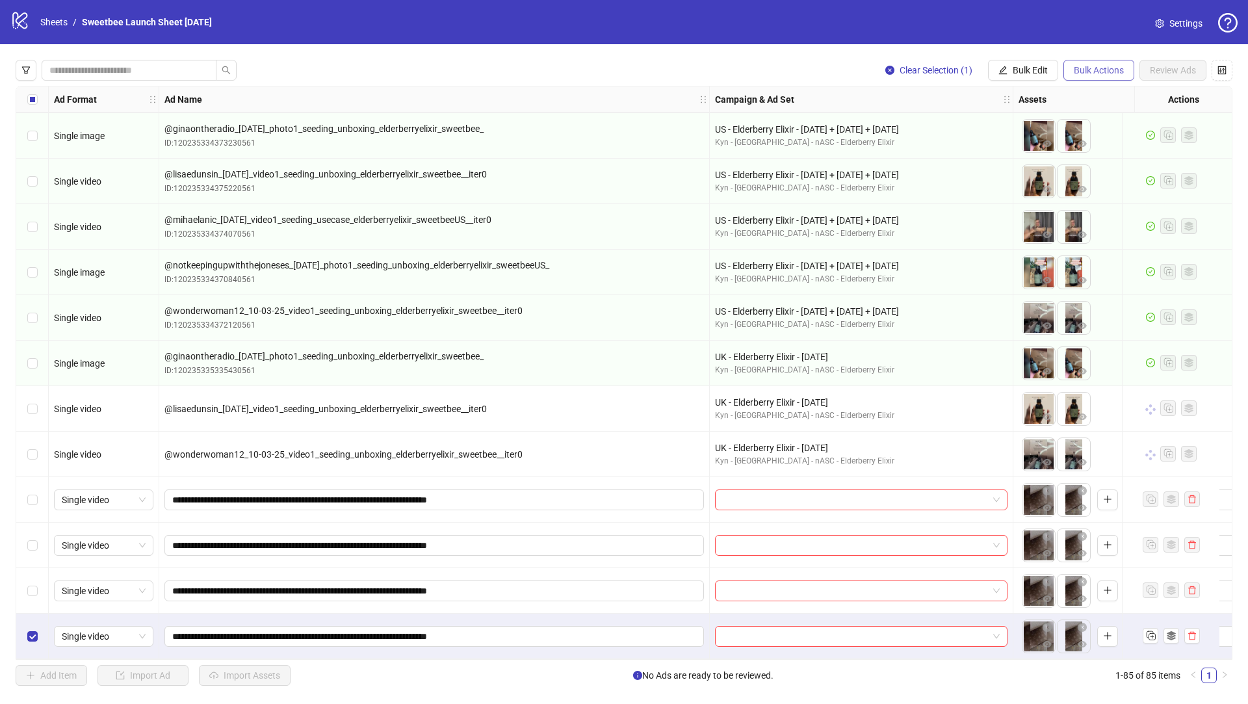
click at [1094, 71] on span "Bulk Actions" at bounding box center [1099, 70] width 50 height 10
click at [1115, 132] on span "Duplicate with assets" at bounding box center [1117, 138] width 89 height 14
click at [1107, 71] on span "Bulk Actions" at bounding box center [1099, 70] width 50 height 10
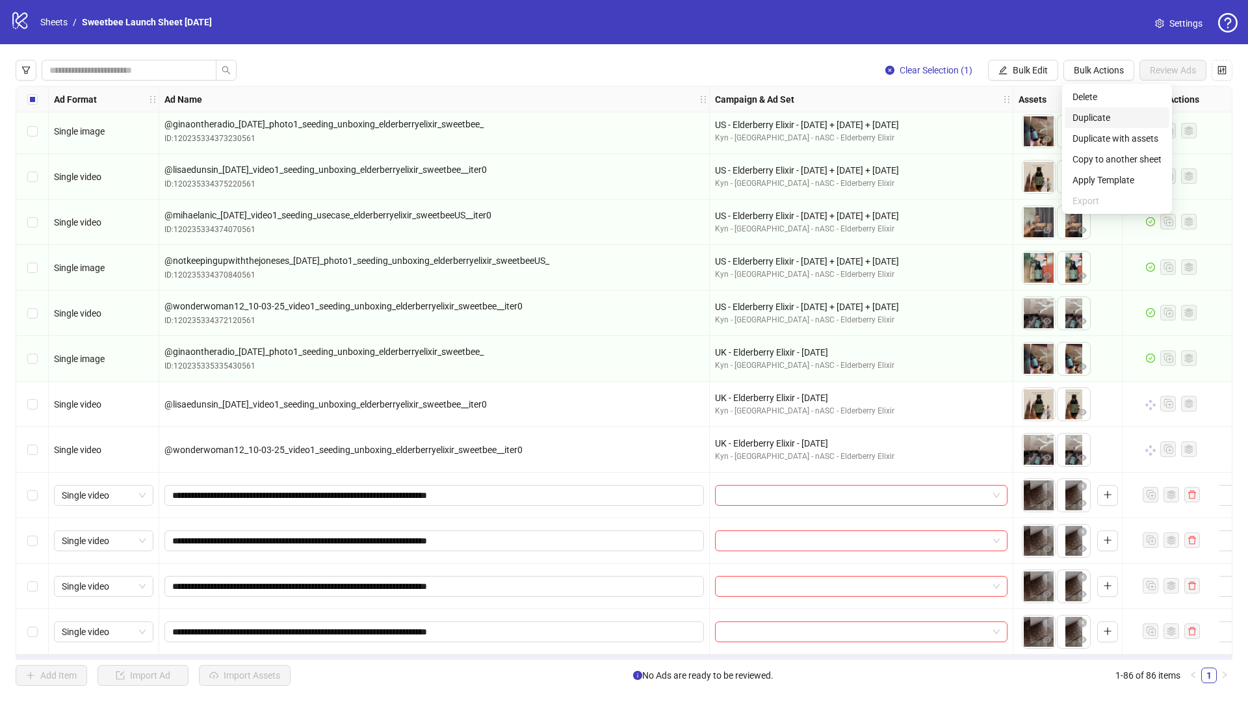
scroll to position [3372, 0]
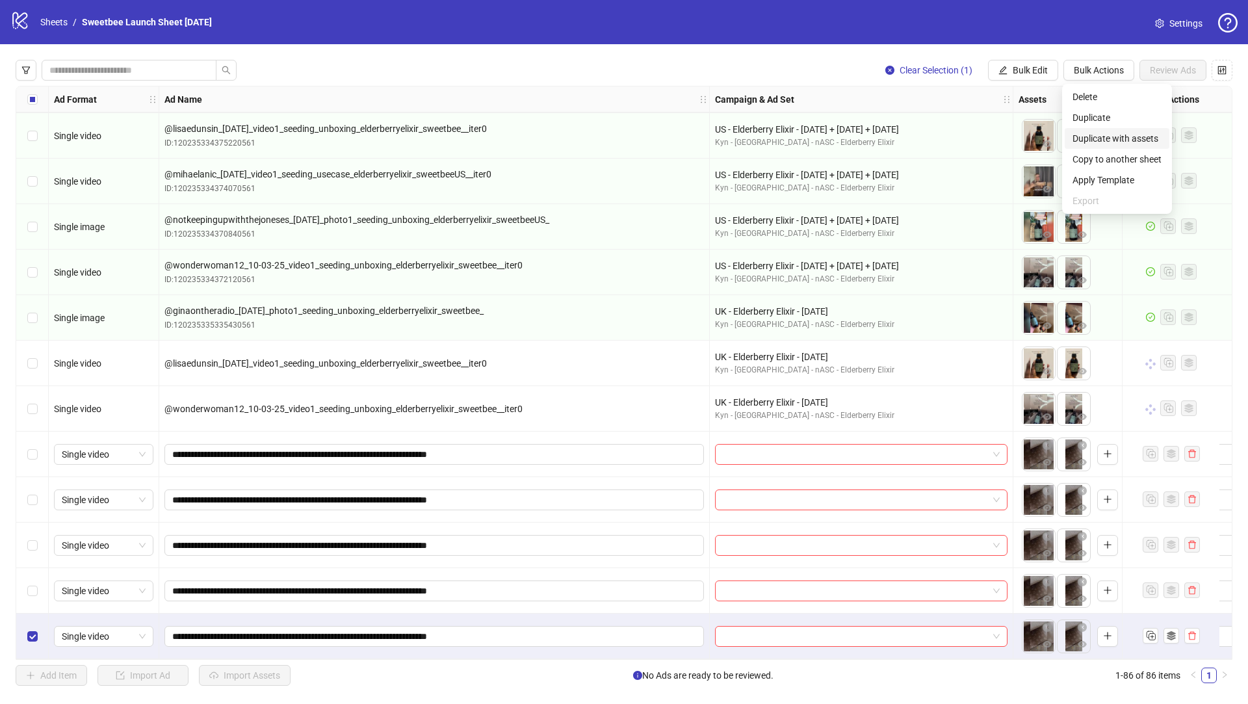
click at [1120, 136] on span "Duplicate with assets" at bounding box center [1117, 138] width 89 height 14
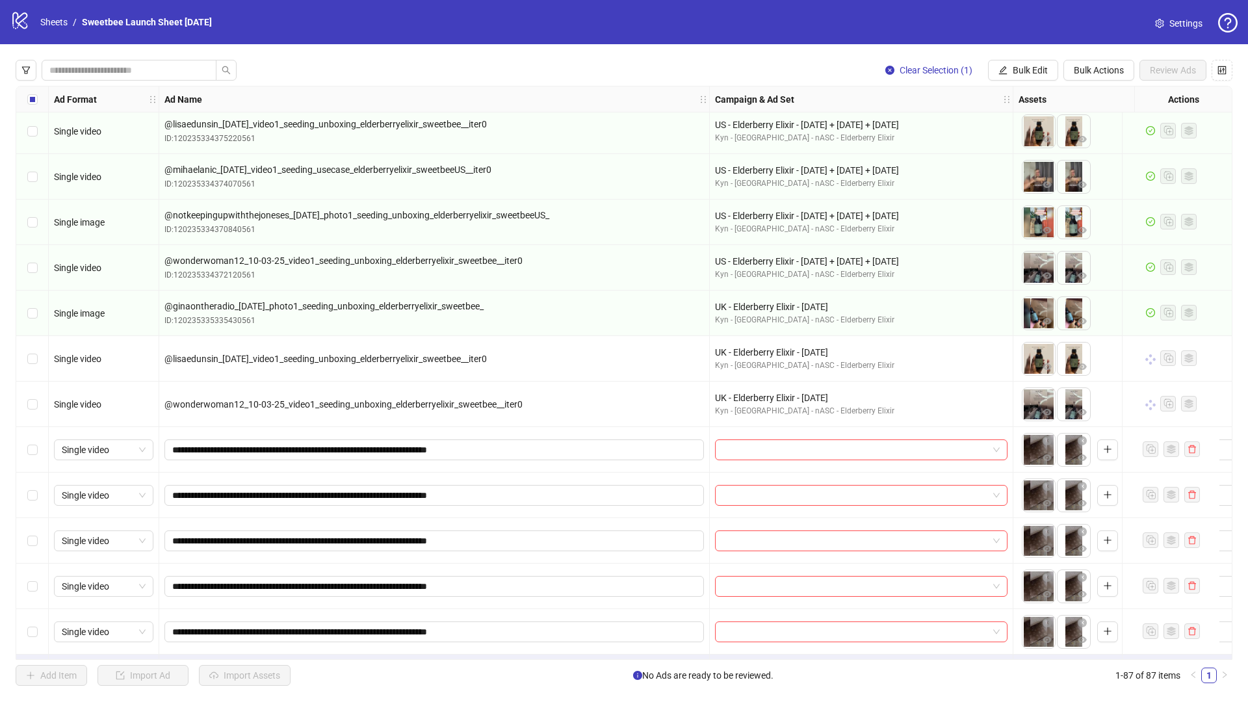
scroll to position [3418, 0]
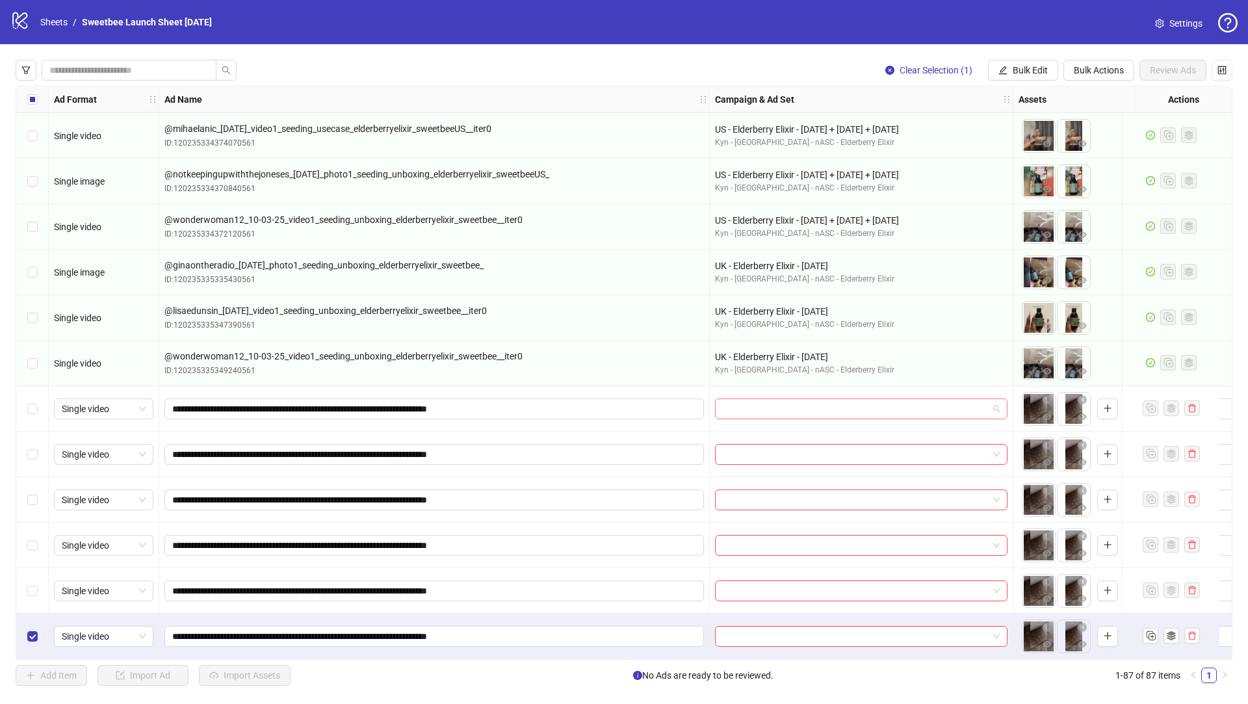
click at [759, 404] on input "search" at bounding box center [855, 409] width 265 height 20
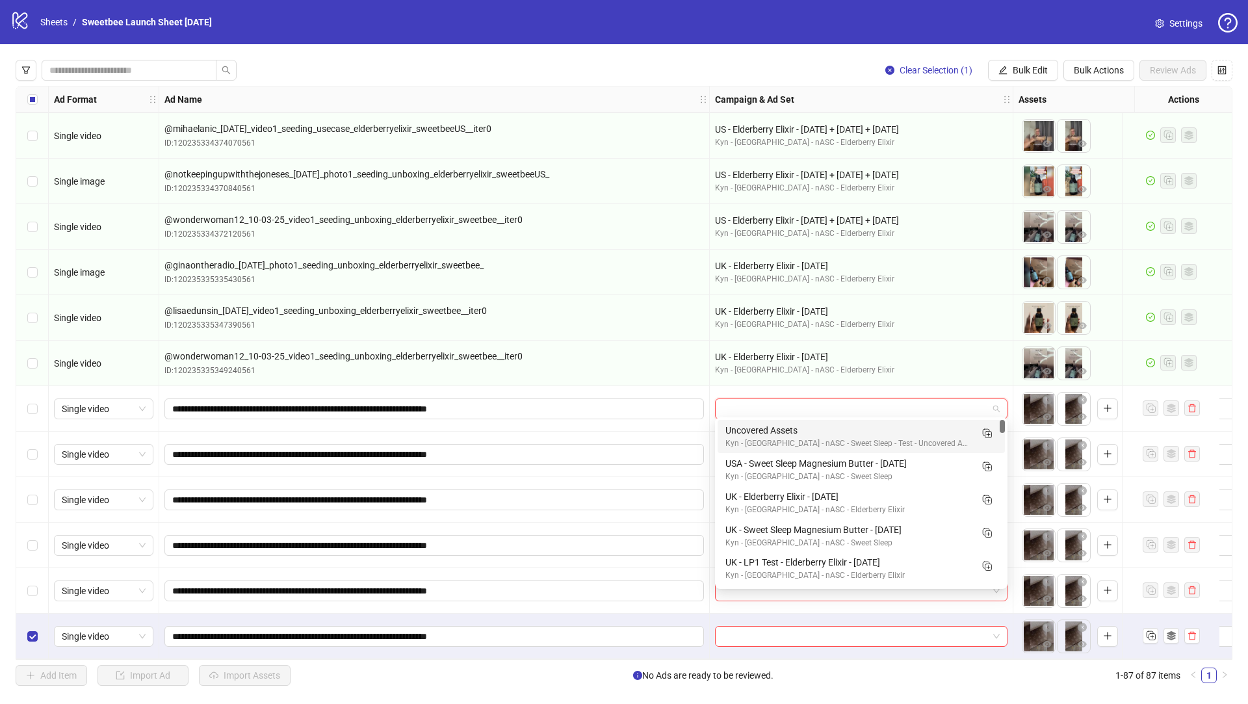
paste input "**********"
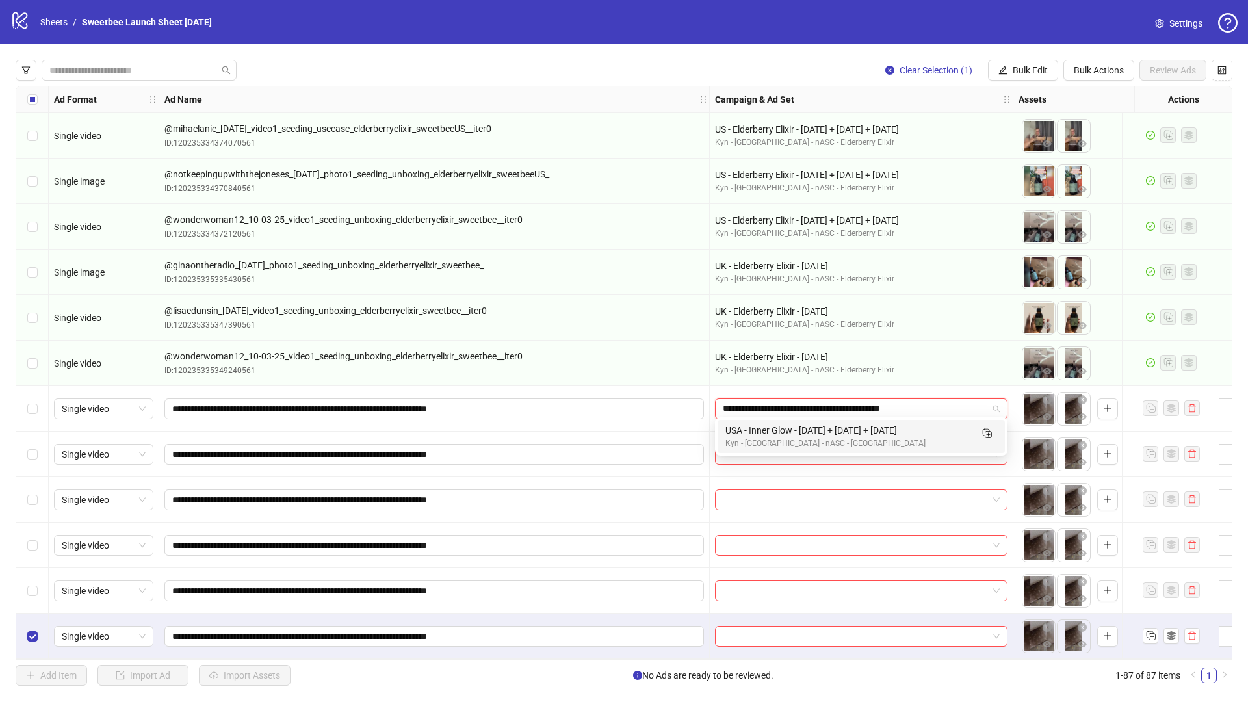
type input "**********"
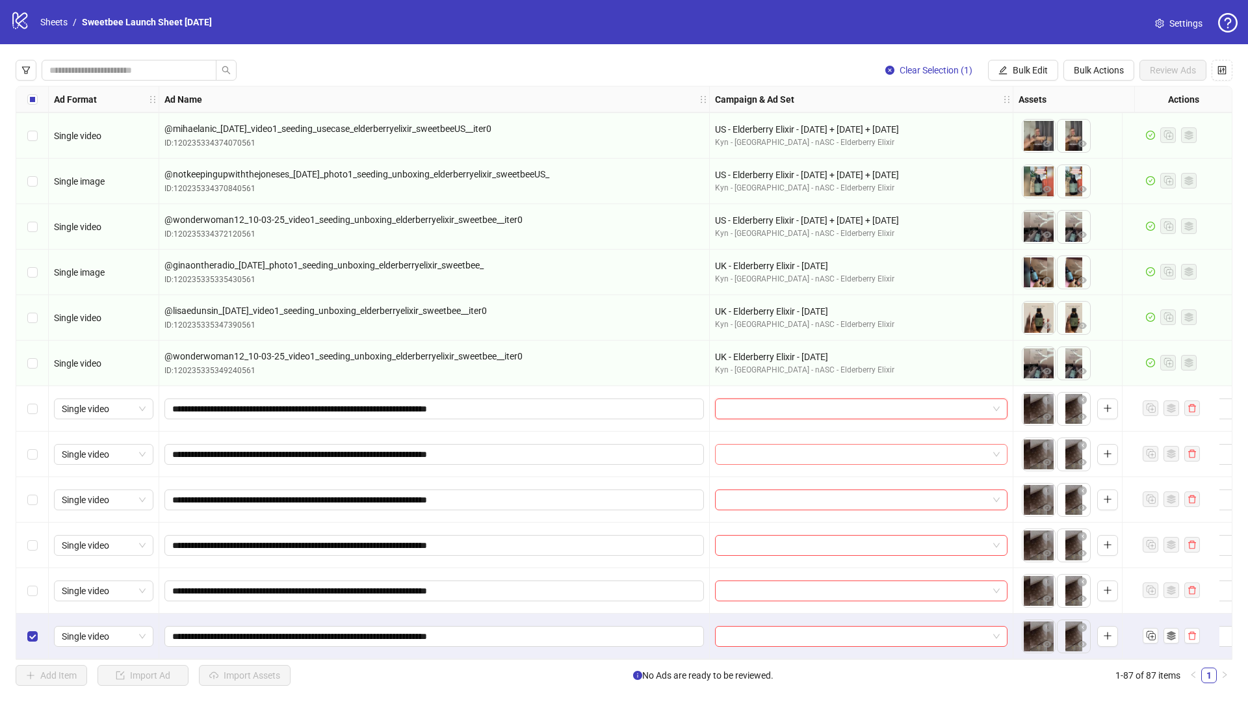
click at [756, 448] on input "search" at bounding box center [855, 455] width 265 height 20
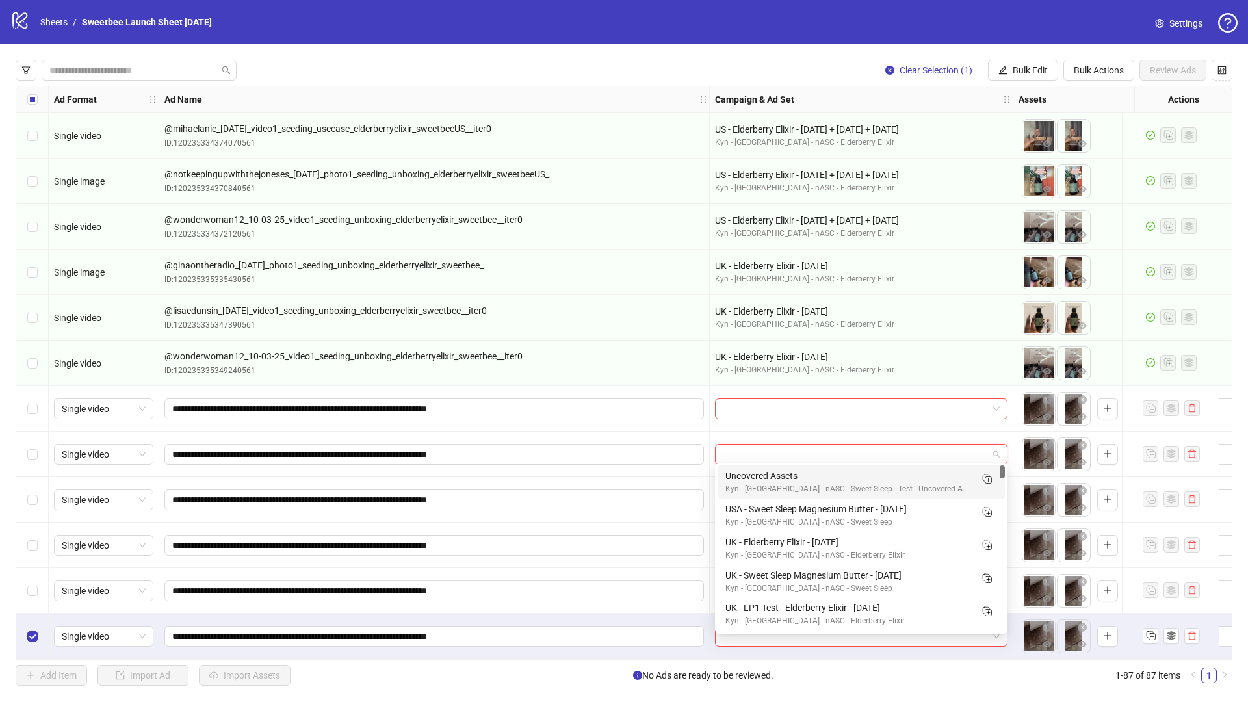
paste input "**********"
type input "**********"
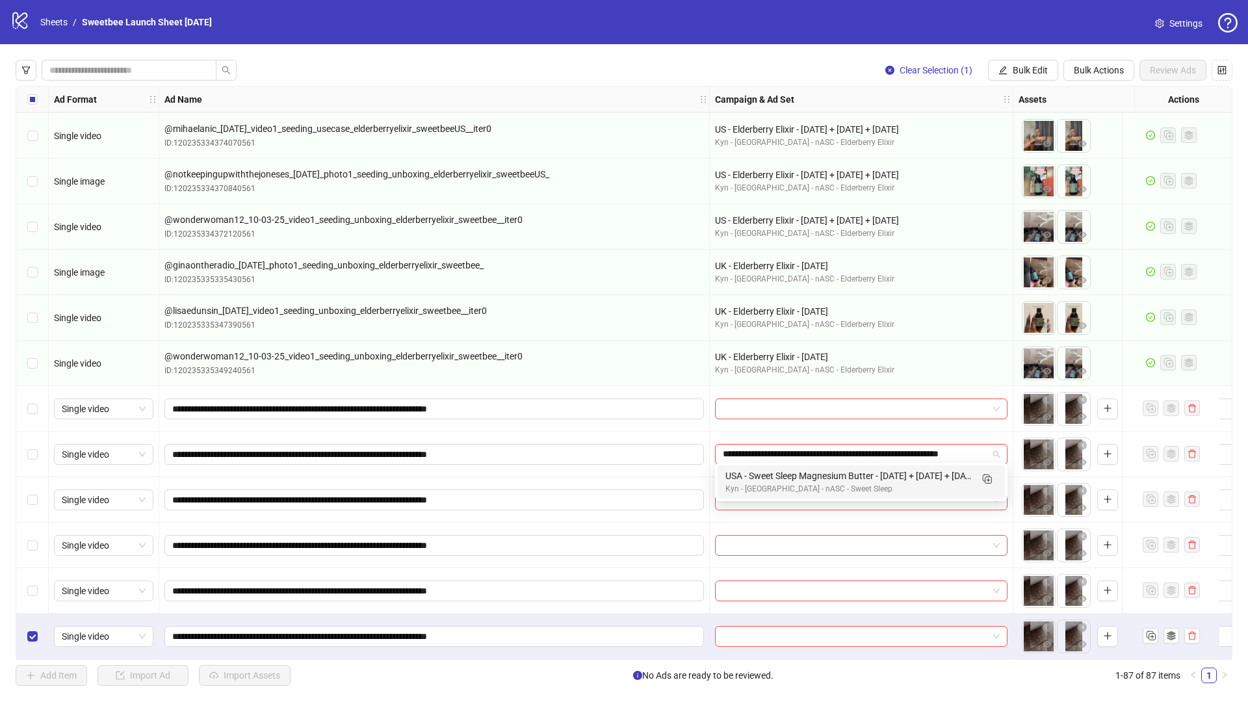
scroll to position [0, 25]
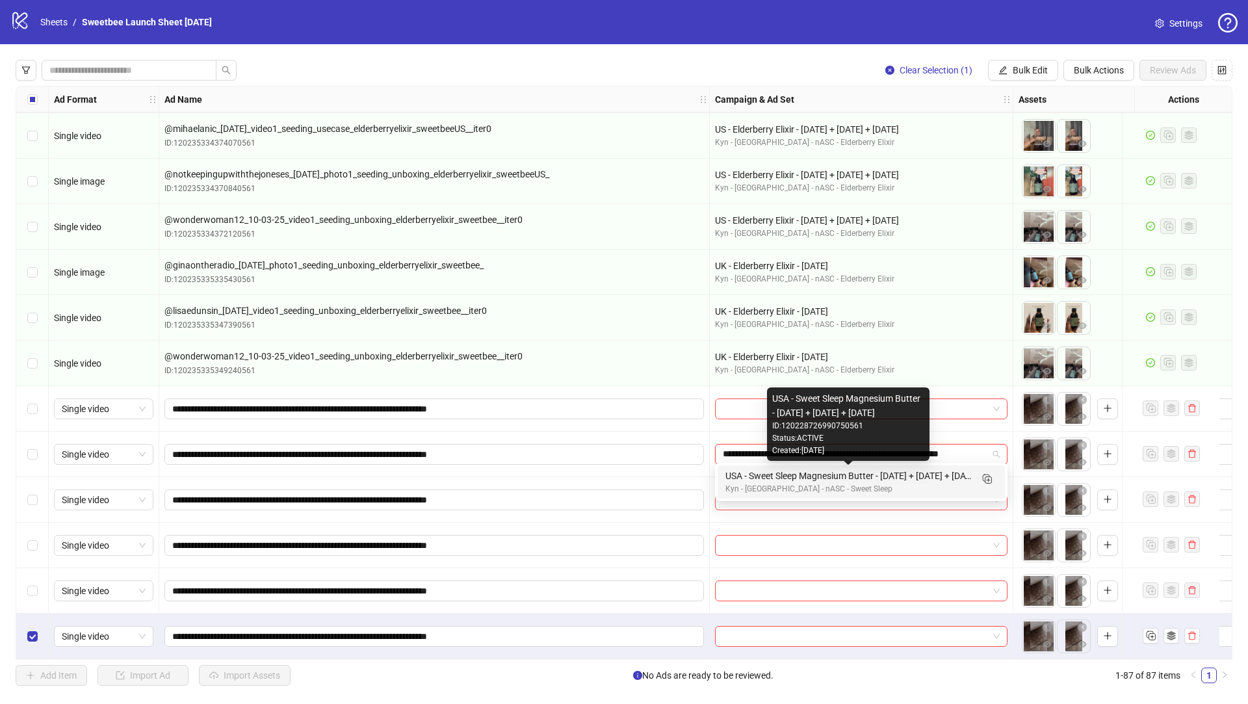
click at [769, 478] on div "USA - Sweet Sleep Magnesium Butter - [DATE] + [DATE] + [DATE]" at bounding box center [849, 476] width 246 height 14
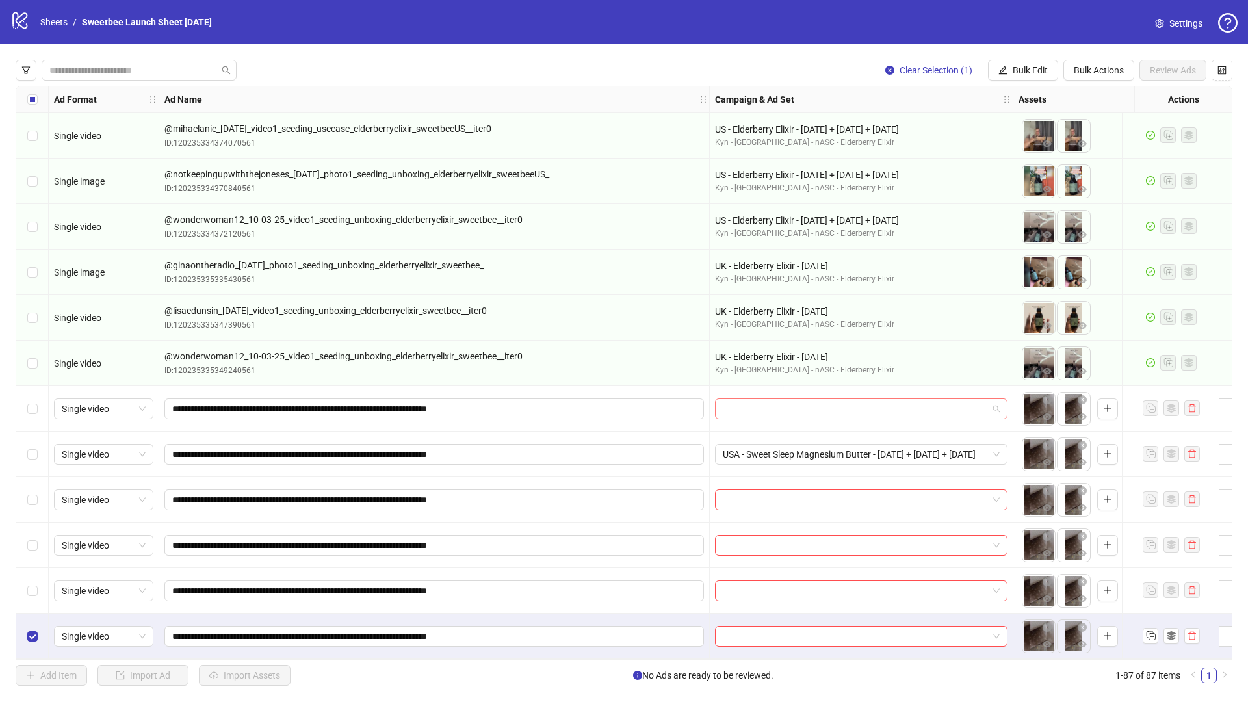
click at [815, 404] on input "search" at bounding box center [855, 409] width 265 height 20
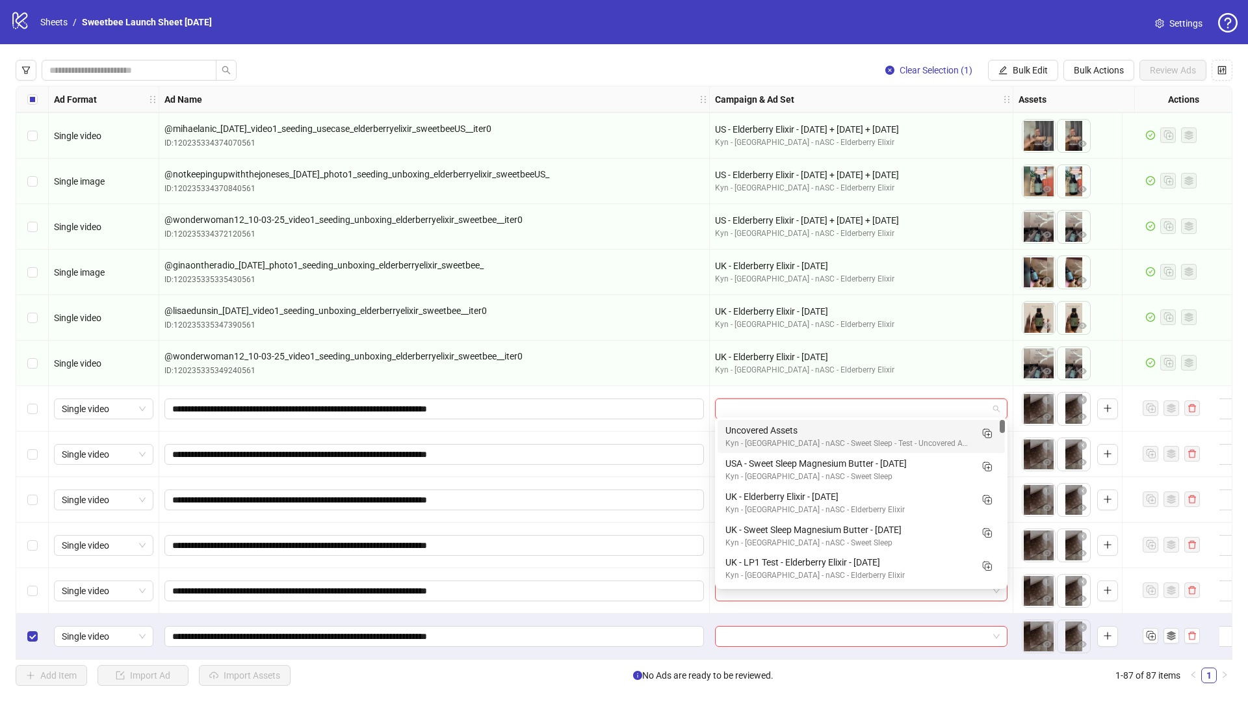
paste input "**********"
type input "**********"
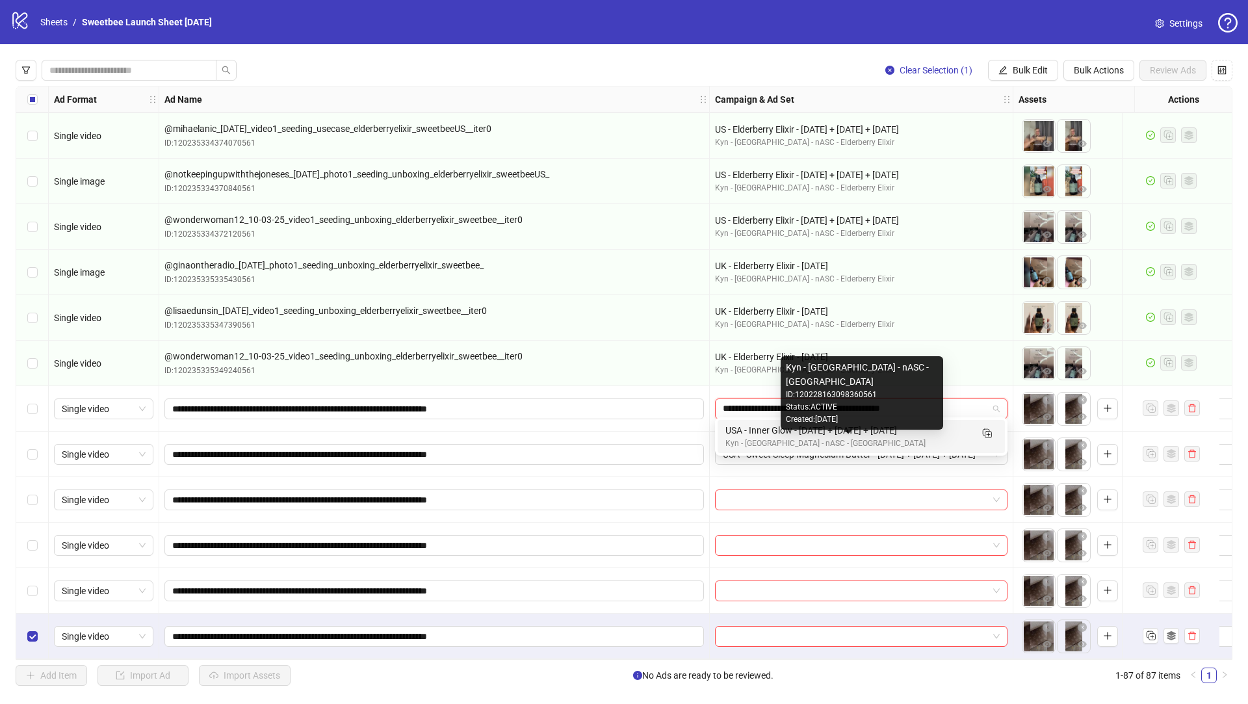
click at [797, 441] on div "Kyn - [GEOGRAPHIC_DATA] - nASC - [GEOGRAPHIC_DATA]" at bounding box center [849, 444] width 246 height 12
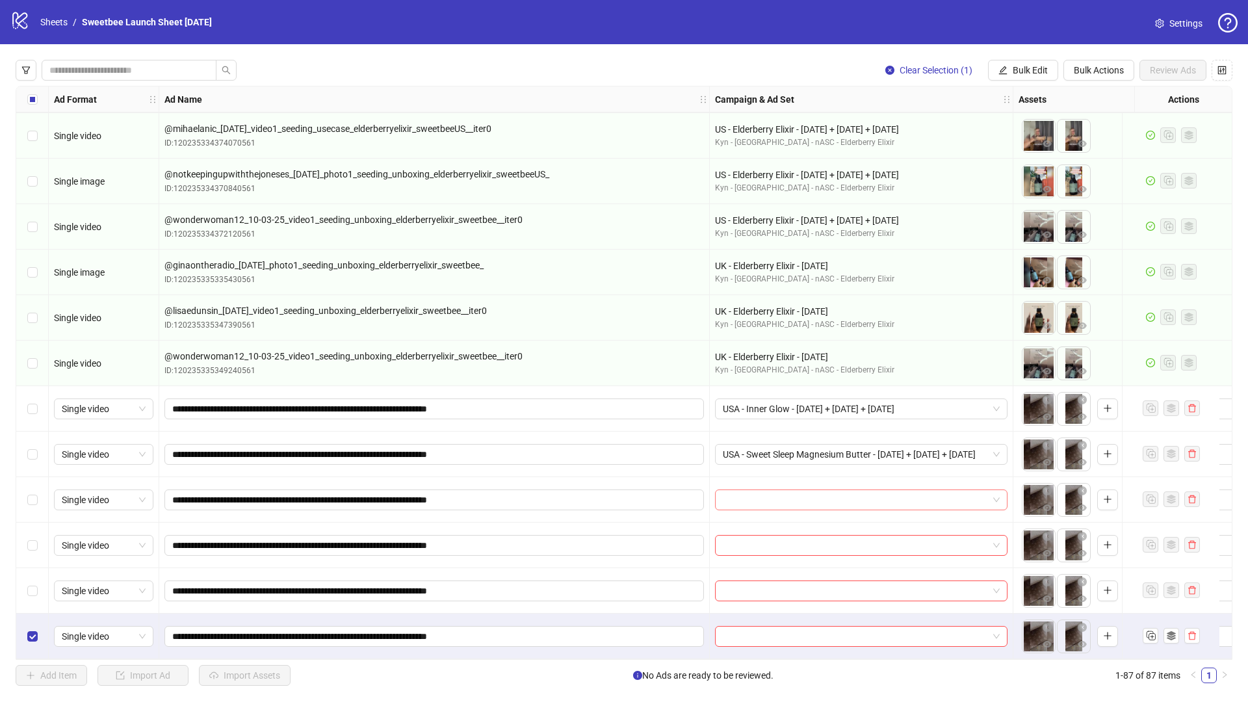
click at [745, 499] on input "search" at bounding box center [855, 500] width 265 height 20
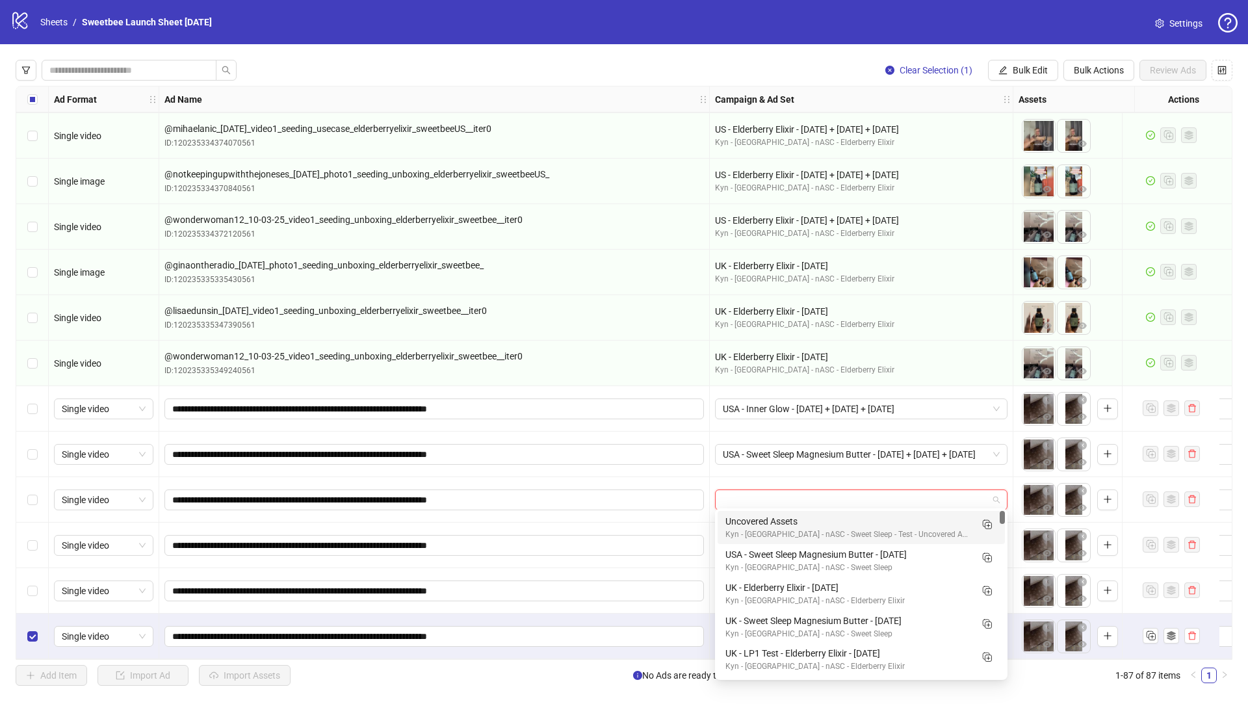
paste input "**********"
type input "**********"
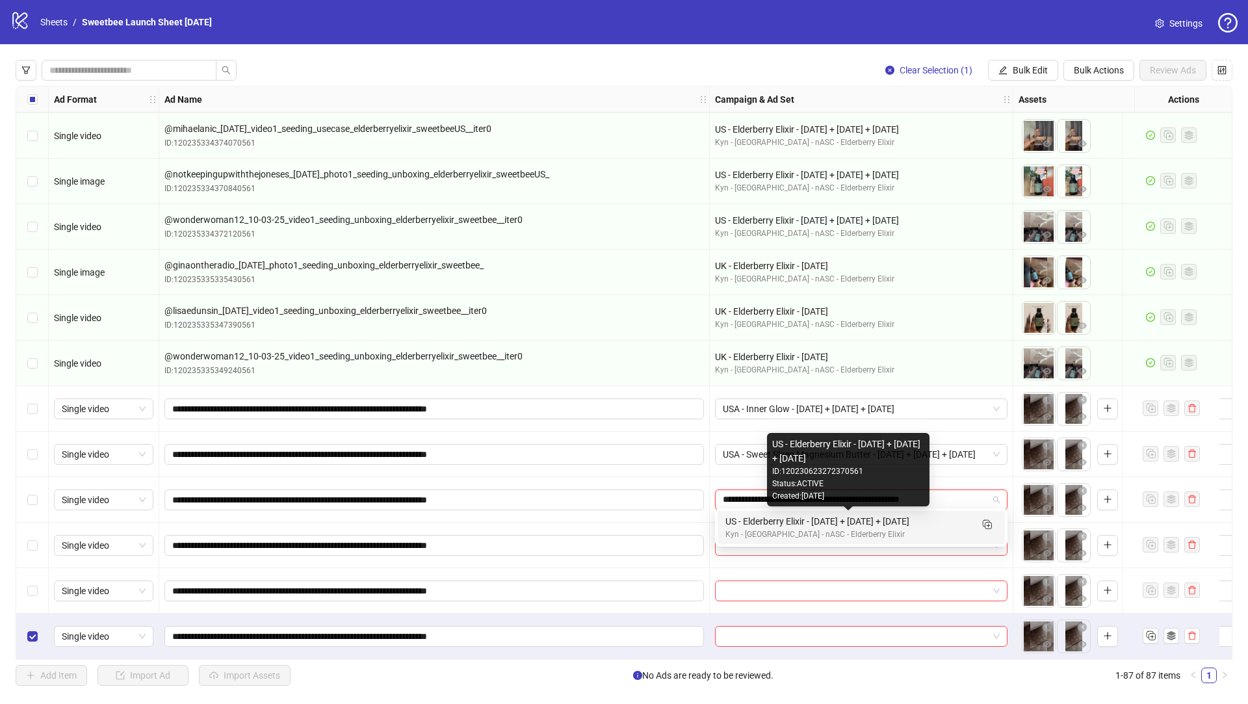
click at [743, 521] on div "US - Elderberry Elixir - [DATE] + [DATE] + [DATE]" at bounding box center [849, 521] width 246 height 14
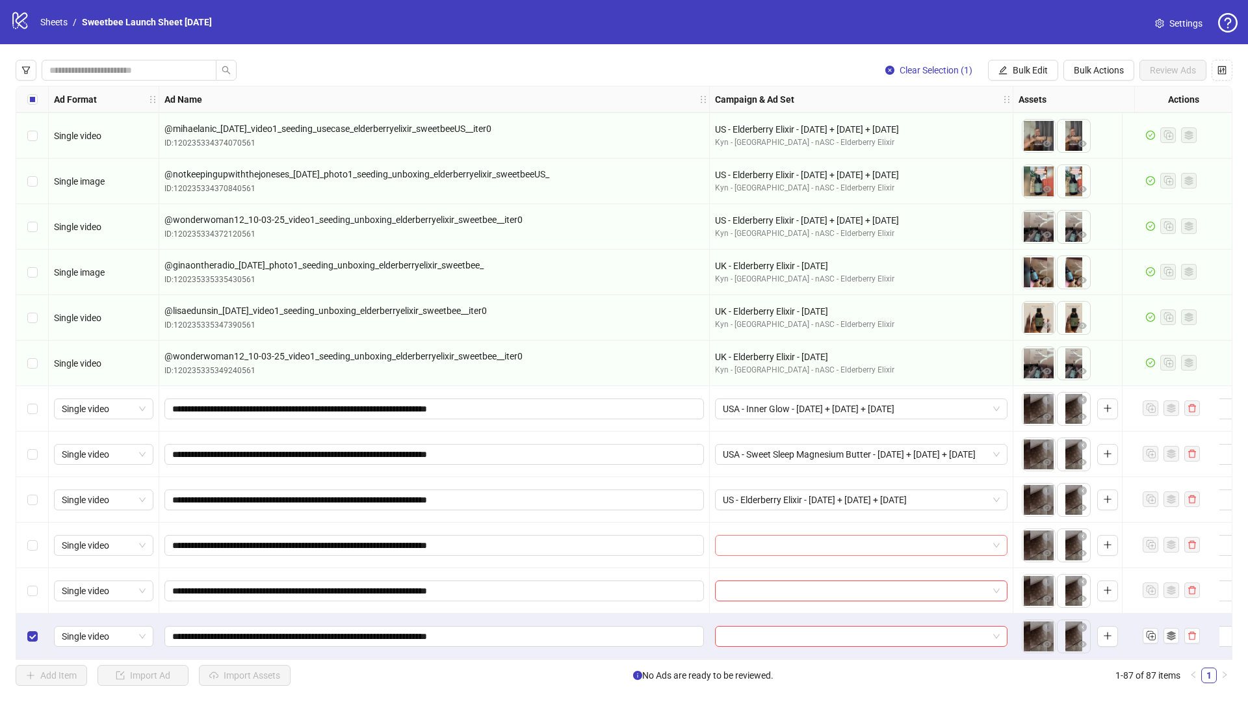
click at [742, 543] on input "search" at bounding box center [855, 546] width 265 height 20
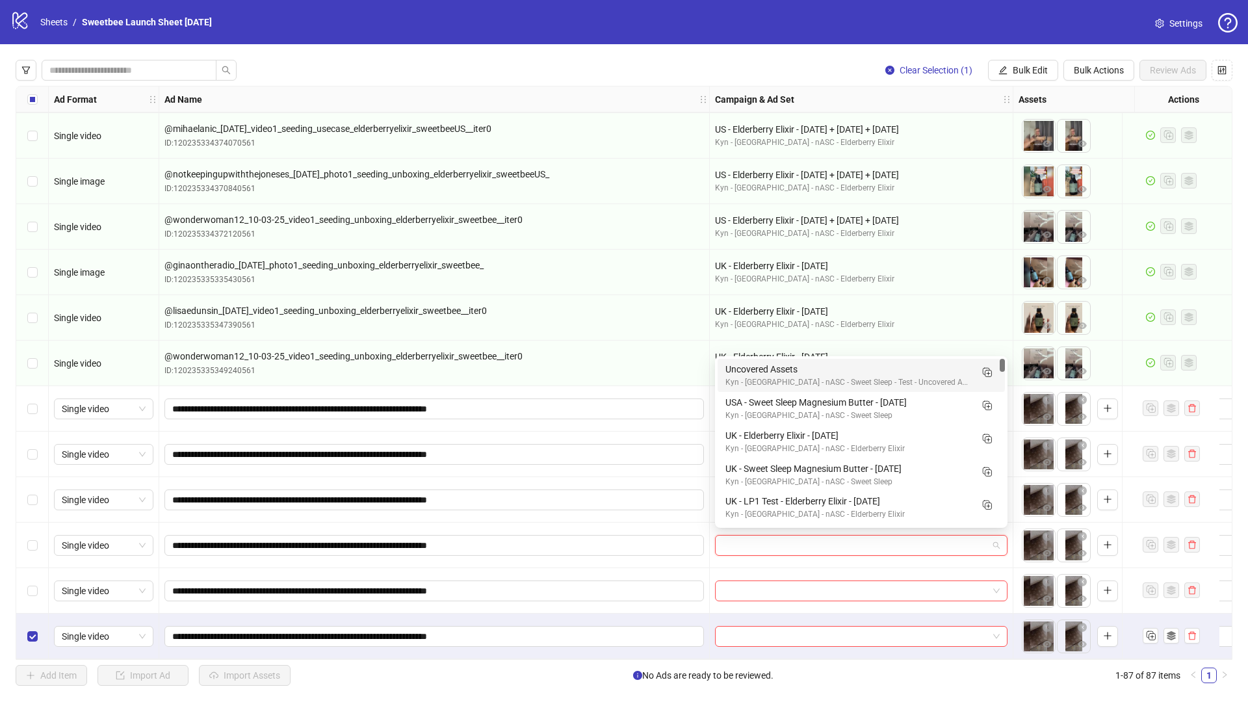
paste input "**********"
type input "**********"
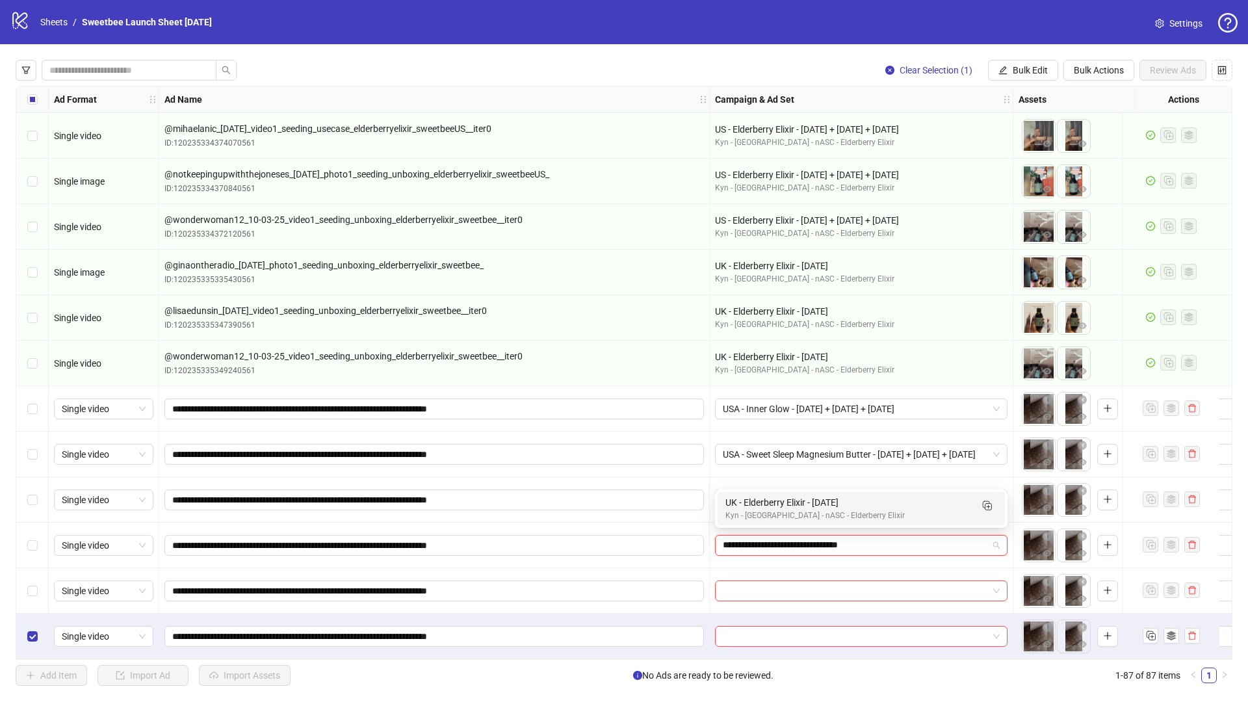
click at [743, 503] on div "UK - Elderberry Elixir - [DATE]" at bounding box center [849, 502] width 246 height 14
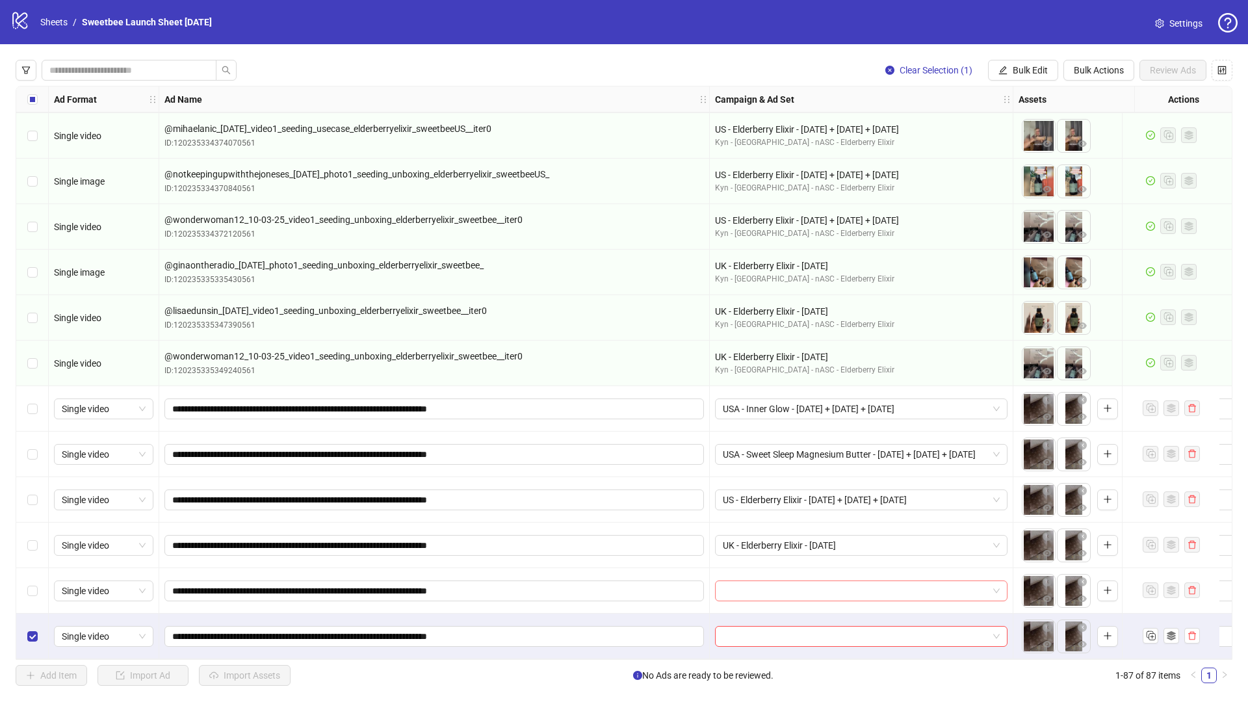
click at [742, 590] on input "search" at bounding box center [855, 591] width 265 height 20
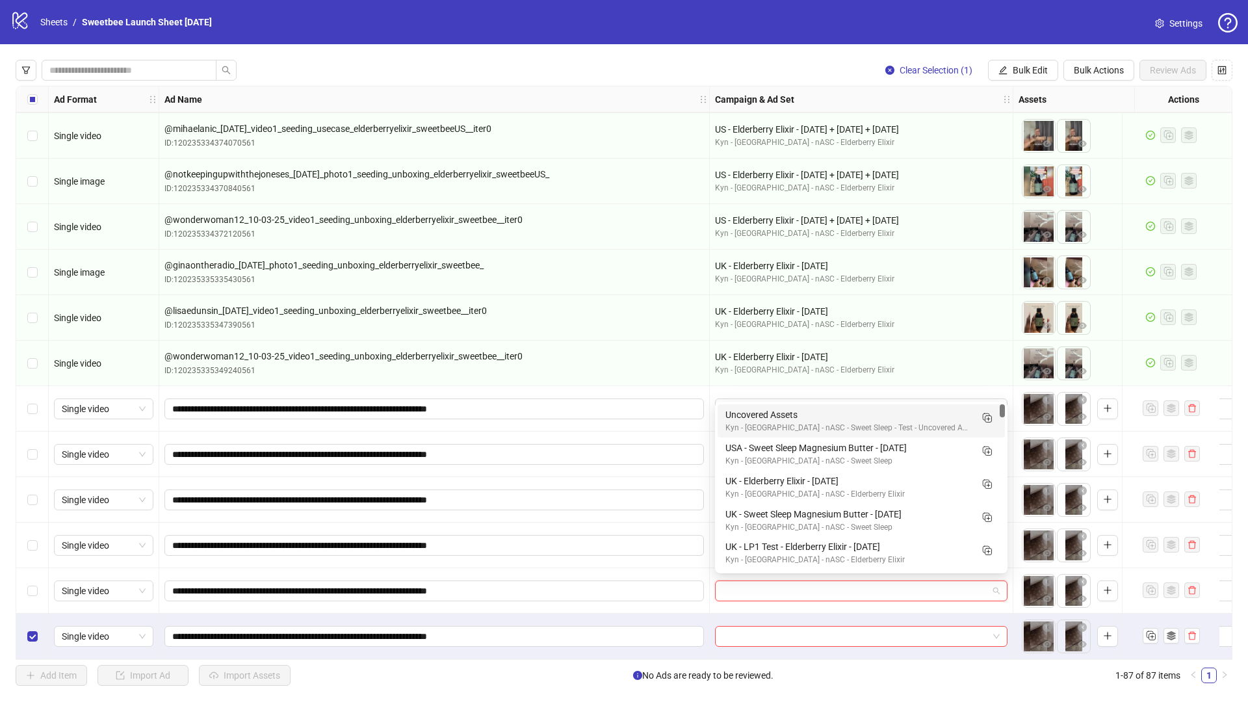
paste input "**********"
type input "**********"
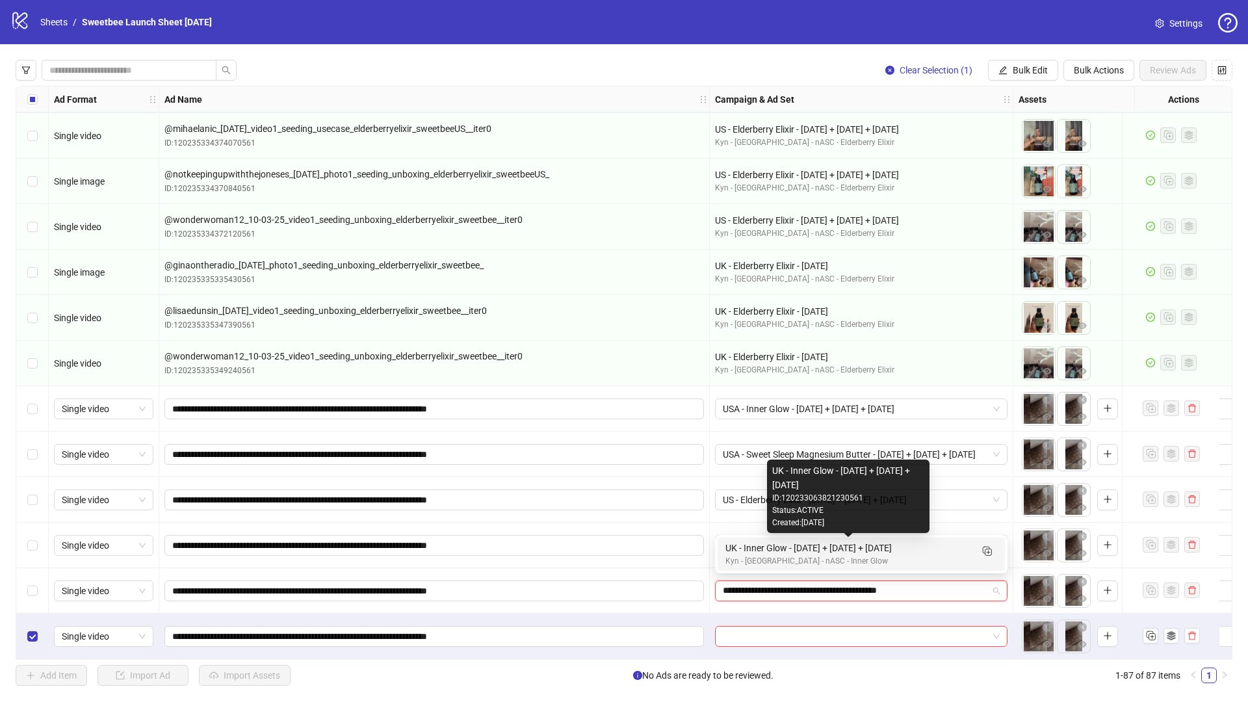
click at [769, 547] on div "UK - Inner Glow - [DATE] + [DATE] + [DATE]" at bounding box center [849, 548] width 246 height 14
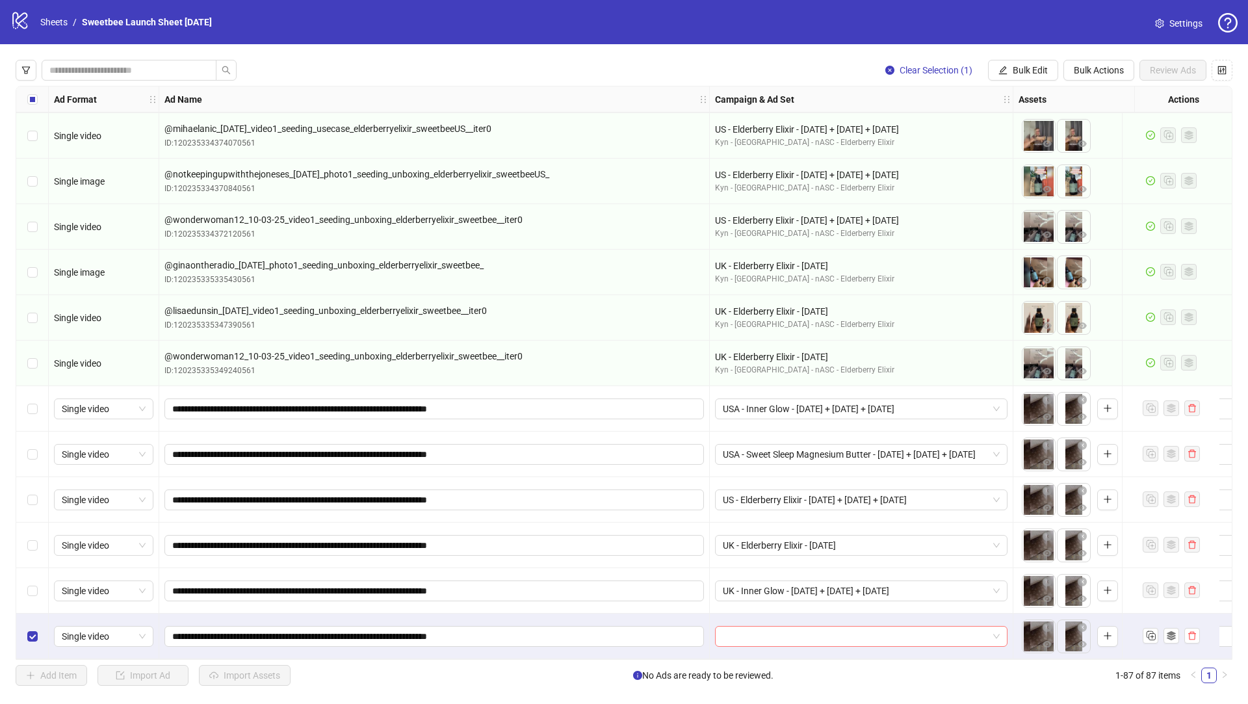
click at [947, 633] on input "search" at bounding box center [855, 637] width 265 height 20
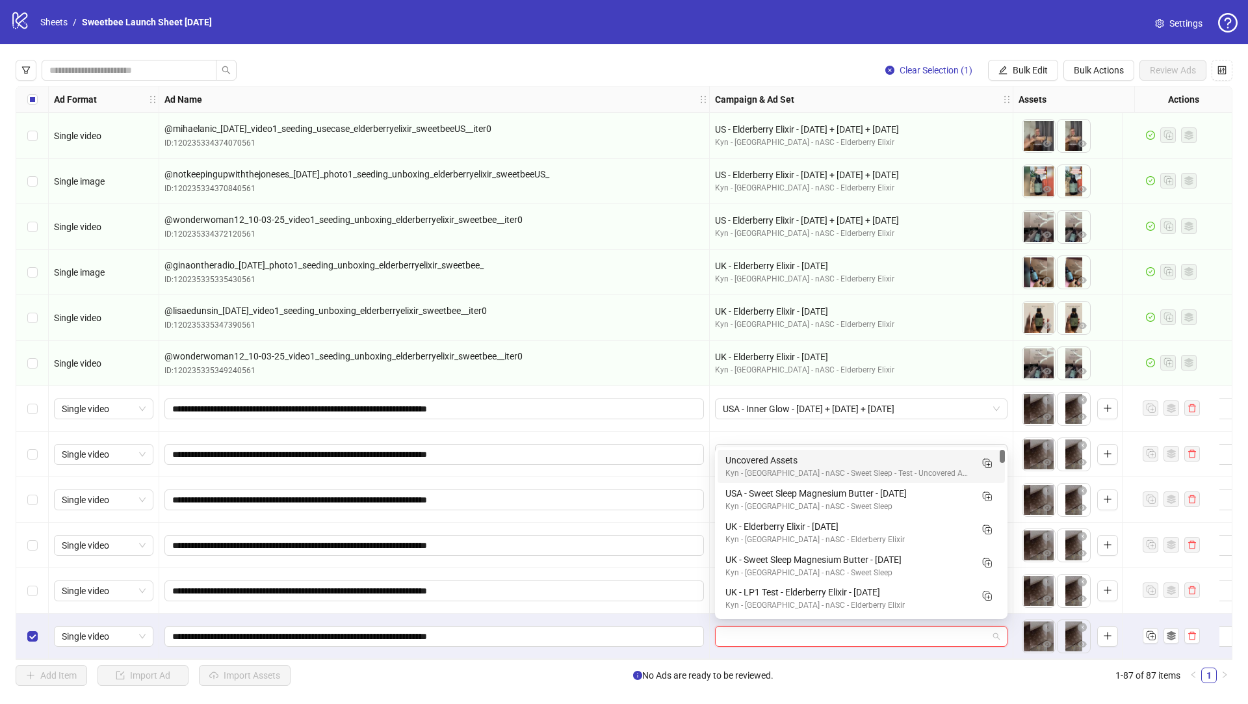
paste input "**********"
type input "**********"
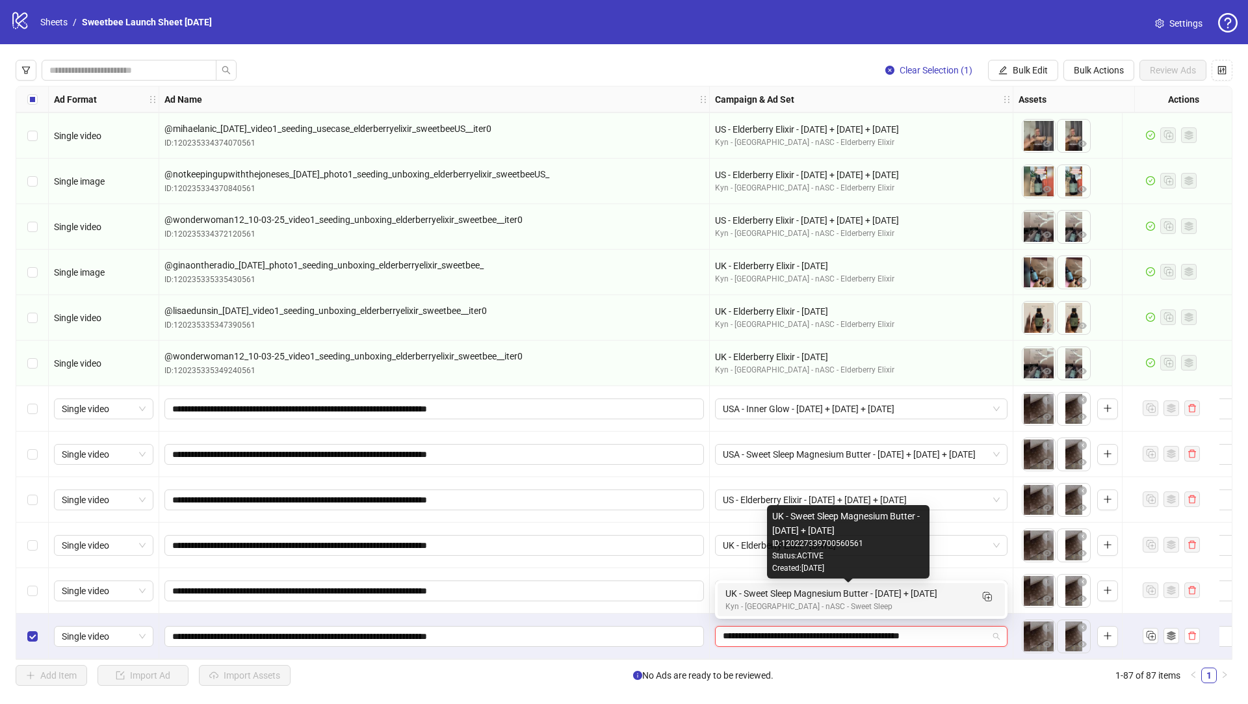
click at [802, 596] on div "UK - Sweet Sleep Magnesium Butter - [DATE] + [DATE]" at bounding box center [849, 594] width 246 height 14
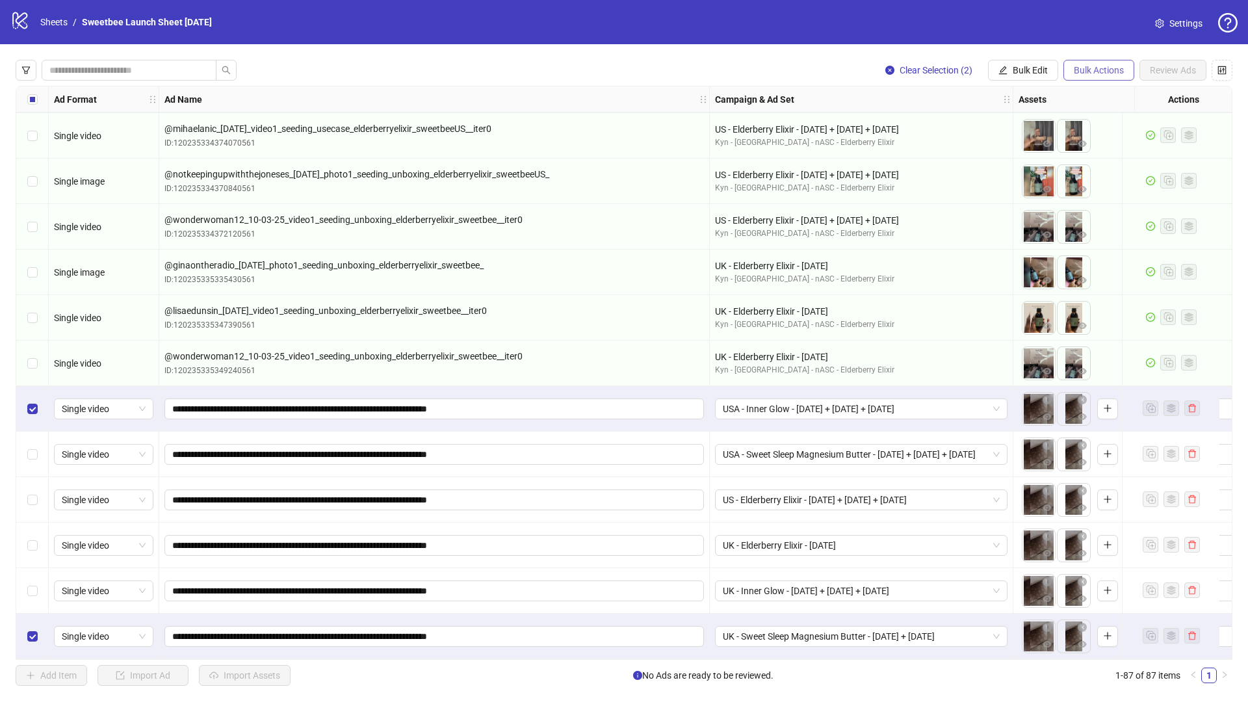
click at [1110, 66] on span "Bulk Actions" at bounding box center [1099, 70] width 50 height 10
click at [1104, 178] on span "Apply Template" at bounding box center [1117, 180] width 89 height 14
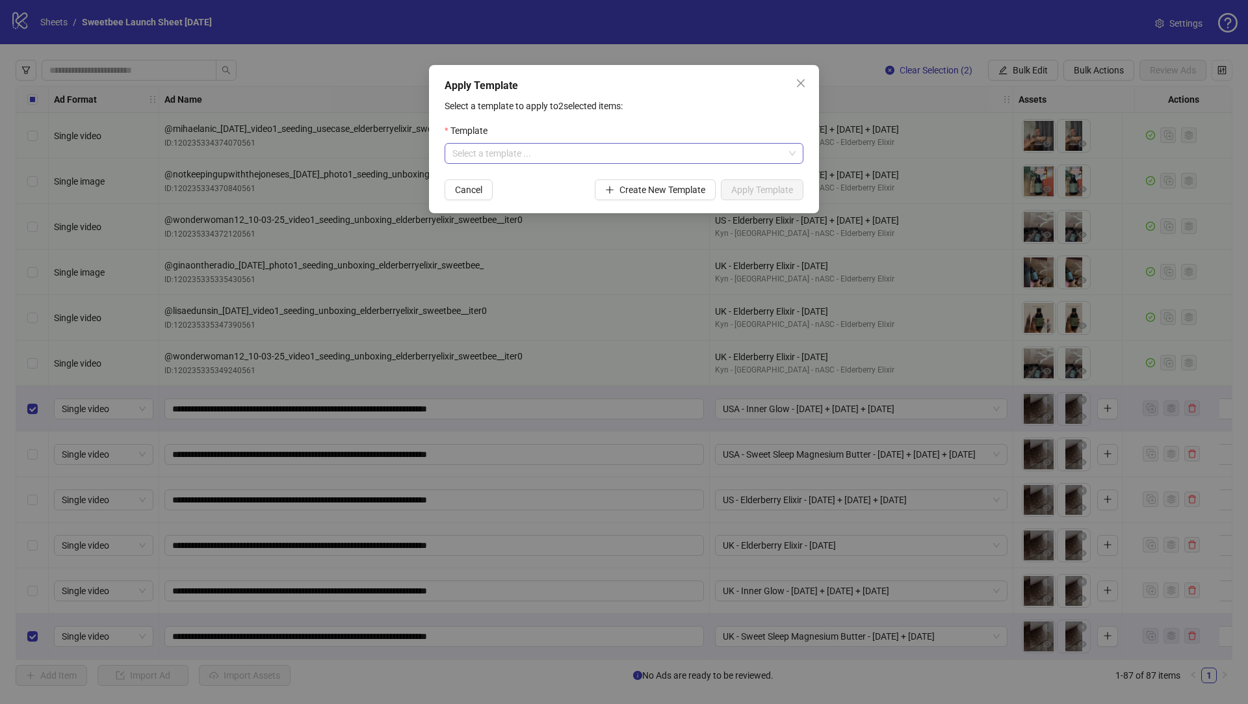
click at [566, 145] on input "search" at bounding box center [619, 154] width 332 height 20
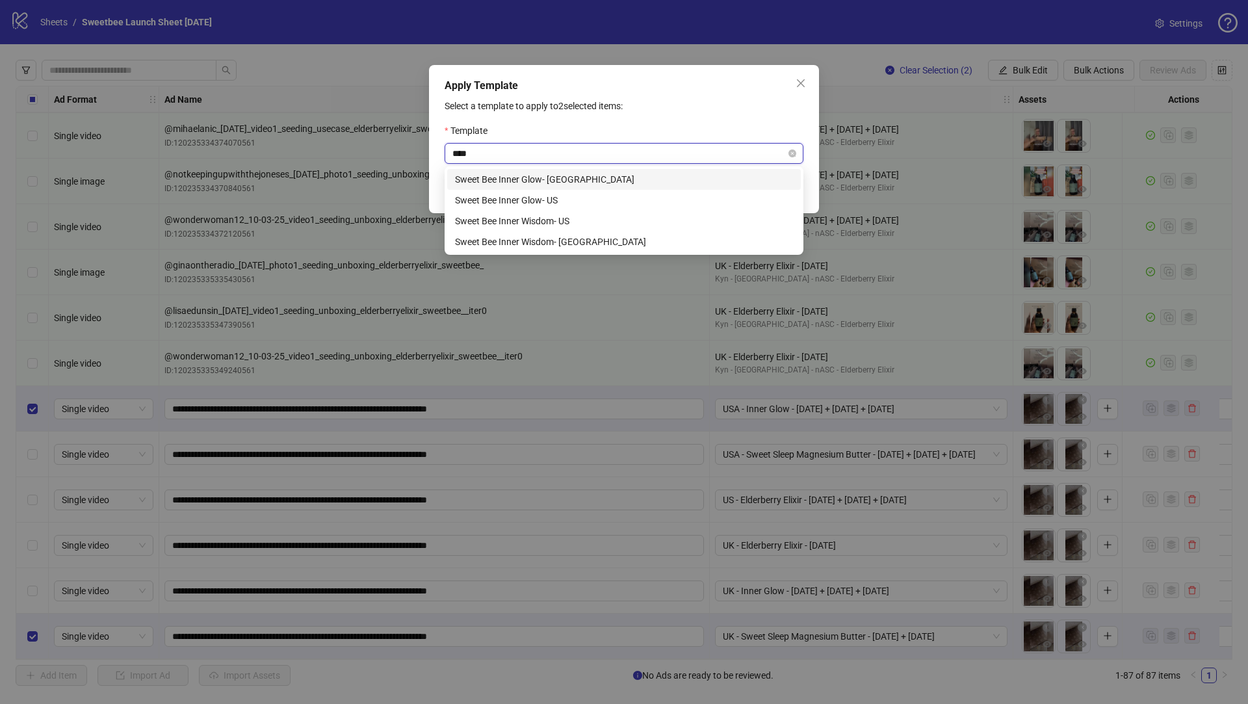
type input "*****"
click at [583, 195] on div "Sweet Bee Inner Glow- US" at bounding box center [624, 200] width 338 height 14
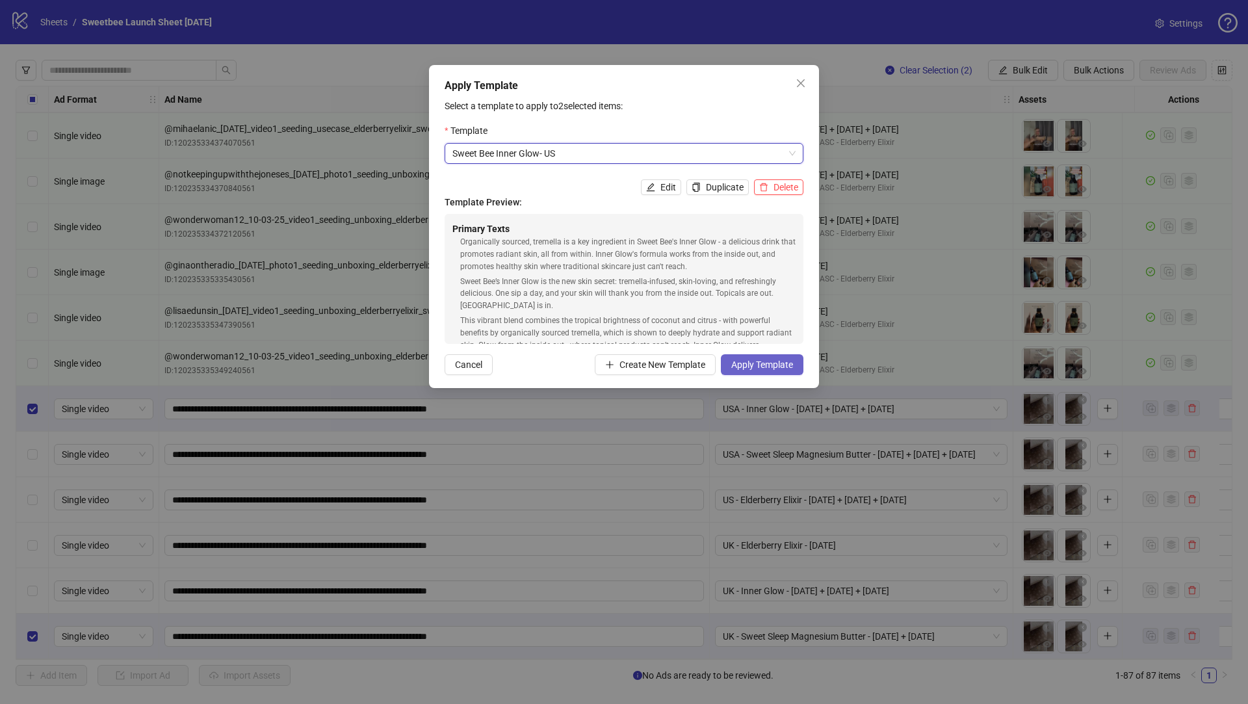
click at [779, 366] on span "Apply Template" at bounding box center [763, 365] width 62 height 10
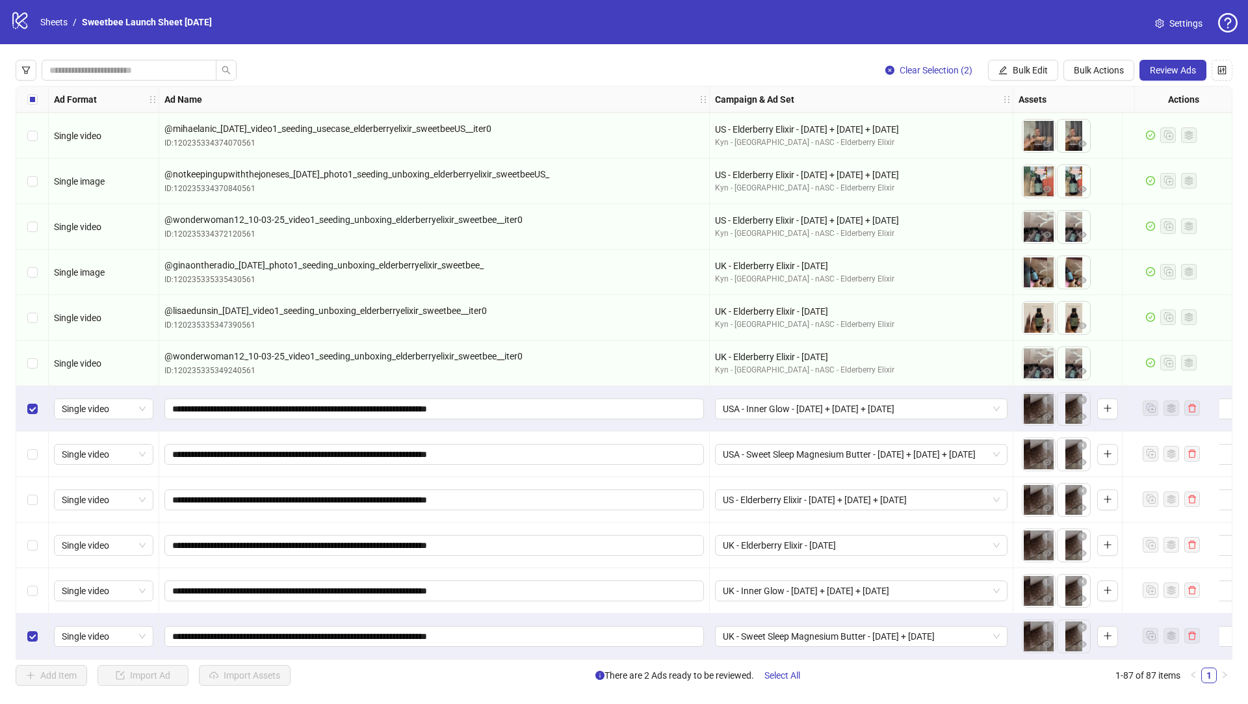
click at [38, 632] on div "Select row 87" at bounding box center [32, 637] width 33 height 46
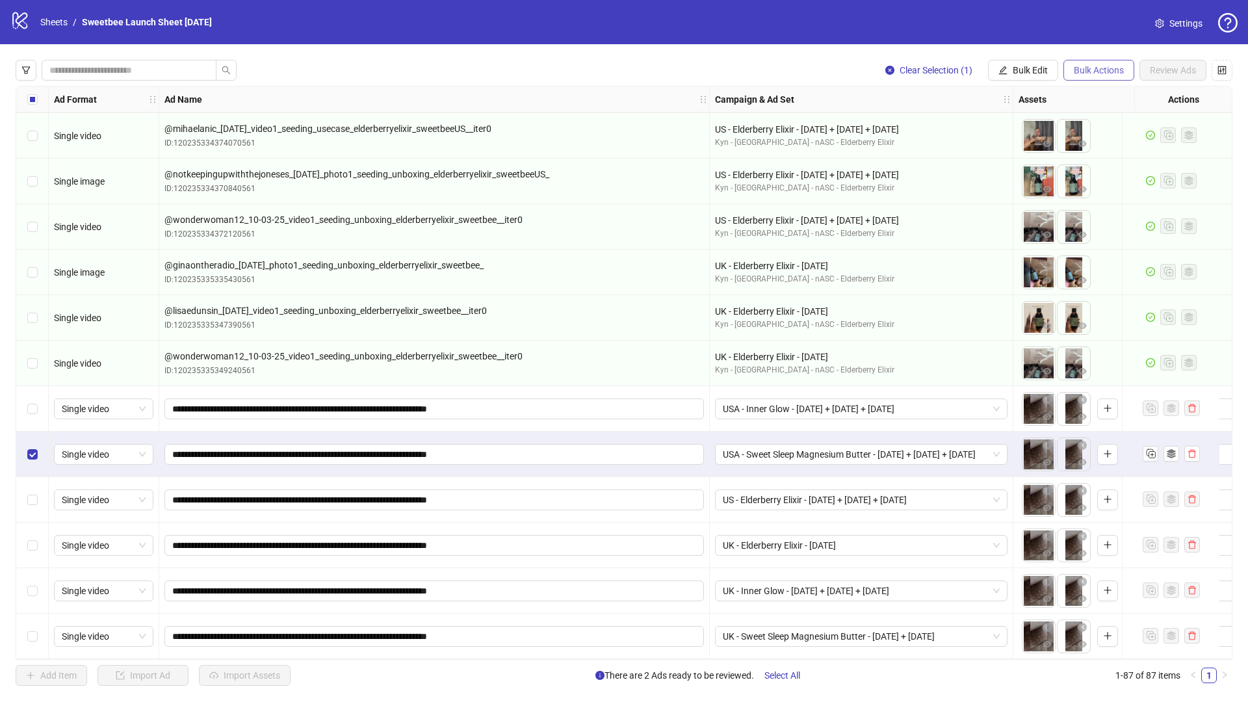
click at [1085, 75] on span "Bulk Actions" at bounding box center [1099, 70] width 50 height 10
click at [1120, 177] on span "Apply Template" at bounding box center [1117, 180] width 89 height 14
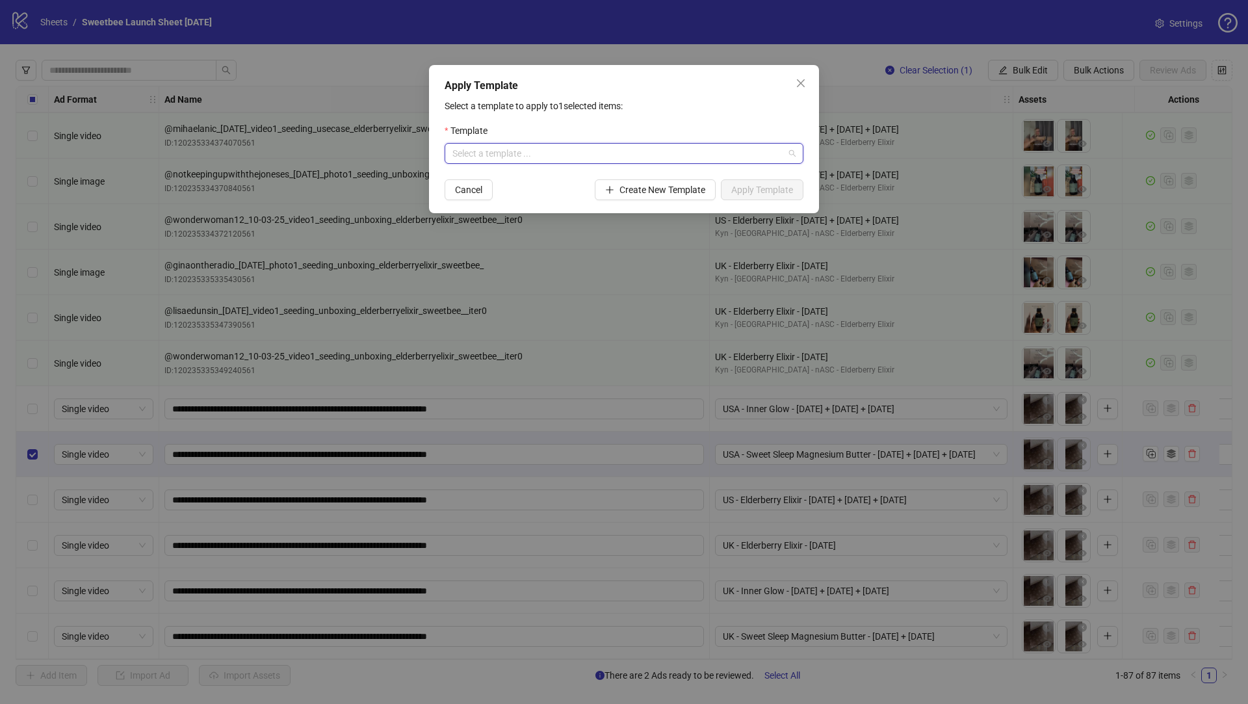
click at [537, 153] on input "search" at bounding box center [619, 154] width 332 height 20
type input "*****"
click at [521, 202] on div "Sweet Bee Sweet Sleep- US" at bounding box center [624, 200] width 338 height 14
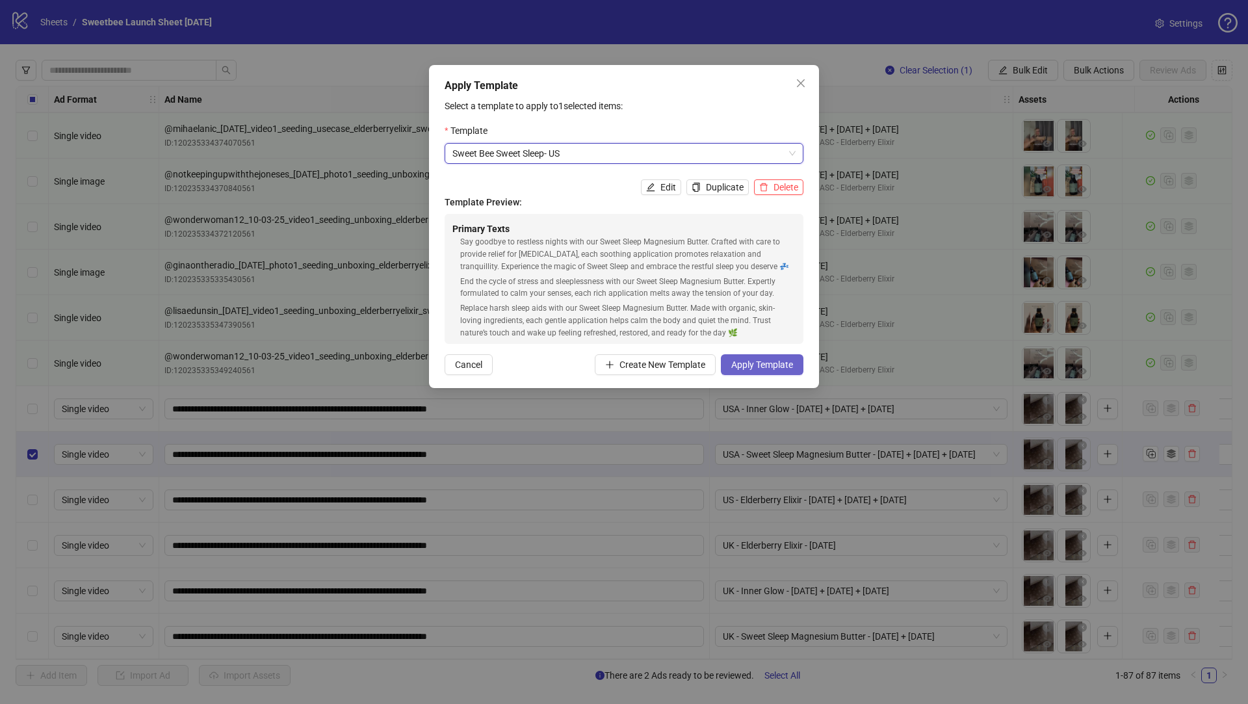
click at [747, 362] on span "Apply Template" at bounding box center [763, 365] width 62 height 10
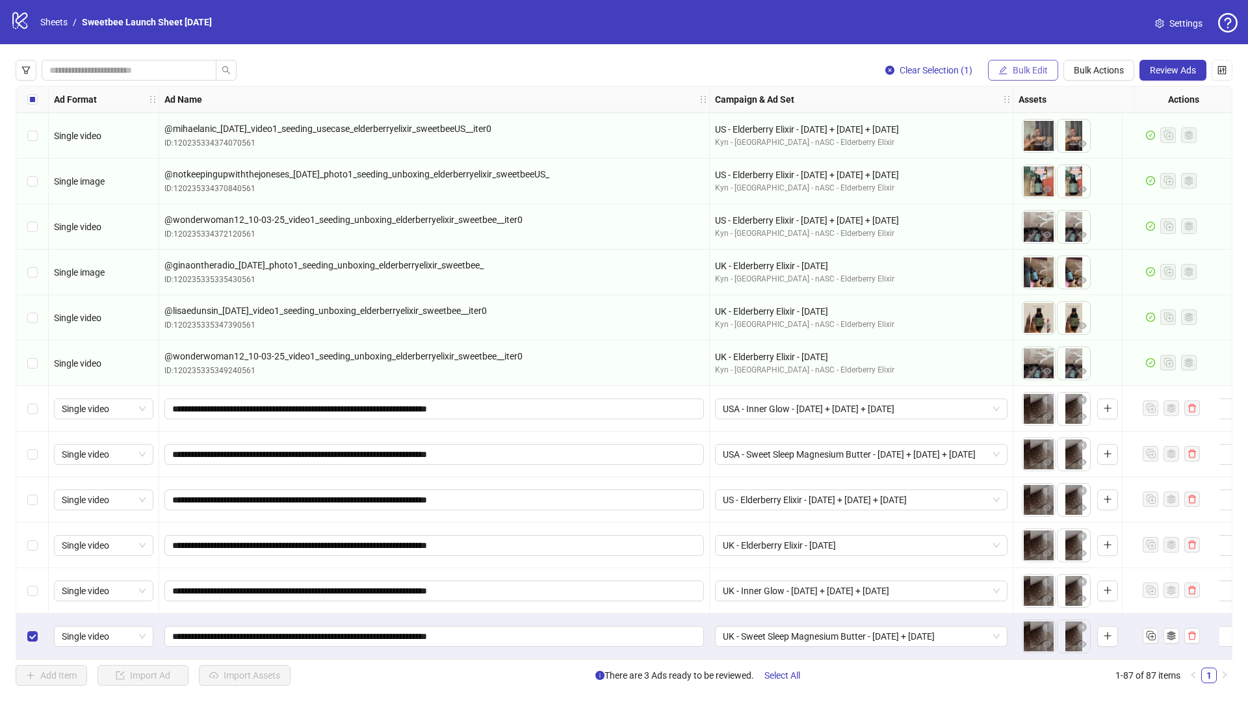
click at [1035, 76] on button "Bulk Edit" at bounding box center [1023, 70] width 70 height 21
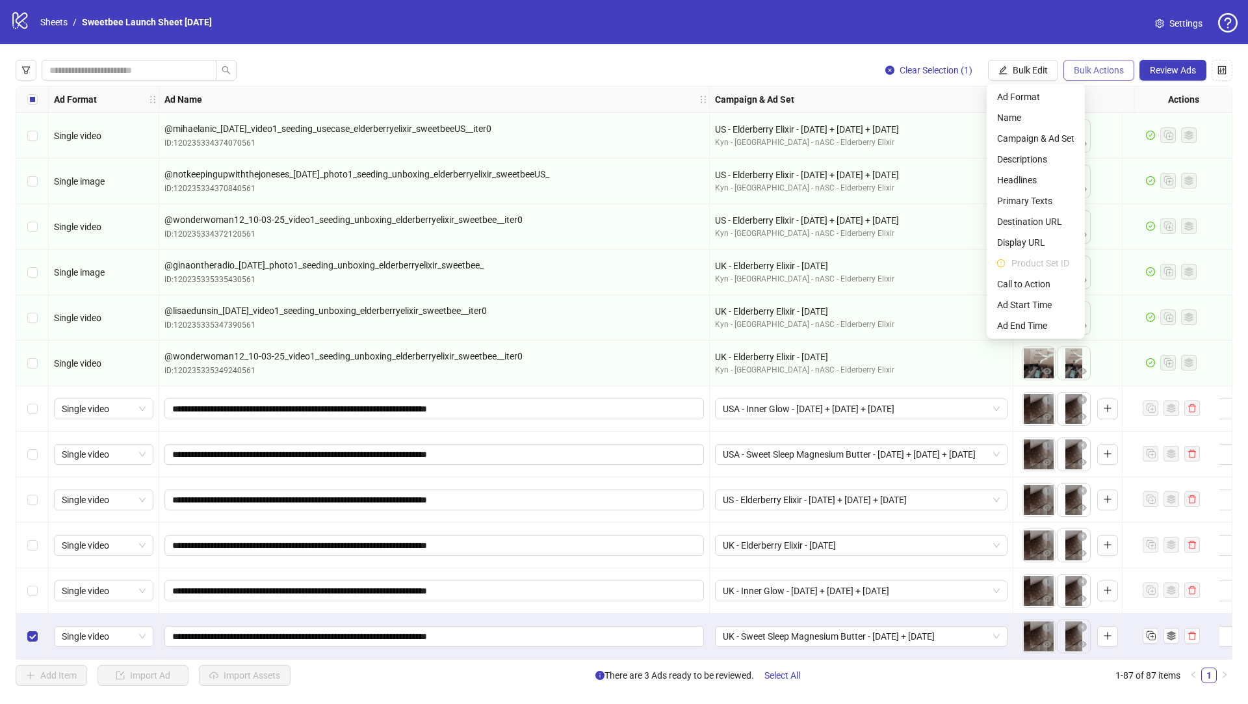
click at [1087, 66] on span "Bulk Actions" at bounding box center [1099, 70] width 50 height 10
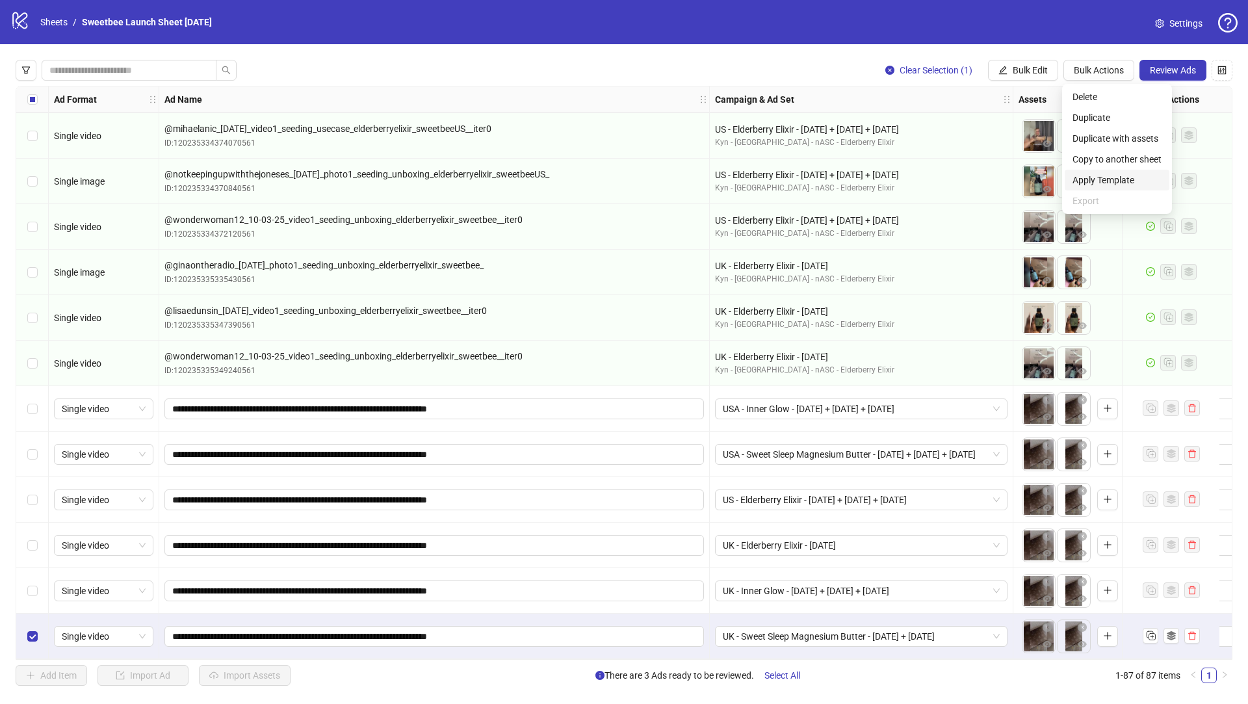
click at [1105, 178] on span "Apply Template" at bounding box center [1117, 180] width 89 height 14
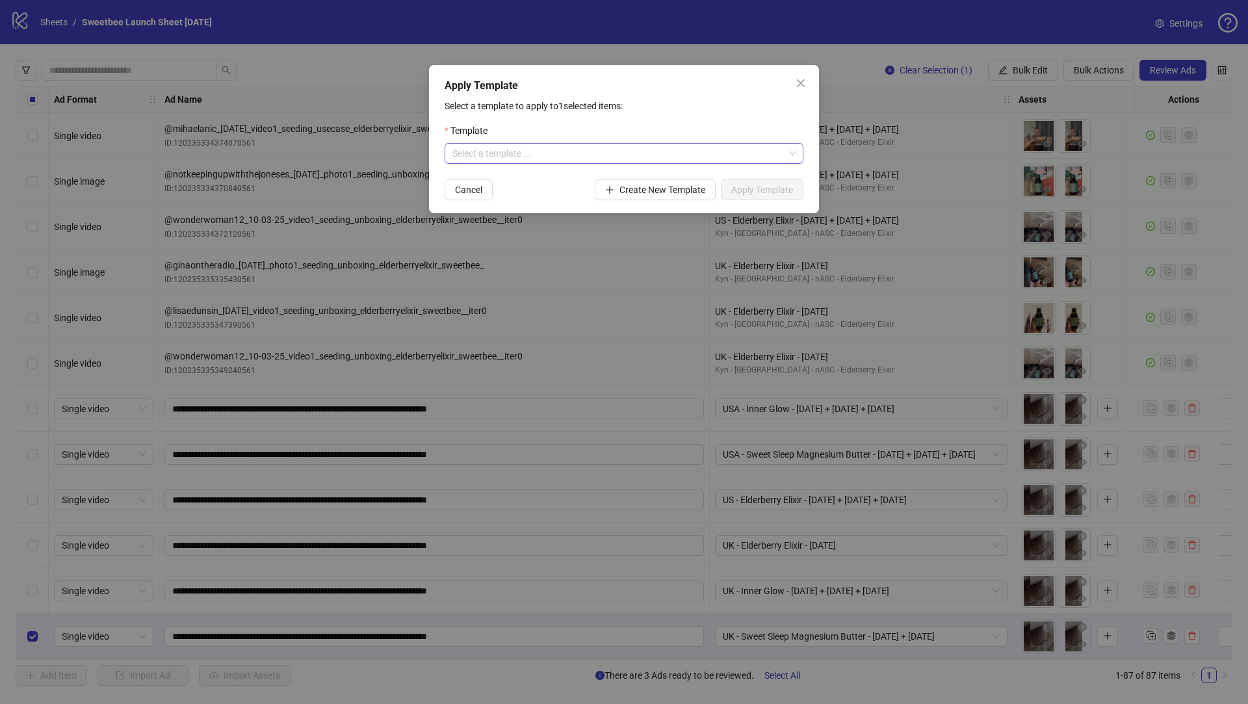
click at [502, 156] on input "search" at bounding box center [619, 154] width 332 height 20
type input "*****"
click at [521, 183] on div "Sweet Bee Sweet Sleep- [GEOGRAPHIC_DATA]" at bounding box center [624, 179] width 338 height 14
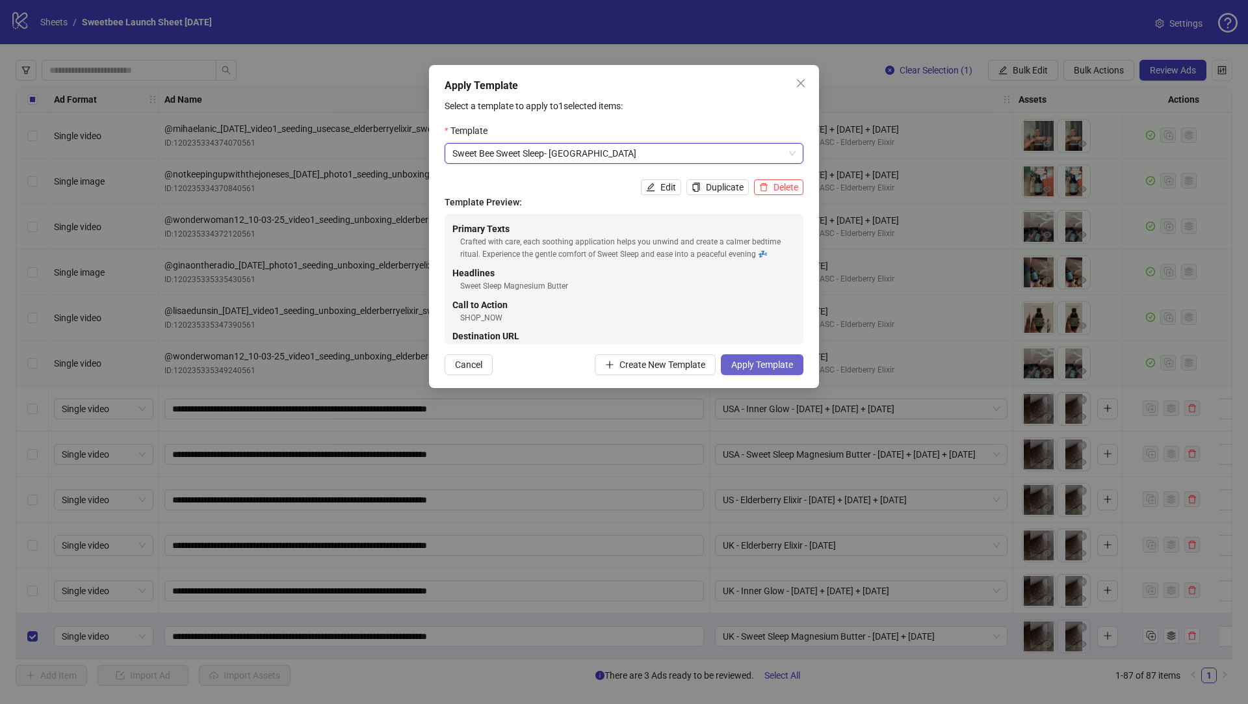
click at [742, 375] on button "Apply Template" at bounding box center [762, 364] width 83 height 21
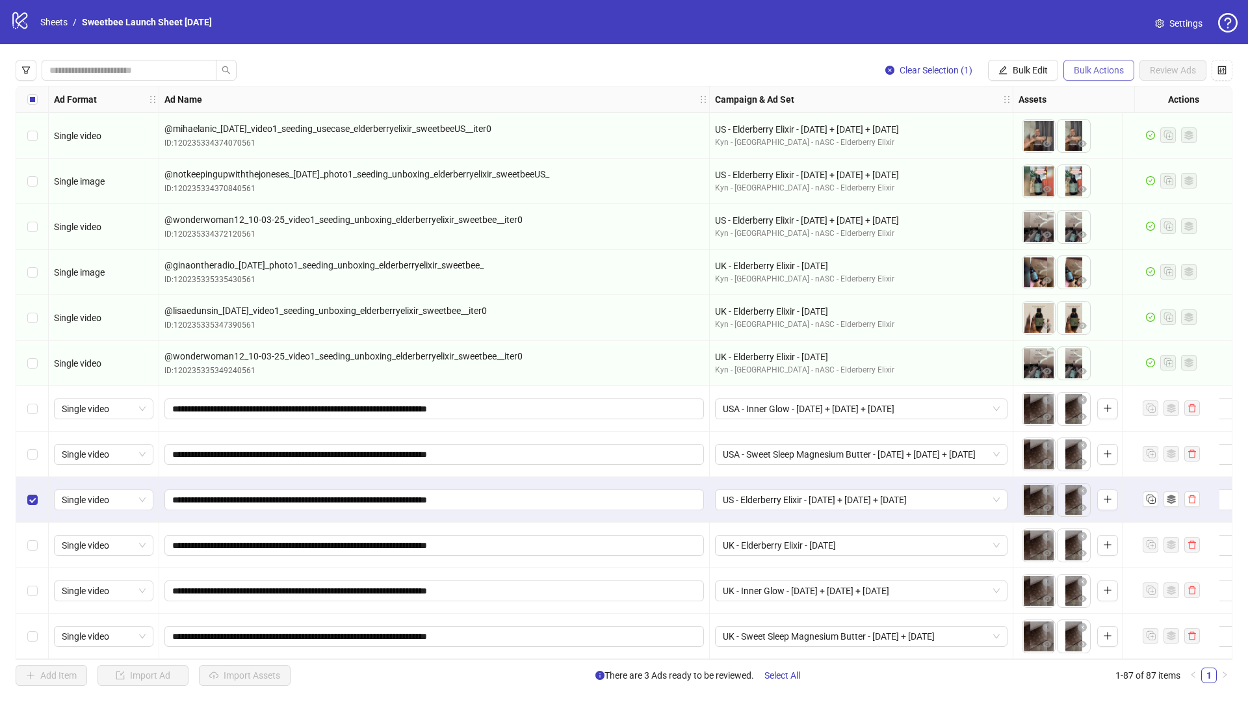
click at [1090, 70] on span "Bulk Actions" at bounding box center [1099, 70] width 50 height 10
click at [1113, 180] on span "Apply Template" at bounding box center [1117, 180] width 89 height 14
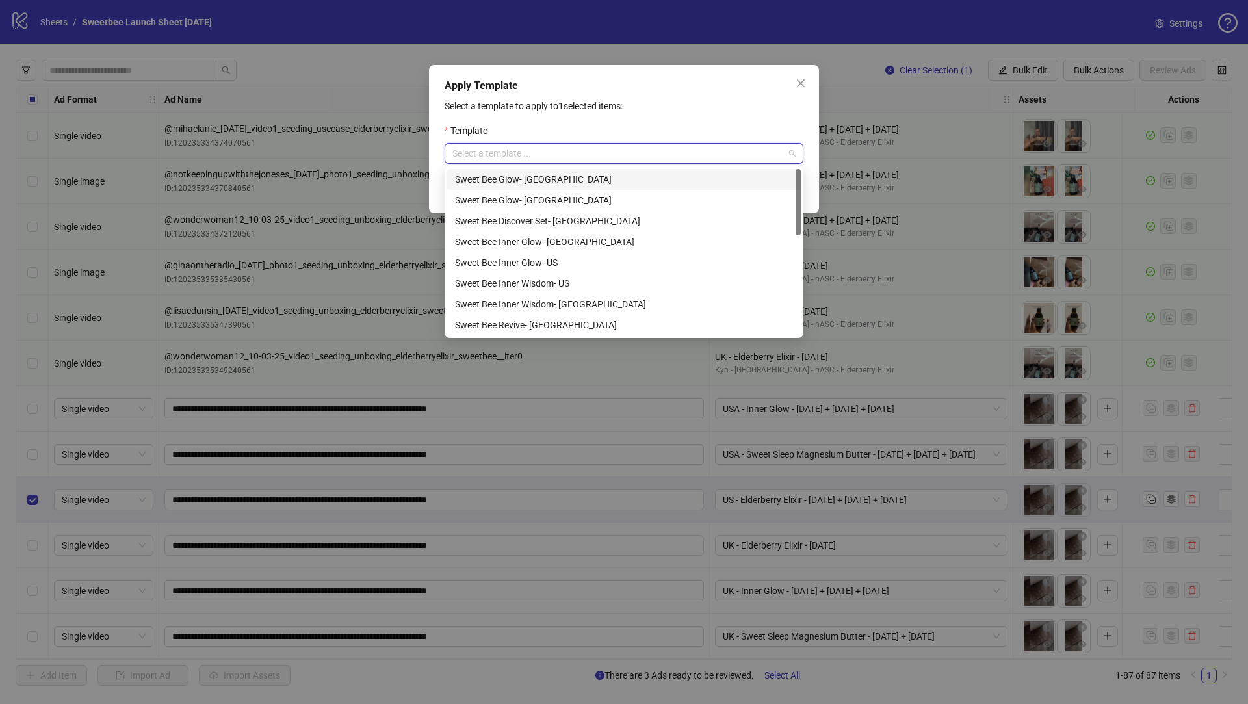
click at [592, 150] on input "search" at bounding box center [619, 154] width 332 height 20
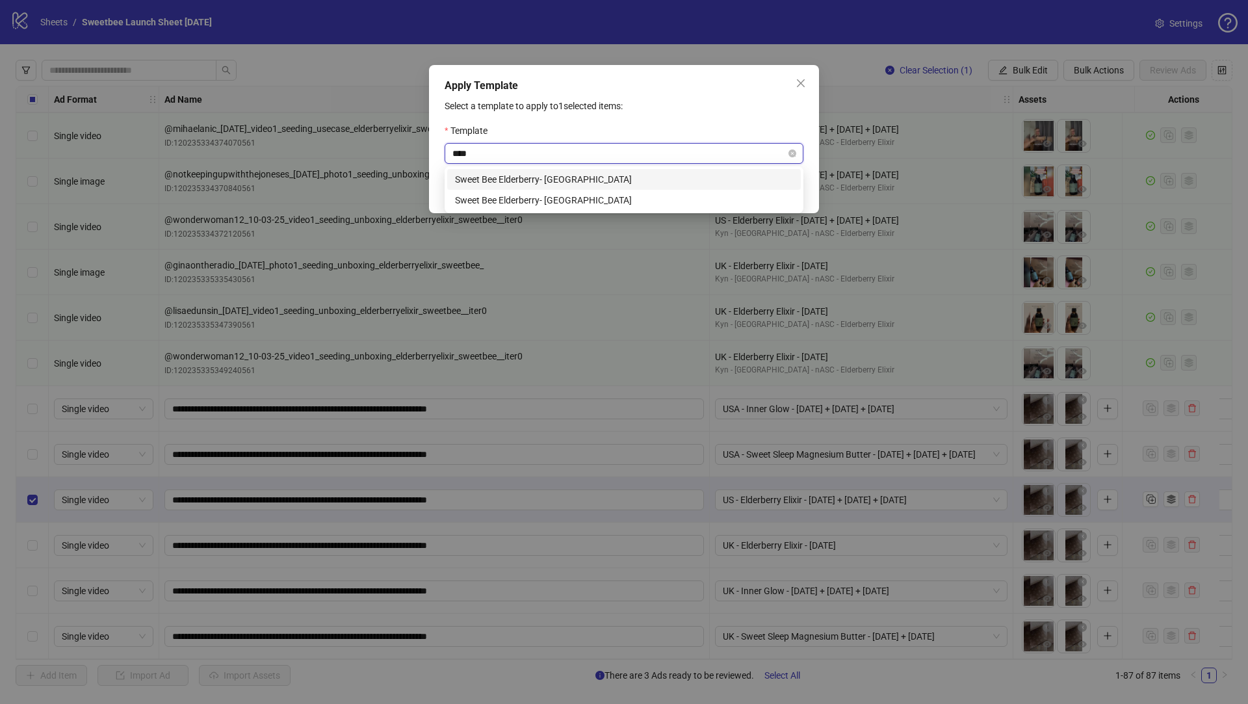
type input "*****"
click at [512, 201] on div "Sweet Bee Elderberry- [GEOGRAPHIC_DATA]" at bounding box center [624, 200] width 338 height 14
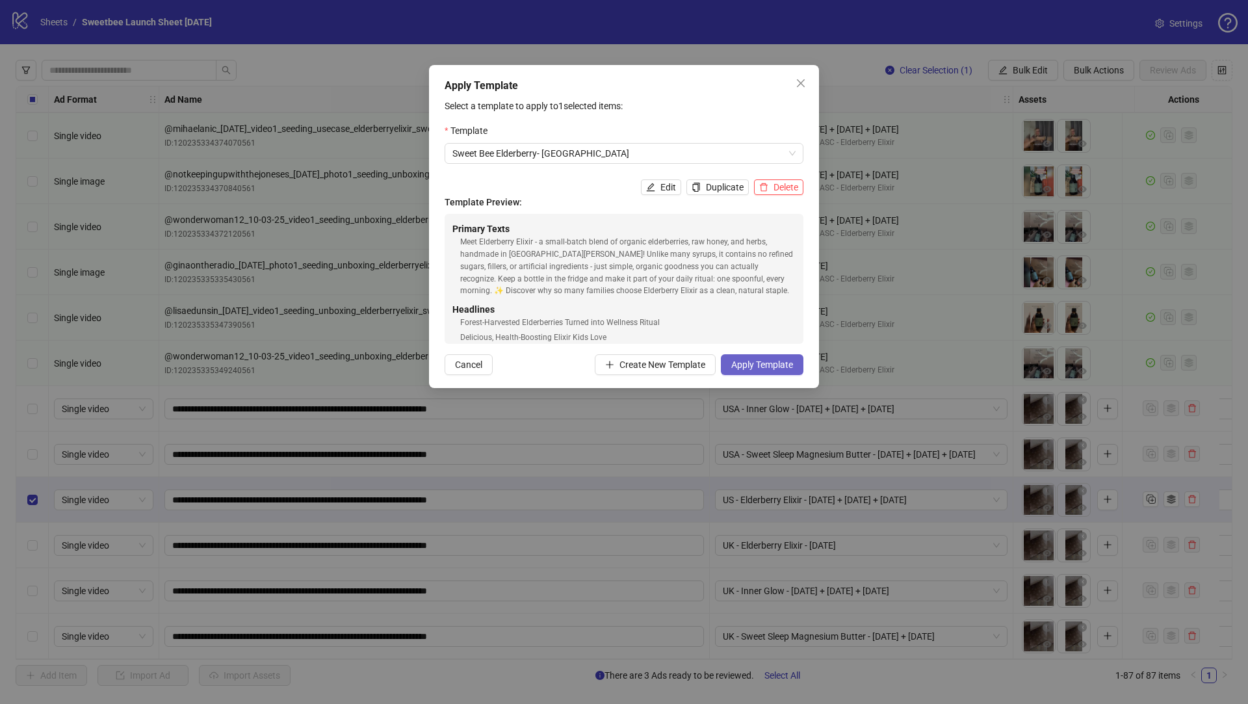
click at [753, 363] on span "Apply Template" at bounding box center [763, 365] width 62 height 10
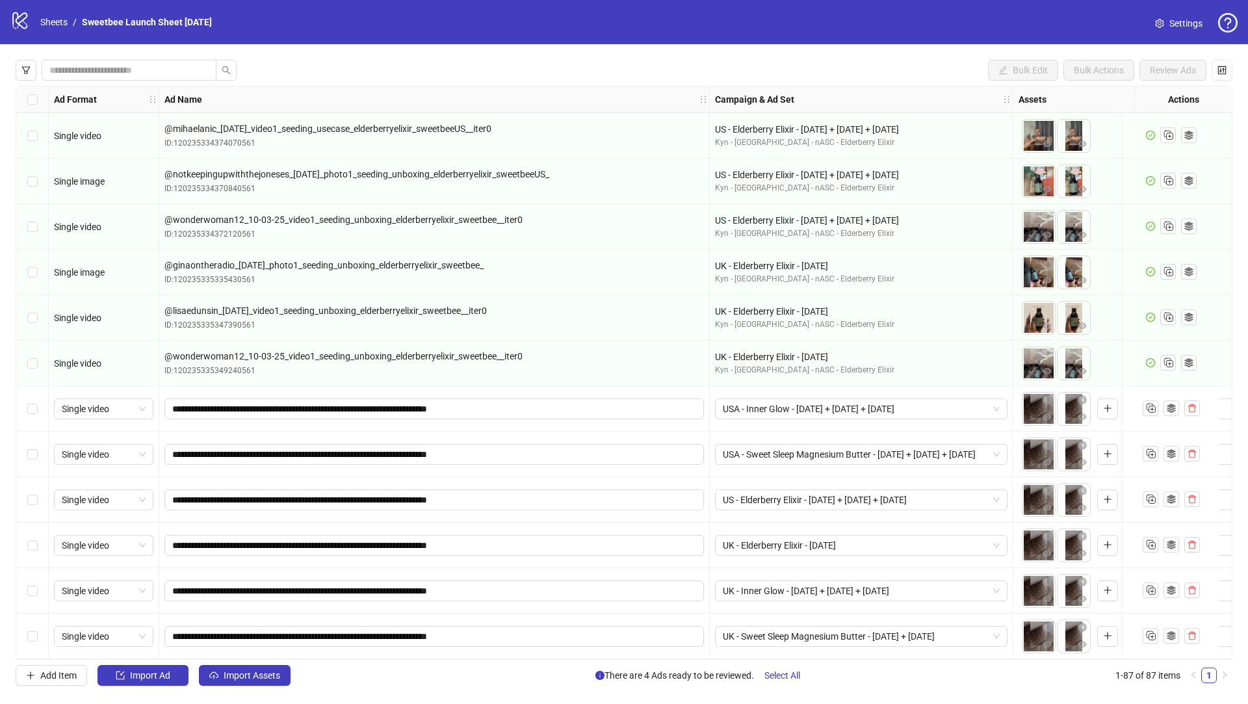
click at [38, 540] on div "Select row 85" at bounding box center [32, 546] width 33 height 46
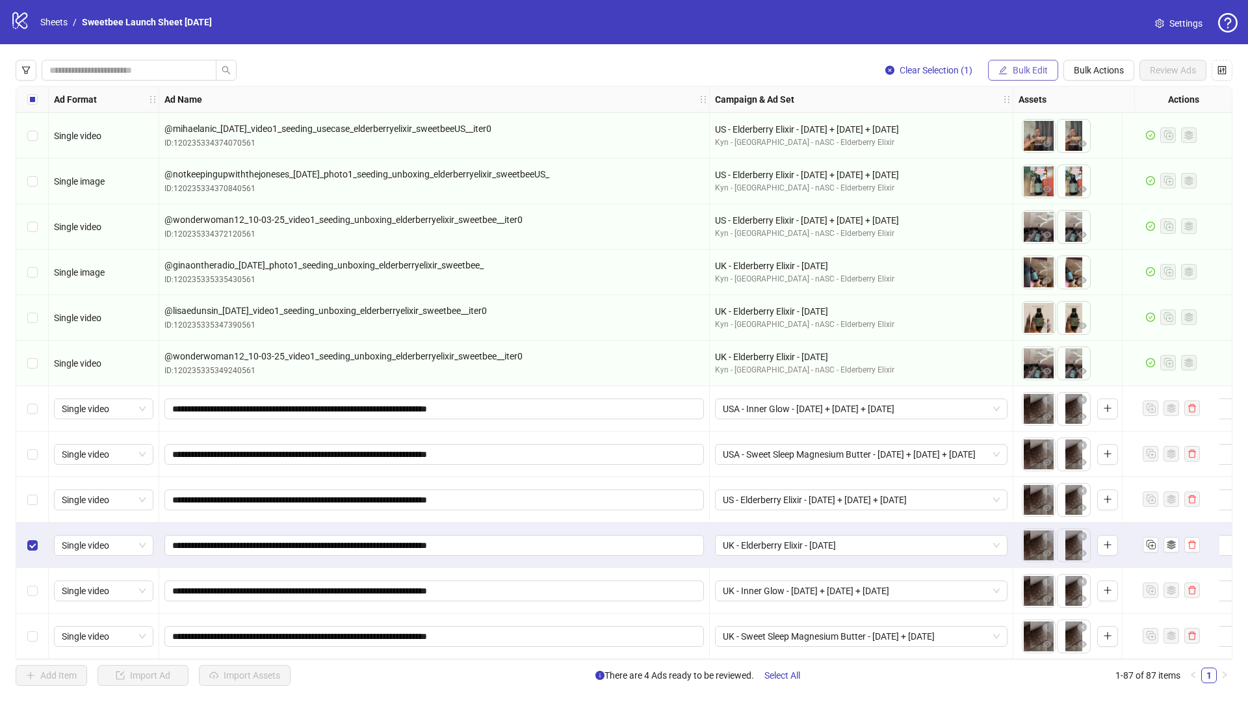
click at [1038, 70] on span "Bulk Edit" at bounding box center [1030, 70] width 35 height 10
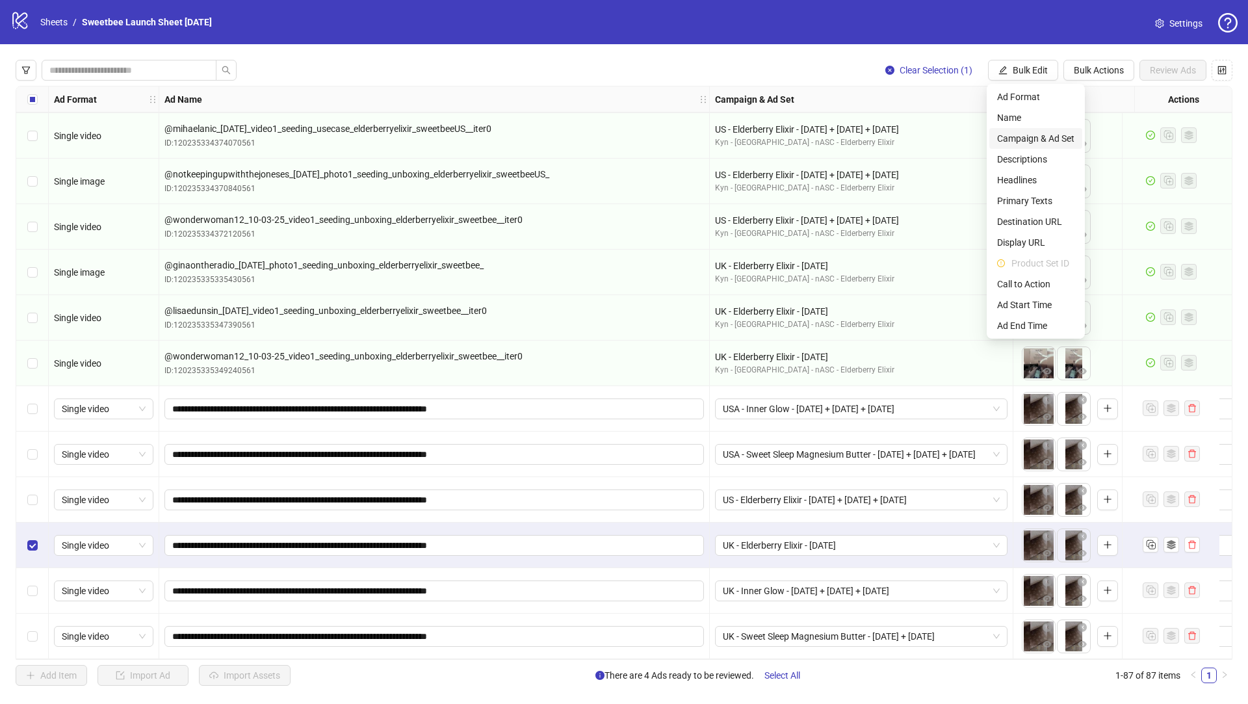
click at [1041, 142] on span "Campaign & Ad Set" at bounding box center [1035, 138] width 77 height 14
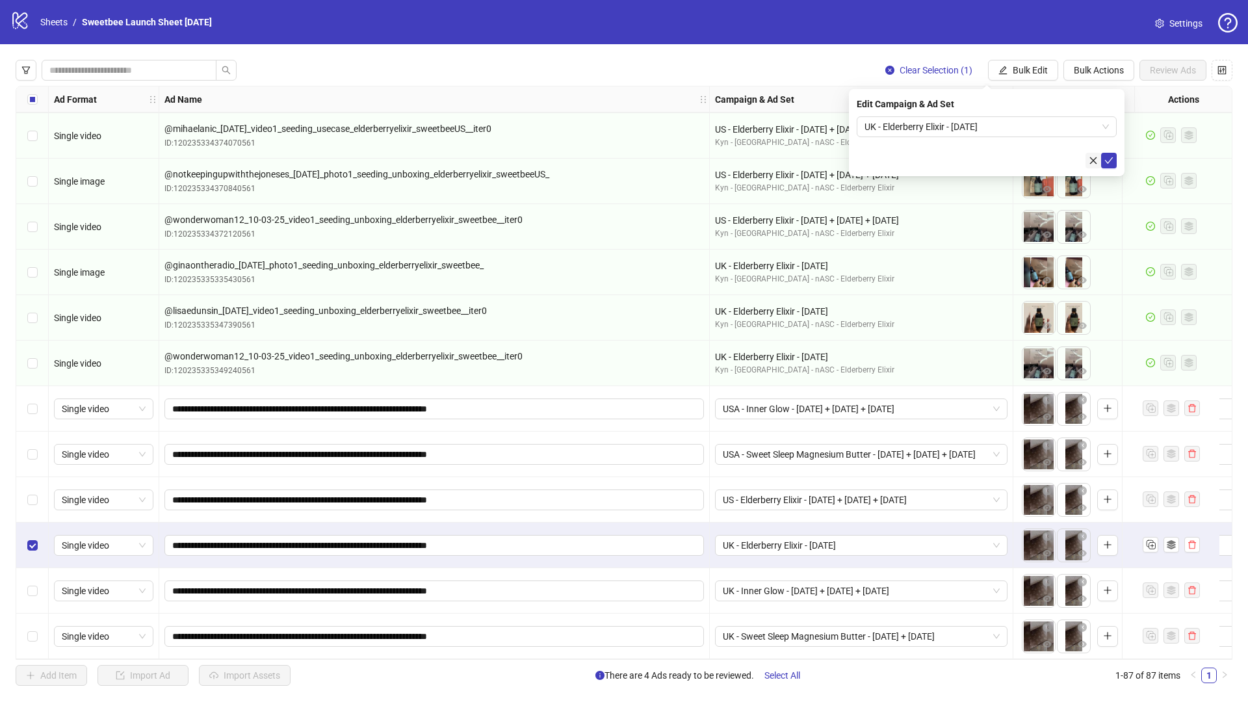
click at [1088, 160] on button "button" at bounding box center [1094, 161] width 16 height 16
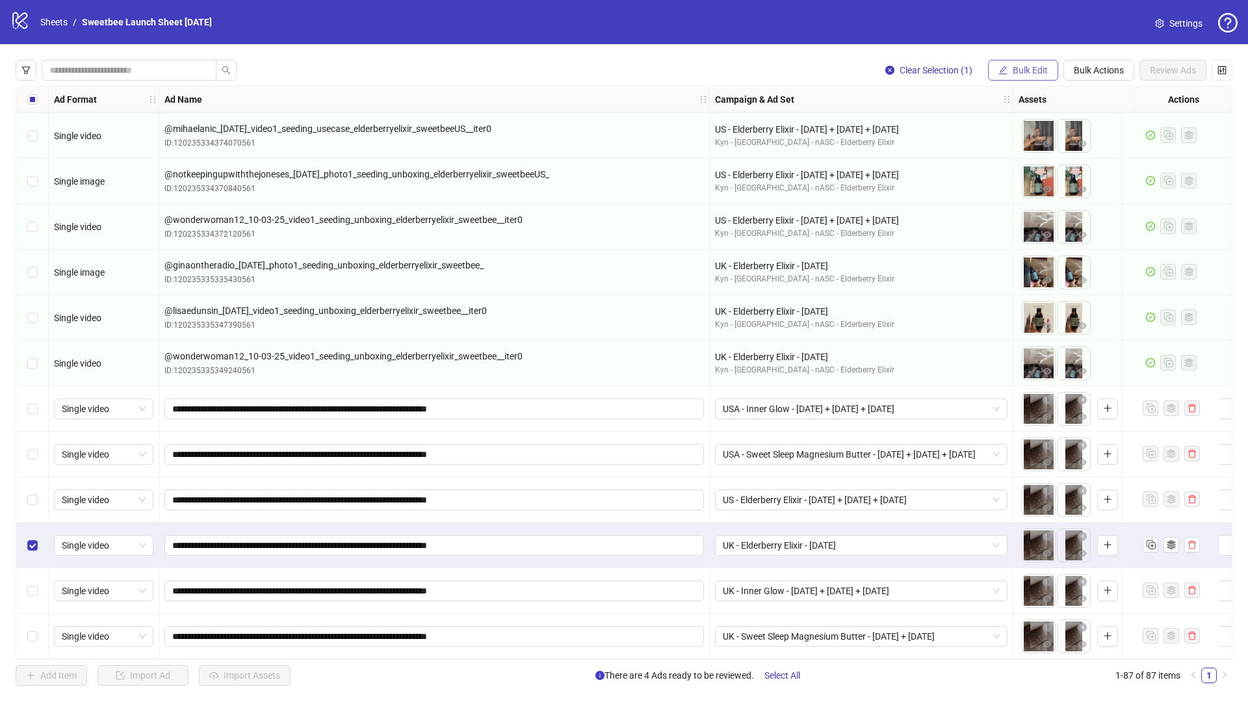
click at [1020, 70] on span "Bulk Edit" at bounding box center [1030, 70] width 35 height 10
click at [1083, 69] on span "Bulk Actions" at bounding box center [1099, 70] width 50 height 10
click at [1105, 181] on span "Apply Template" at bounding box center [1117, 180] width 89 height 14
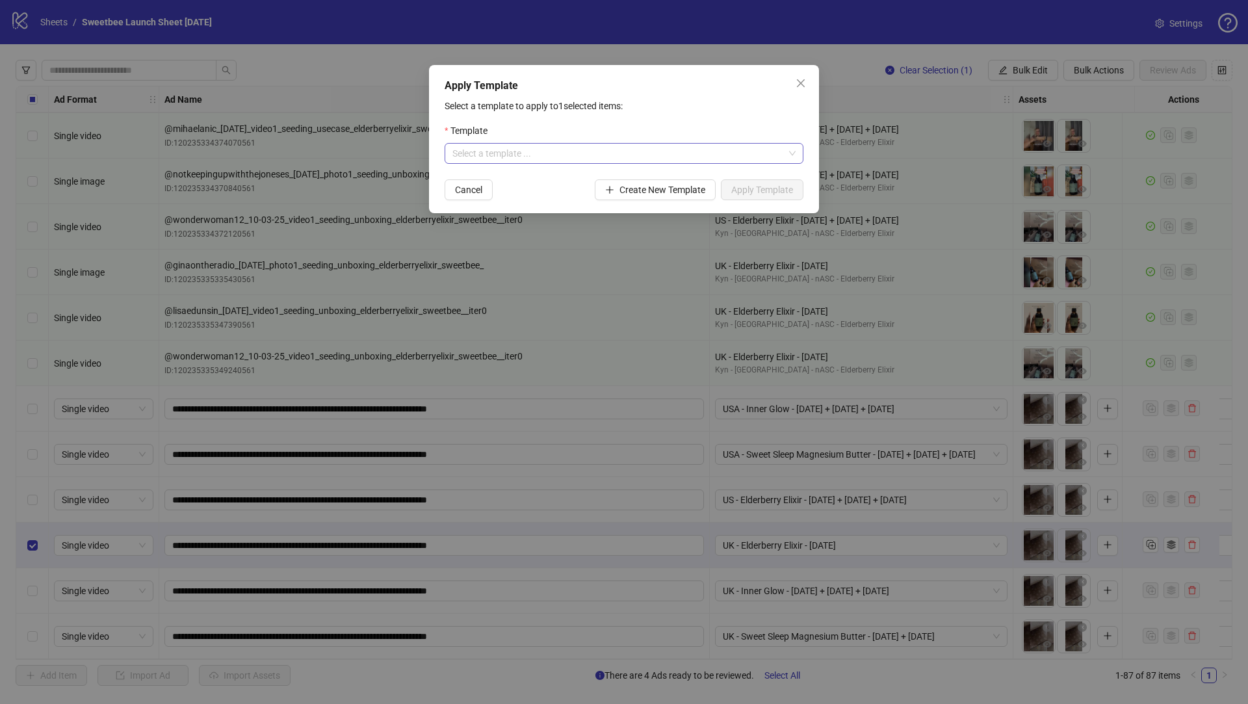
click at [557, 162] on input "search" at bounding box center [619, 154] width 332 height 20
type input "*****"
click at [516, 180] on div "Sweet Bee Elderberry- [GEOGRAPHIC_DATA]" at bounding box center [624, 179] width 338 height 14
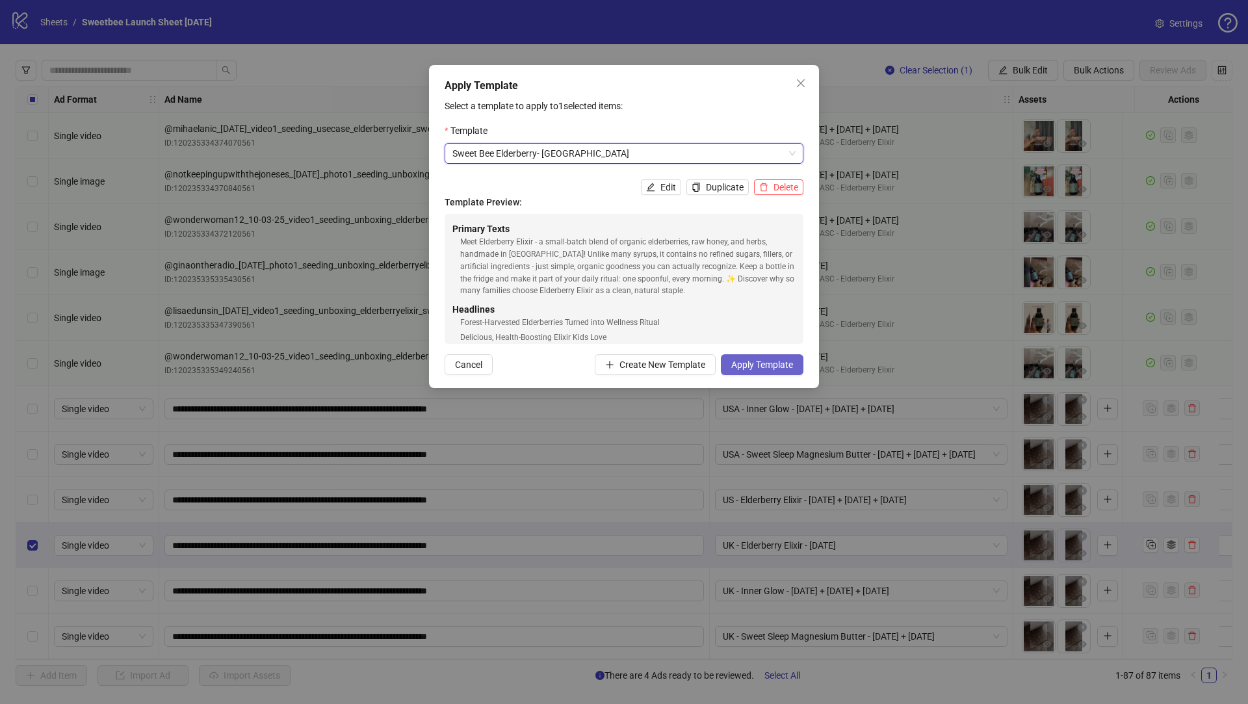
click at [751, 365] on span "Apply Template" at bounding box center [763, 365] width 62 height 10
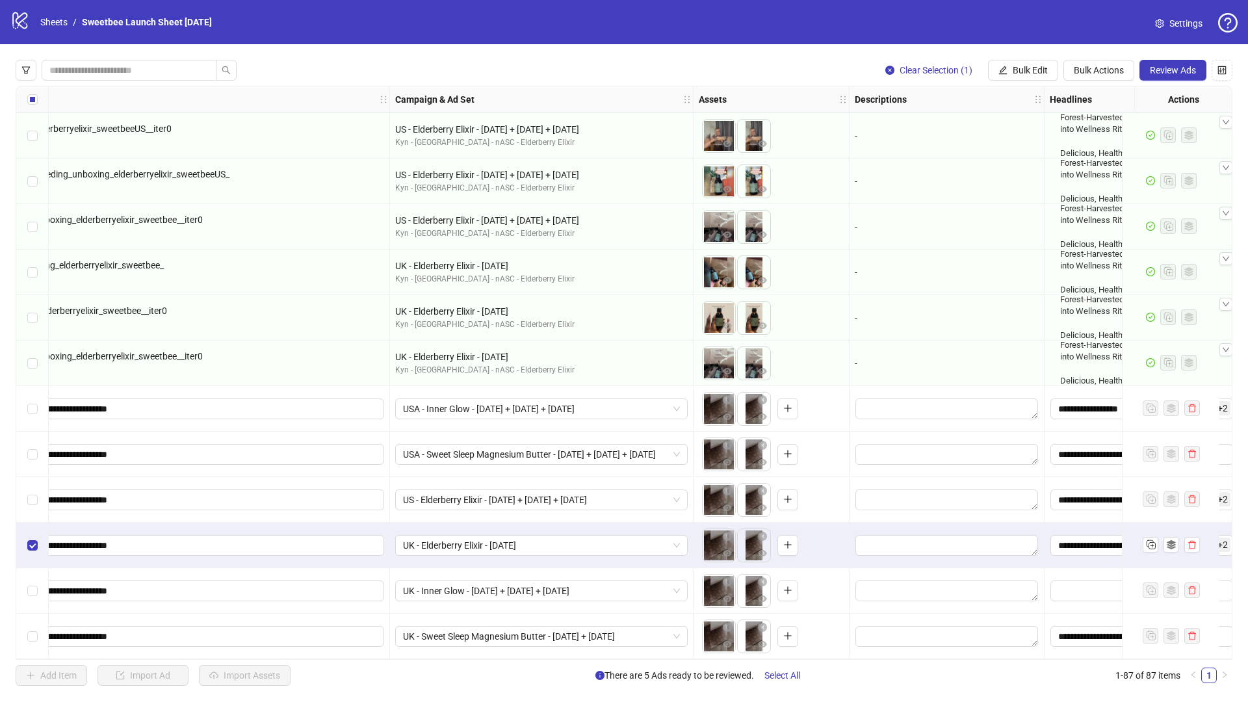
scroll to position [3418, 0]
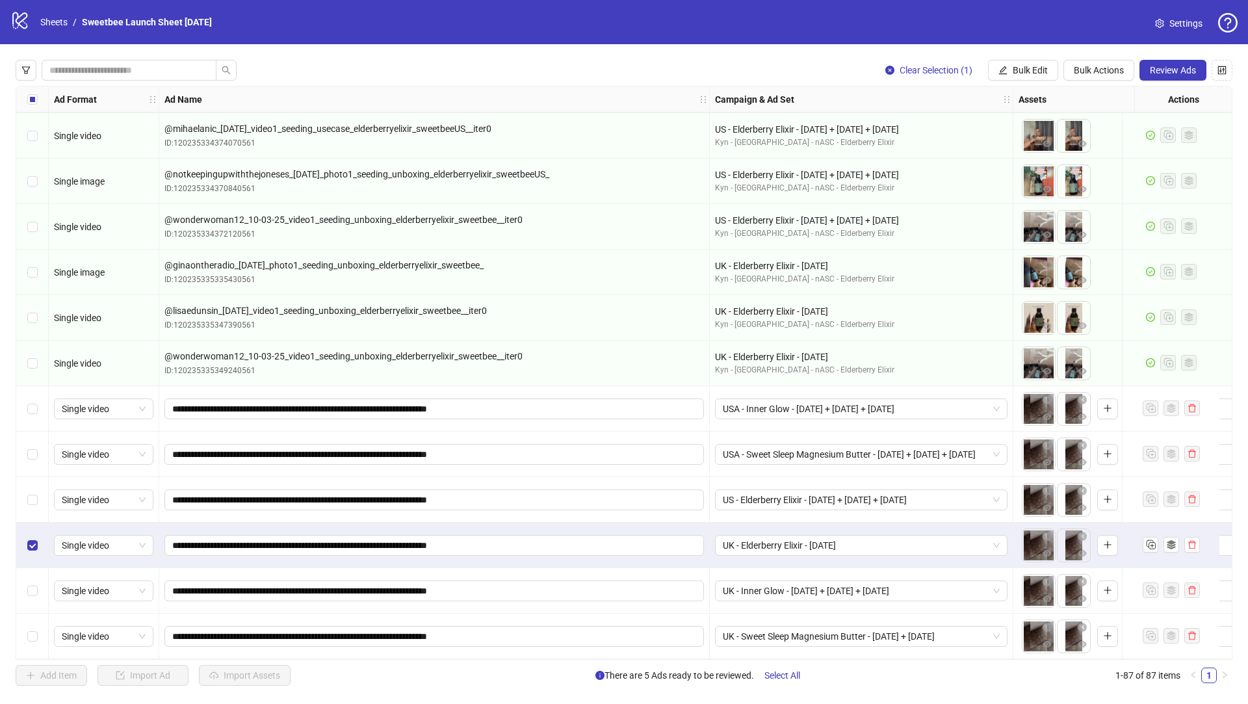
click at [39, 587] on div "Select row 86" at bounding box center [32, 591] width 33 height 46
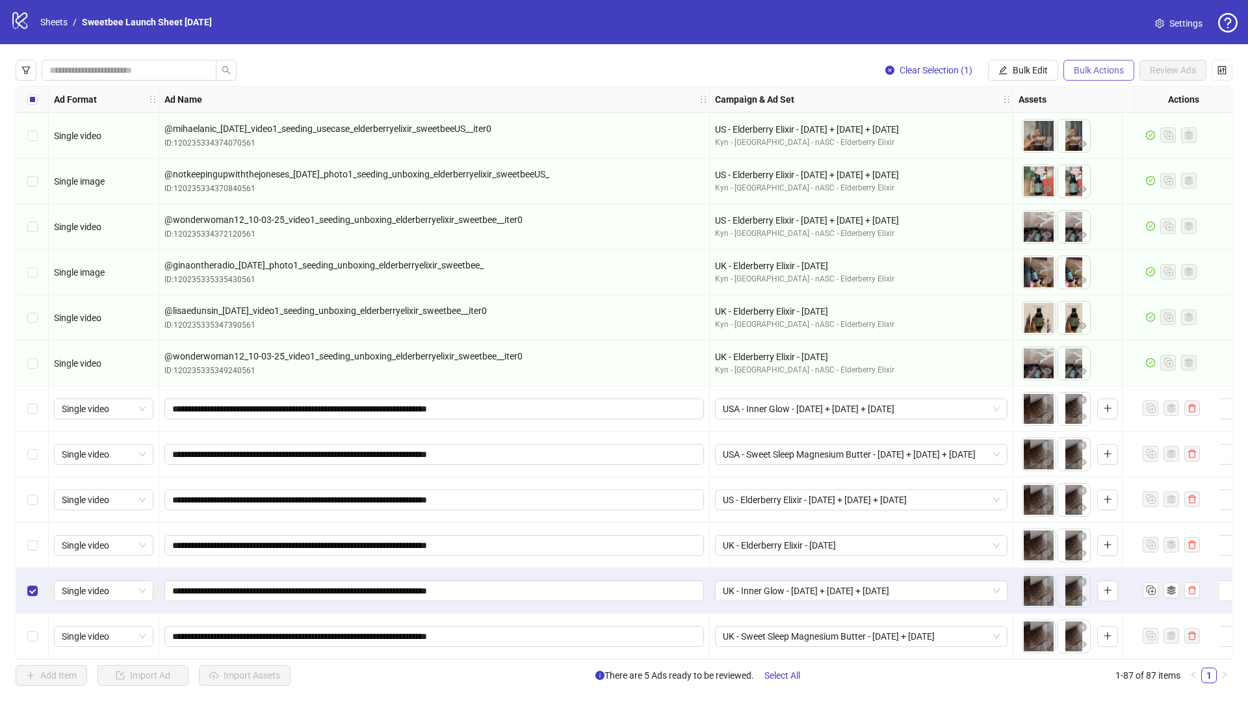
click at [1094, 70] on span "Bulk Actions" at bounding box center [1099, 70] width 50 height 10
click at [1119, 177] on span "Apply Template" at bounding box center [1117, 180] width 89 height 14
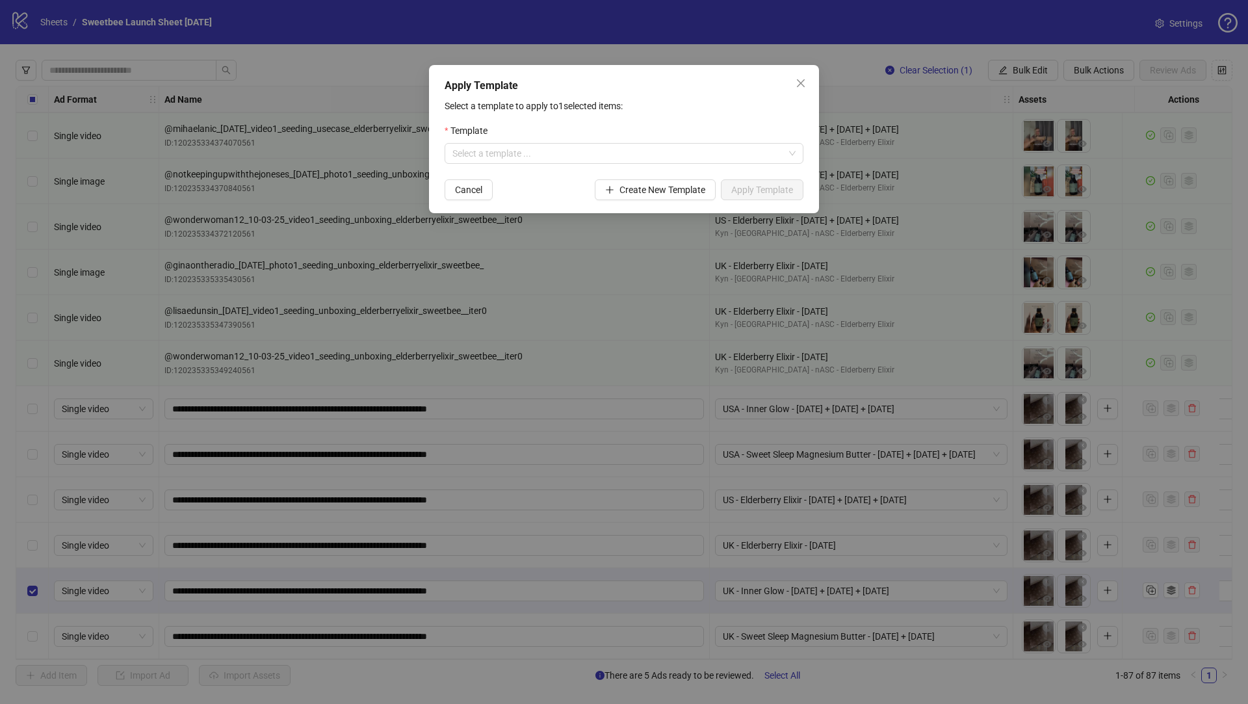
click at [681, 173] on form "Template Select a template ... Cancel Create New Template Apply Template" at bounding box center [624, 162] width 359 height 77
click at [667, 159] on input "search" at bounding box center [619, 154] width 332 height 20
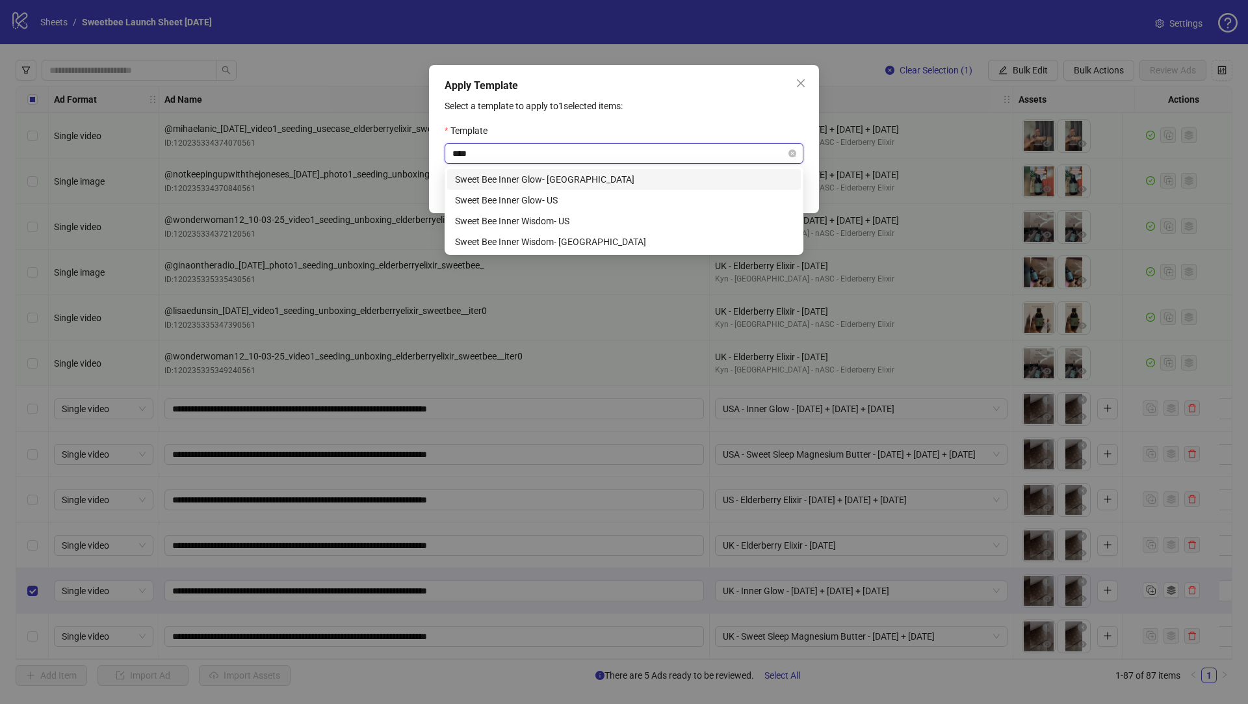
type input "*****"
click at [564, 181] on div "Sweet Bee Inner Glow- [GEOGRAPHIC_DATA]" at bounding box center [624, 179] width 338 height 14
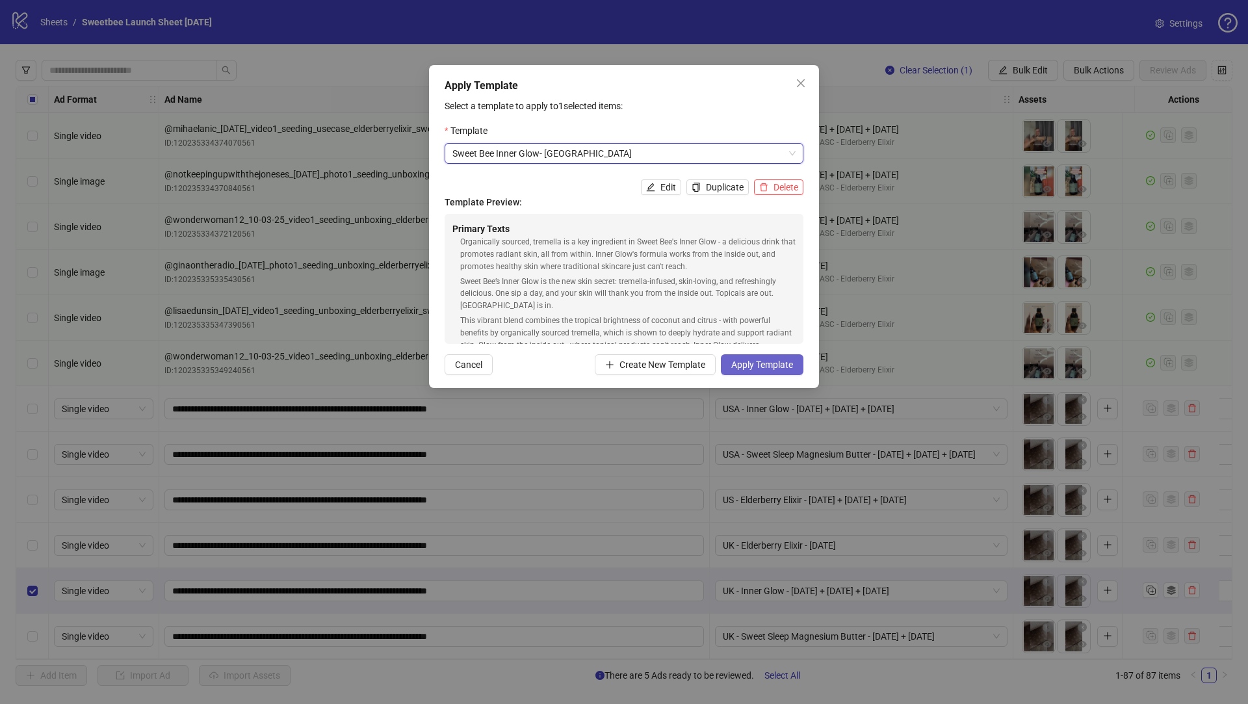
click at [745, 368] on span "Apply Template" at bounding box center [763, 365] width 62 height 10
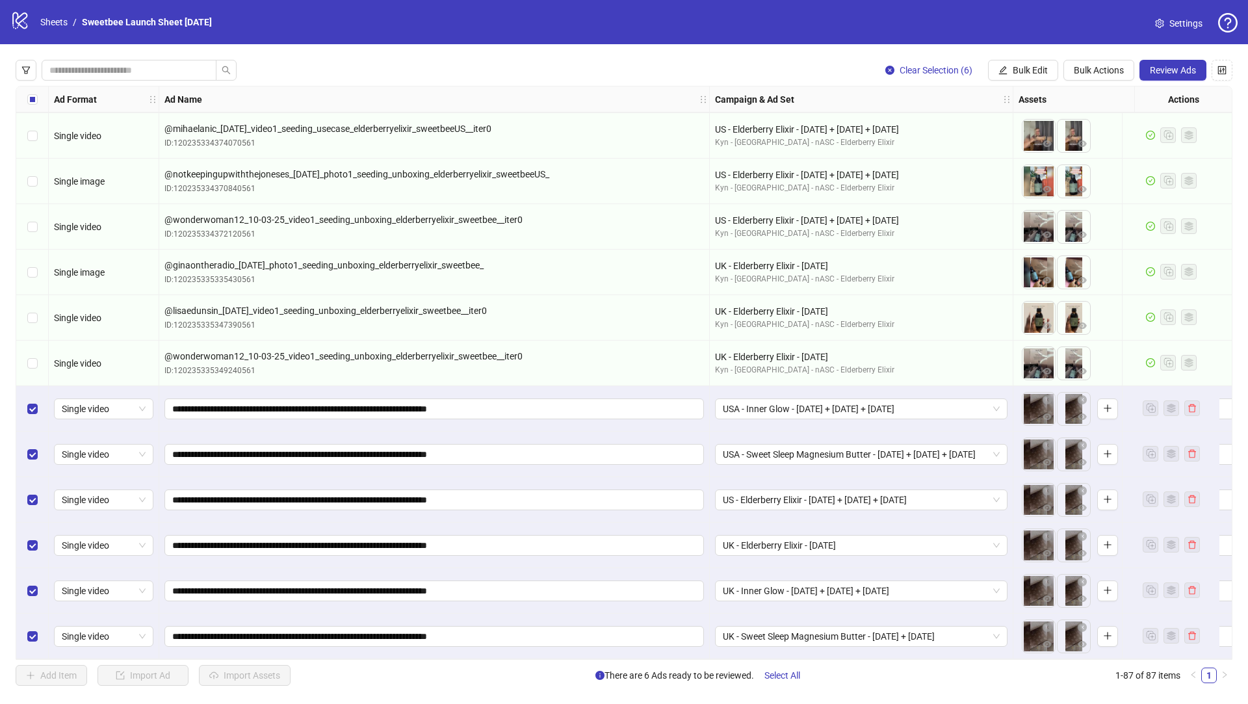
click at [1170, 73] on span "Review Ads" at bounding box center [1173, 70] width 46 height 10
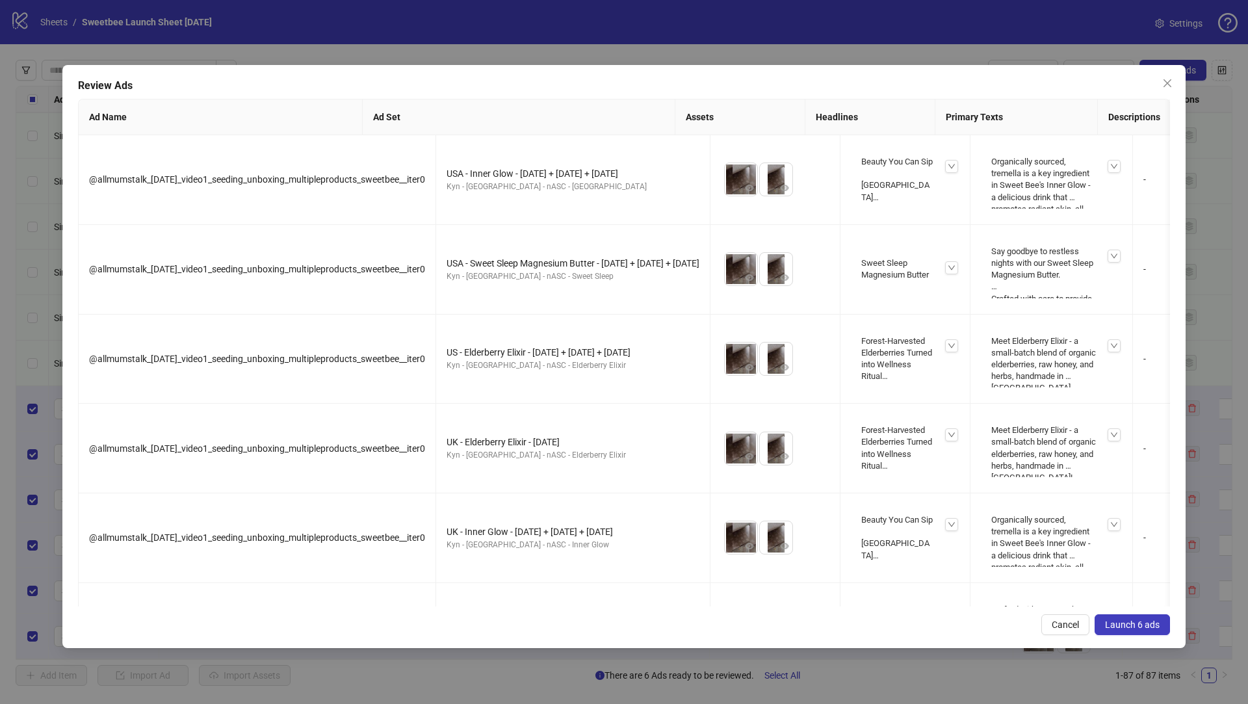
click at [1132, 614] on button "Launch 6 ads" at bounding box center [1132, 624] width 75 height 21
